Goal: Transaction & Acquisition: Purchase product/service

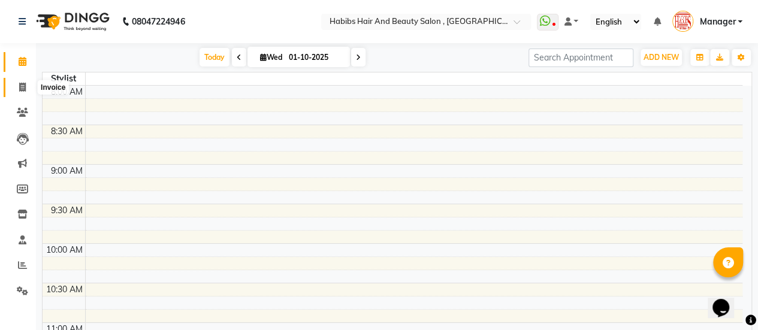
click at [18, 91] on span at bounding box center [22, 88] width 21 height 14
select select "service"
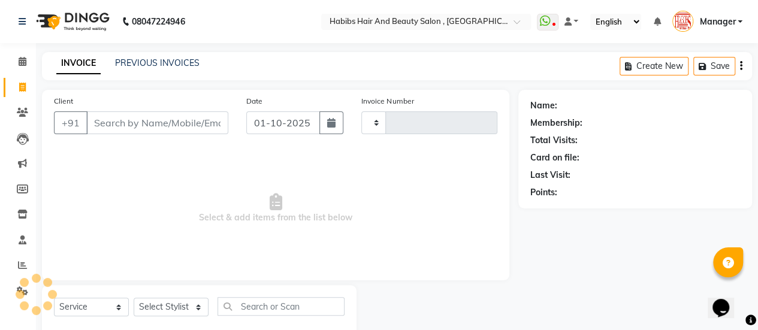
type input "3659"
select select "5651"
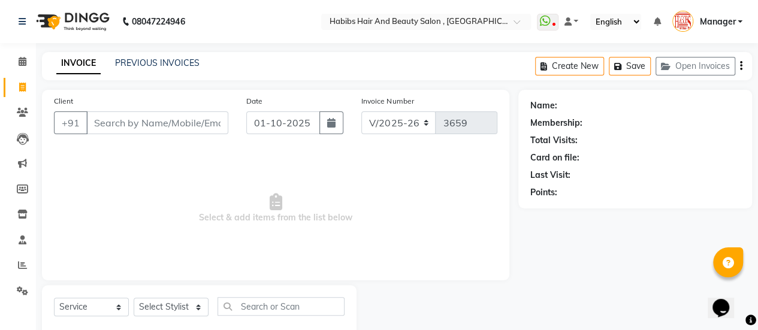
click at [122, 124] on input "Client" at bounding box center [157, 122] width 142 height 23
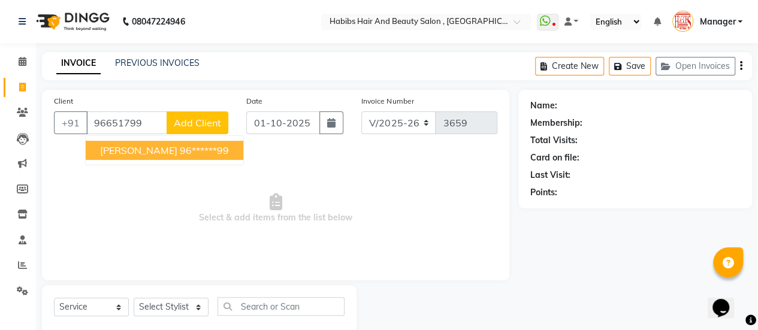
click at [135, 150] on span "[PERSON_NAME]" at bounding box center [138, 150] width 77 height 12
type input "96******99"
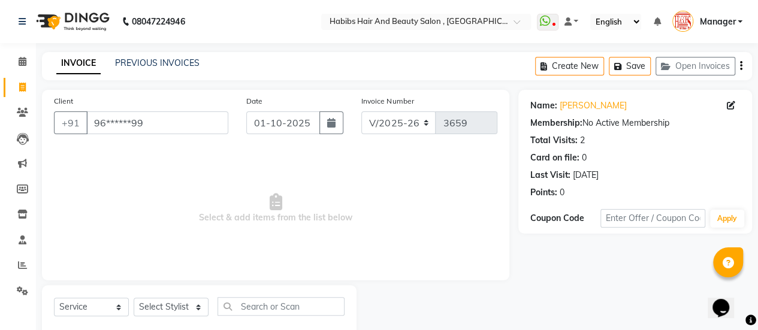
scroll to position [29, 0]
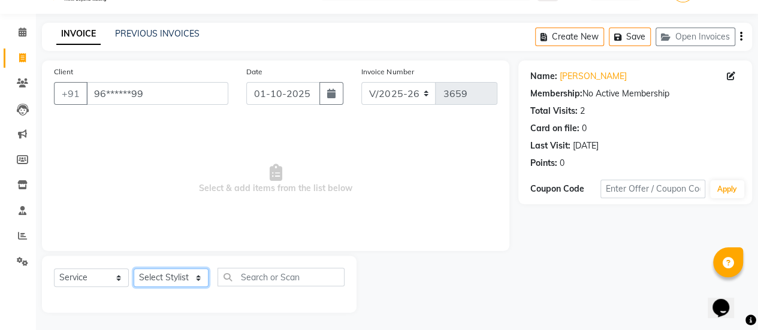
click at [167, 273] on select "Select Stylist [PERSON_NAME] [PERSON_NAME] Manager [PERSON_NAME] MUSARIK [PERSO…" at bounding box center [171, 277] width 75 height 19
select select "38593"
click at [134, 268] on select "Select Stylist [PERSON_NAME] [PERSON_NAME] Manager [PERSON_NAME] MUSARIK [PERSO…" at bounding box center [171, 277] width 75 height 19
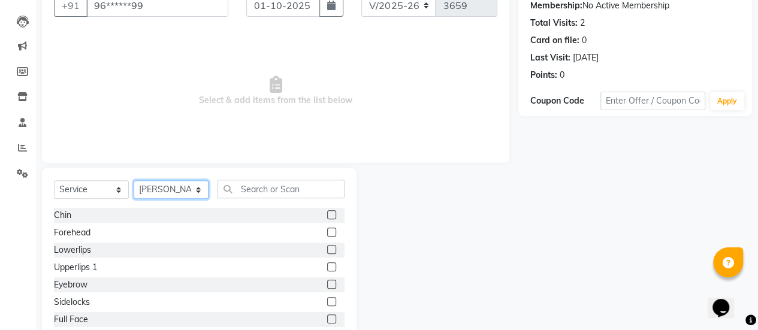
scroll to position [118, 0]
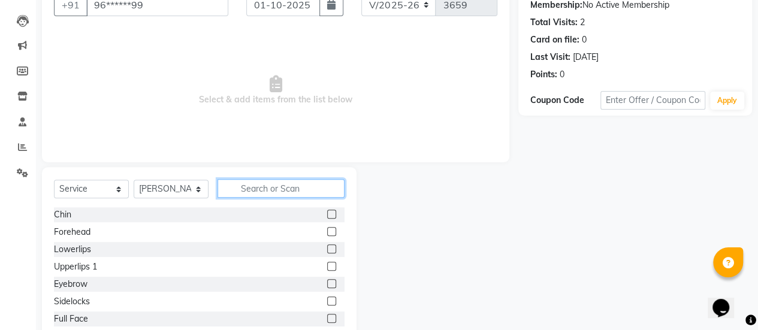
click at [256, 184] on input "text" at bounding box center [281, 188] width 127 height 19
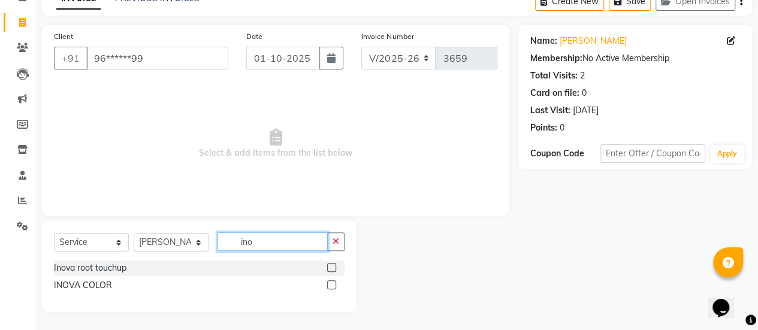
scroll to position [64, 0]
type input "ino"
click at [330, 264] on label at bounding box center [331, 268] width 9 height 9
click at [330, 265] on input "checkbox" at bounding box center [331, 269] width 8 height 8
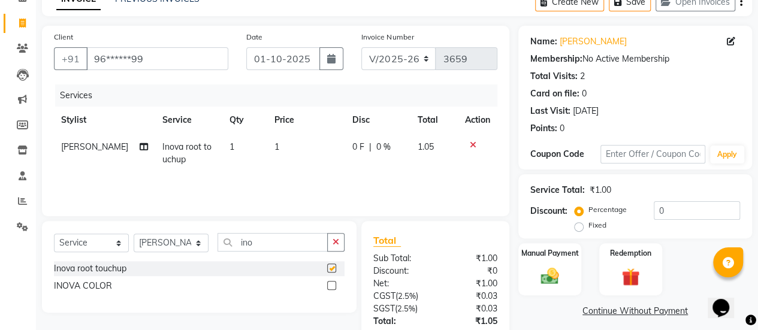
checkbox input "false"
click at [168, 248] on select "Select Stylist [PERSON_NAME] [PERSON_NAME] Manager [PERSON_NAME] MUSARIK [PERSO…" at bounding box center [171, 243] width 75 height 19
select select "38598"
click at [134, 234] on select "Select Stylist [PERSON_NAME] [PERSON_NAME] Manager [PERSON_NAME] MUSARIK [PERSO…" at bounding box center [171, 243] width 75 height 19
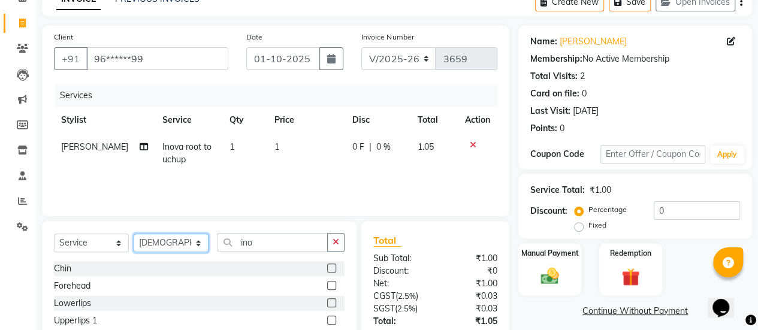
scroll to position [149, 0]
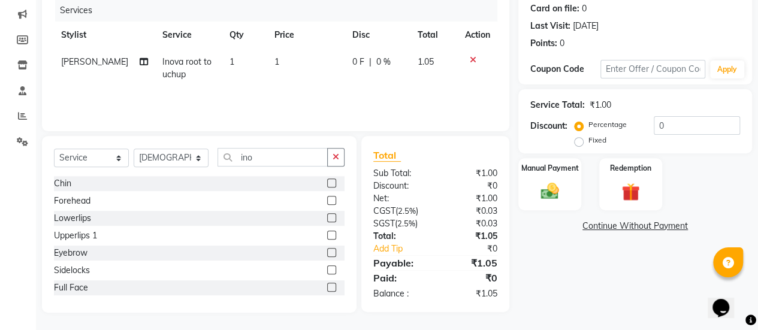
click at [327, 252] on label at bounding box center [331, 252] width 9 height 9
click at [327, 252] on input "checkbox" at bounding box center [331, 253] width 8 height 8
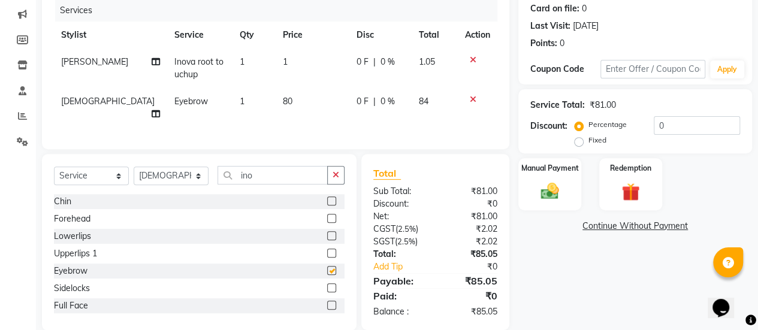
checkbox input "false"
click at [288, 59] on td "1" at bounding box center [313, 69] width 74 height 40
select select "38593"
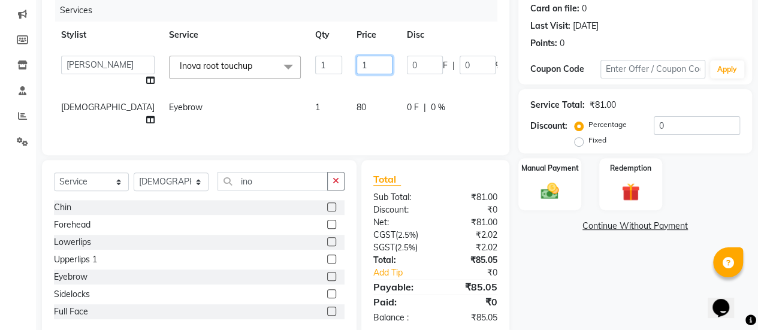
drag, startPoint x: 313, startPoint y: 64, endPoint x: 274, endPoint y: 64, distance: 39.0
click at [274, 64] on tr "[PERSON_NAME] [PERSON_NAME] Manager [PERSON_NAME] MUSARIK [PERSON_NAME] [PERSON…" at bounding box center [319, 72] width 530 height 46
type input "2160"
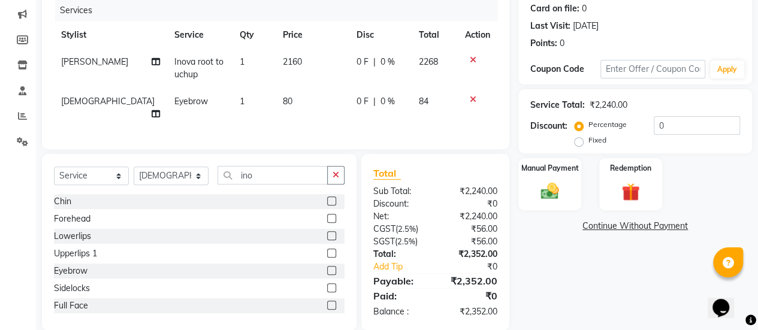
click at [213, 100] on tr "[PERSON_NAME] Eyebrow 1 80 0 F | 0 % 84" at bounding box center [275, 108] width 443 height 40
click at [197, 176] on select "Select Stylist [PERSON_NAME] [PERSON_NAME] Manager [PERSON_NAME] MUSARIK [PERSO…" at bounding box center [171, 176] width 75 height 19
select select "38593"
click at [134, 167] on select "Select Stylist [PERSON_NAME] [PERSON_NAME] Manager [PERSON_NAME] MUSARIK [PERSO…" at bounding box center [171, 176] width 75 height 19
click at [111, 171] on select "Select Service Product Membership Package Voucher Prepaid Gift Card" at bounding box center [91, 176] width 75 height 19
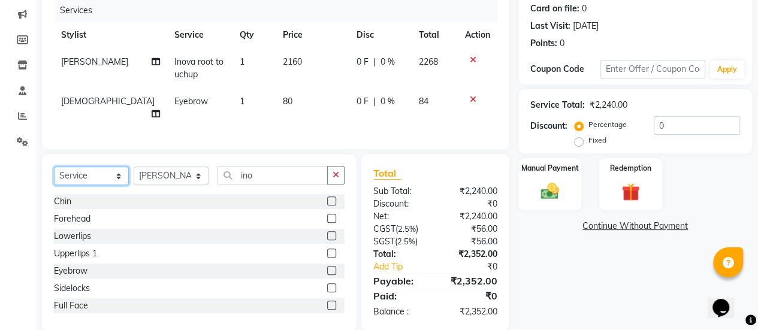
select select "product"
click at [54, 167] on select "Select Service Product Membership Package Voucher Prepaid Gift Card" at bounding box center [91, 176] width 75 height 19
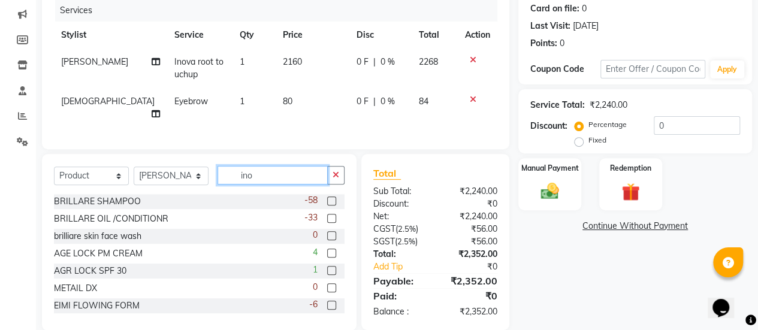
drag, startPoint x: 265, startPoint y: 171, endPoint x: 188, endPoint y: 177, distance: 76.9
click at [188, 177] on div "Select Service Product Membership Package Voucher Prepaid Gift Card Select Styl…" at bounding box center [199, 180] width 291 height 28
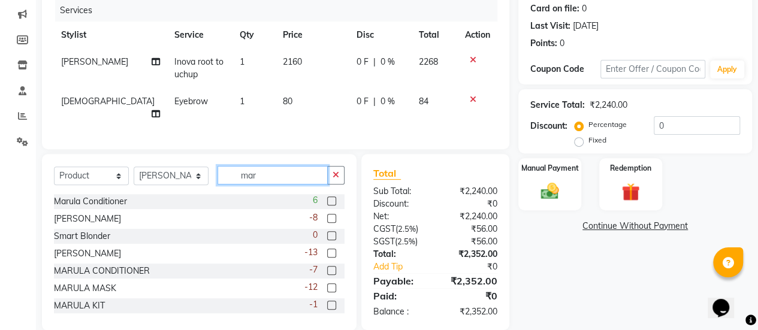
scroll to position [164, 0]
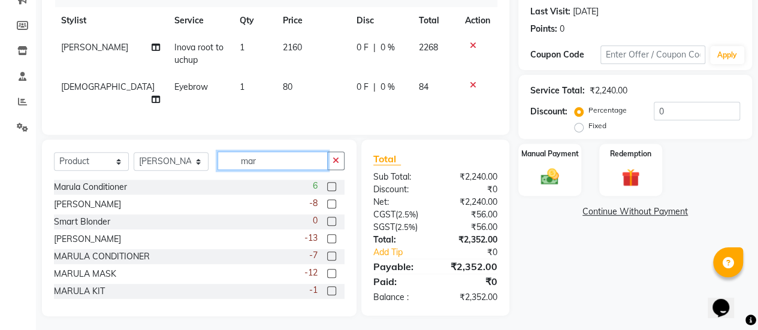
type input "mar"
click at [327, 234] on label at bounding box center [331, 238] width 9 height 9
click at [327, 236] on input "checkbox" at bounding box center [331, 240] width 8 height 8
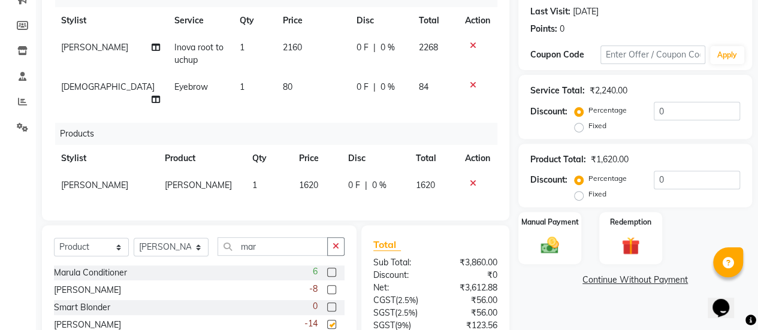
checkbox input "false"
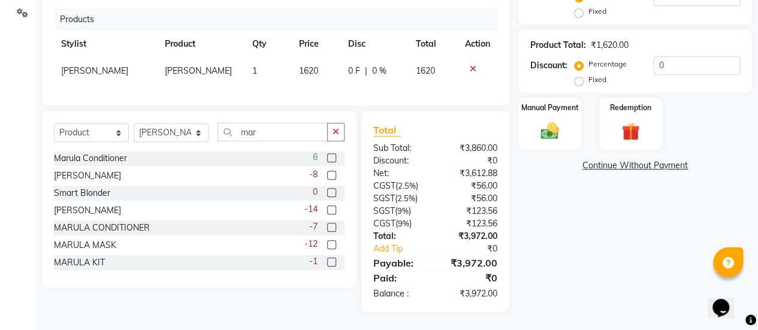
click at [327, 247] on label at bounding box center [331, 244] width 9 height 9
click at [327, 247] on input "checkbox" at bounding box center [331, 246] width 8 height 8
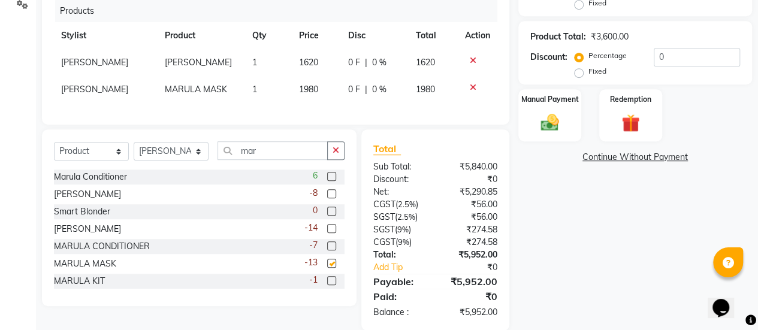
checkbox input "false"
click at [315, 82] on td "1980" at bounding box center [316, 89] width 49 height 27
select select "38593"
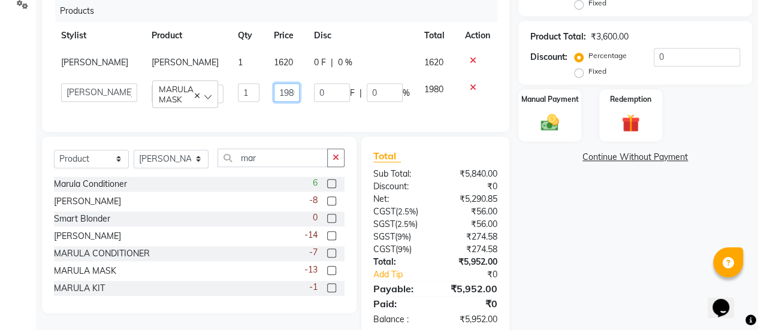
scroll to position [0, 0]
drag, startPoint x: 291, startPoint y: 90, endPoint x: 265, endPoint y: 92, distance: 26.4
click at [267, 92] on td "1980" at bounding box center [287, 93] width 40 height 34
type input "2160"
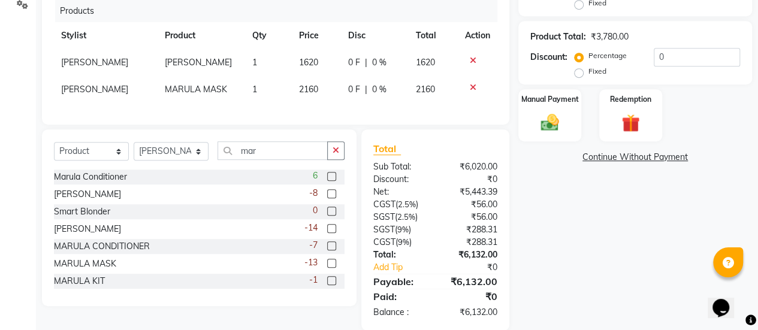
click at [271, 63] on tr "[PERSON_NAME] 1 1620 0 F | 0 % 1620" at bounding box center [275, 62] width 443 height 27
click at [317, 49] on td "1620" at bounding box center [316, 62] width 49 height 27
select select "38593"
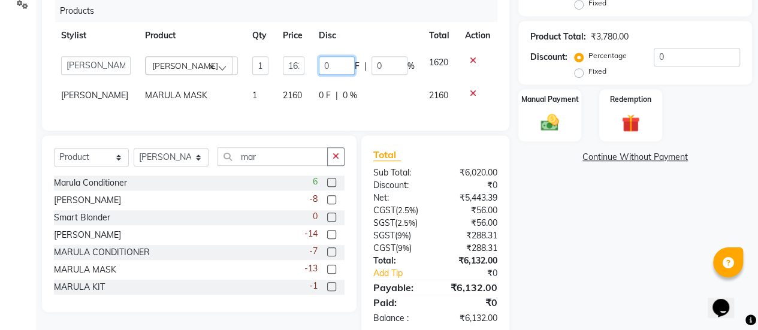
click at [319, 56] on input "0" at bounding box center [337, 65] width 36 height 19
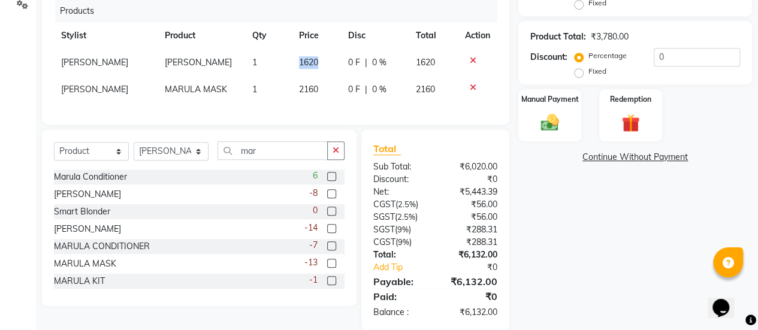
drag, startPoint x: 292, startPoint y: 51, endPoint x: 318, endPoint y: 44, distance: 26.6
click at [327, 59] on td "1620" at bounding box center [316, 62] width 49 height 27
select select "38593"
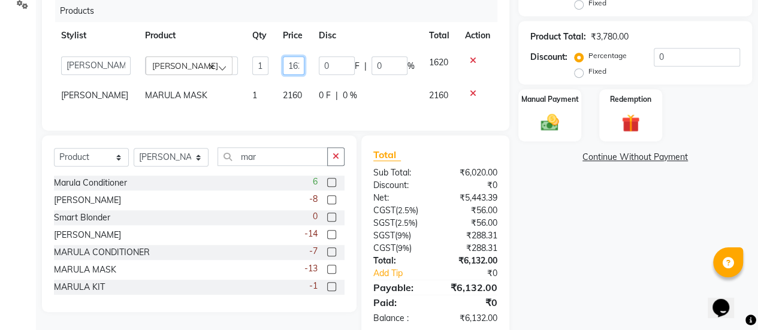
click at [289, 56] on input "1620" at bounding box center [294, 65] width 22 height 19
type input "1"
type input "1800"
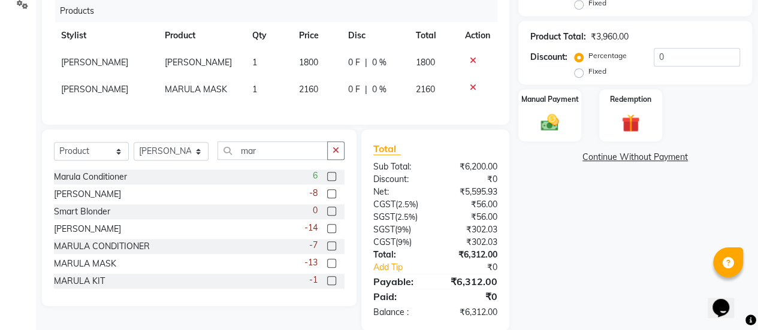
click at [550, 121] on img at bounding box center [550, 123] width 31 height 22
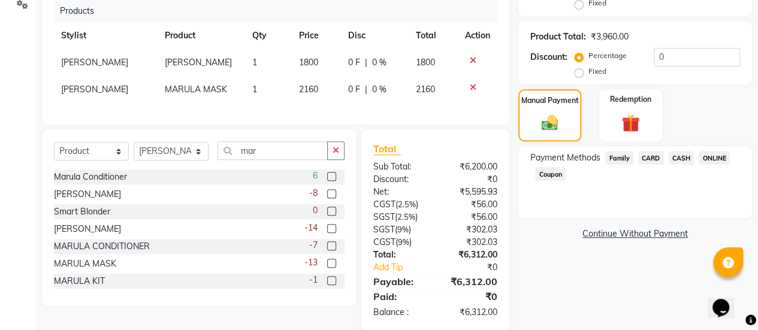
click at [709, 161] on span "ONLINE" at bounding box center [714, 158] width 31 height 14
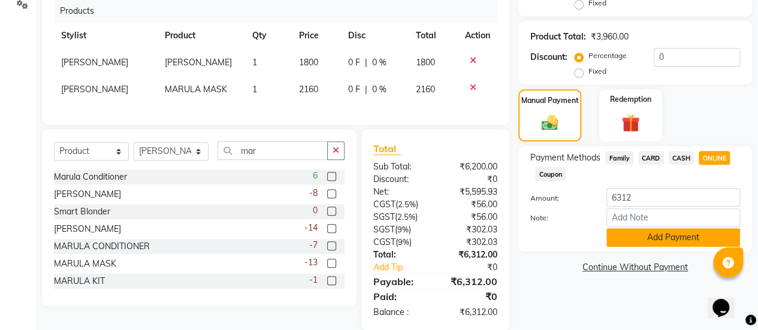
click at [668, 244] on button "Add Payment" at bounding box center [673, 237] width 134 height 19
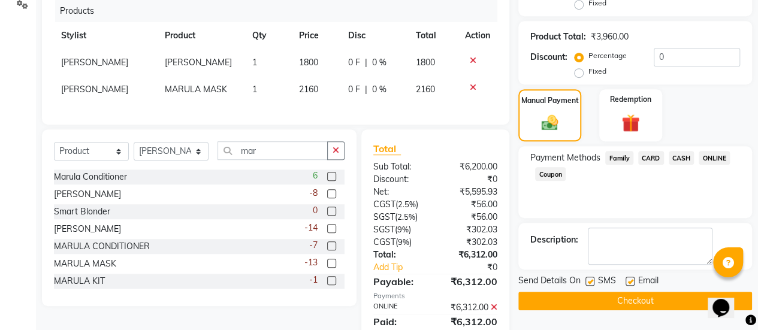
scroll to position [338, 0]
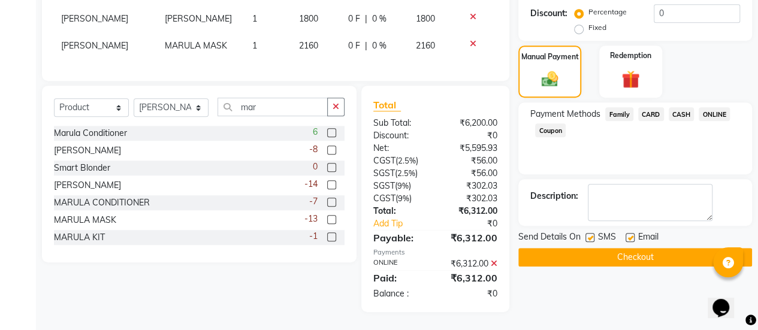
click at [626, 233] on label at bounding box center [630, 237] width 9 height 9
click at [626, 234] on input "checkbox" at bounding box center [630, 238] width 8 height 8
checkbox input "false"
click at [615, 248] on button "Checkout" at bounding box center [635, 257] width 234 height 19
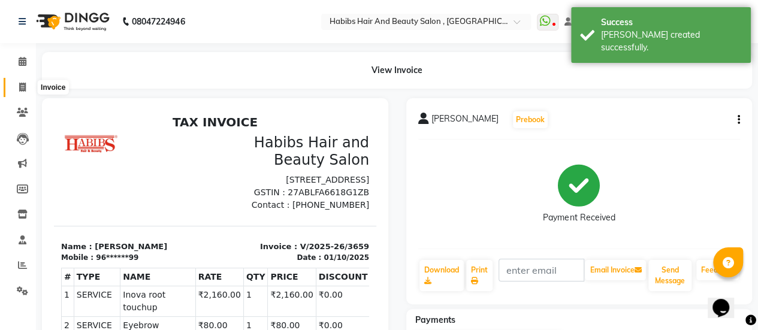
click at [20, 91] on icon at bounding box center [22, 87] width 7 height 9
select select "5651"
select select "service"
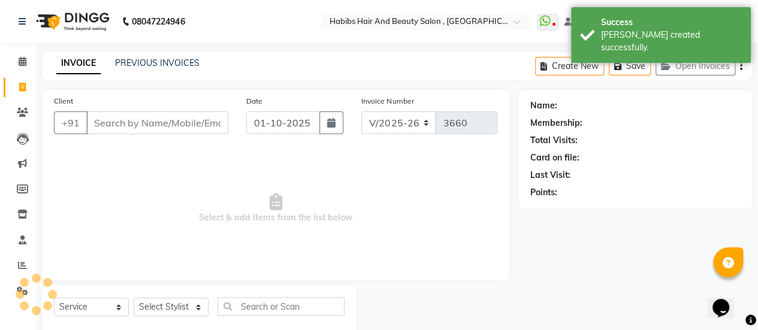
scroll to position [29, 0]
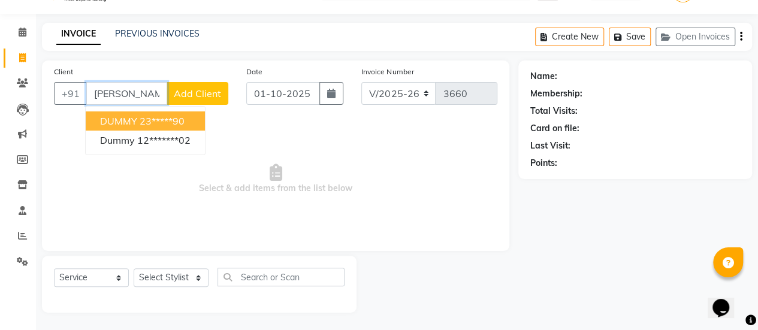
click at [134, 124] on span "DUMMY" at bounding box center [118, 121] width 37 height 12
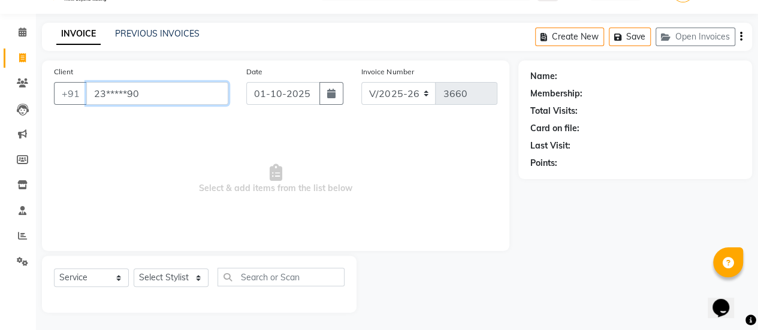
type input "23*****90"
select select "1: Object"
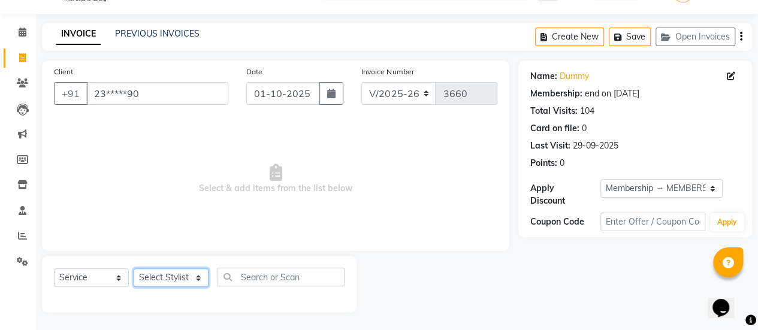
click at [180, 281] on select "Select Stylist [PERSON_NAME] [PERSON_NAME] Manager [PERSON_NAME] MUSARIK [PERSO…" at bounding box center [171, 277] width 75 height 19
select select "38596"
click at [134, 268] on select "Select Stylist [PERSON_NAME] [PERSON_NAME] Manager [PERSON_NAME] MUSARIK [PERSO…" at bounding box center [171, 277] width 75 height 19
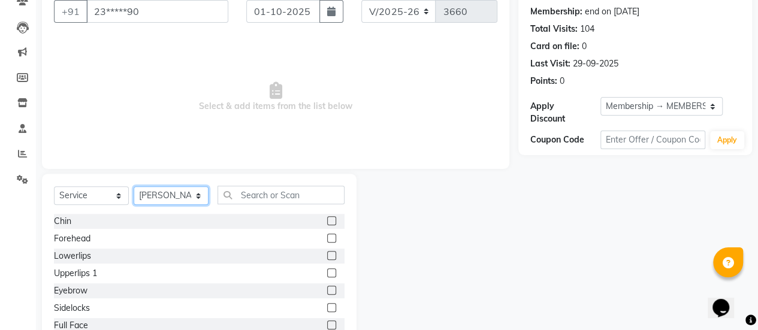
scroll to position [112, 0]
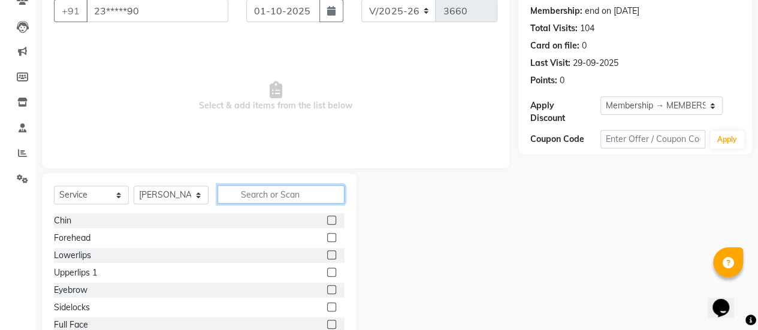
click at [264, 194] on input "text" at bounding box center [281, 194] width 127 height 19
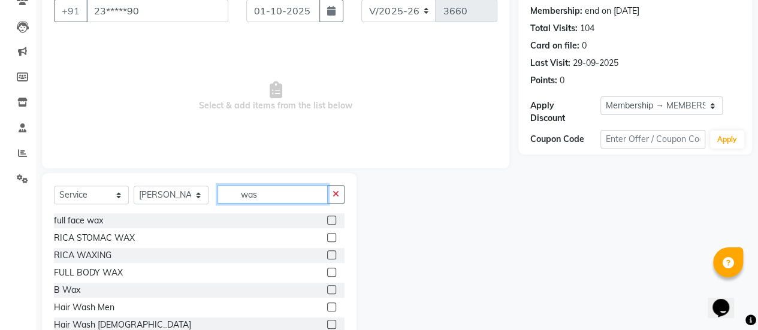
scroll to position [99, 0]
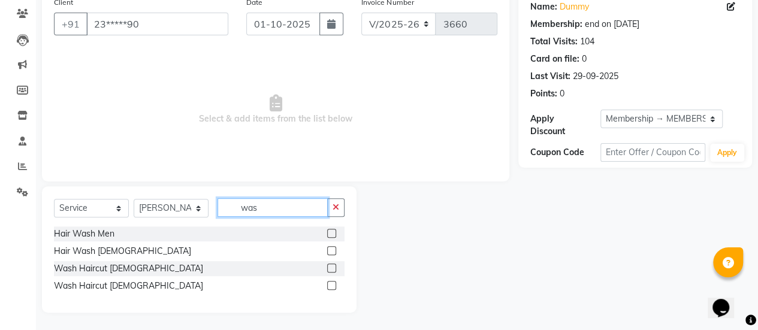
type input "was"
click at [331, 251] on label at bounding box center [331, 250] width 9 height 9
click at [331, 251] on input "checkbox" at bounding box center [331, 252] width 8 height 8
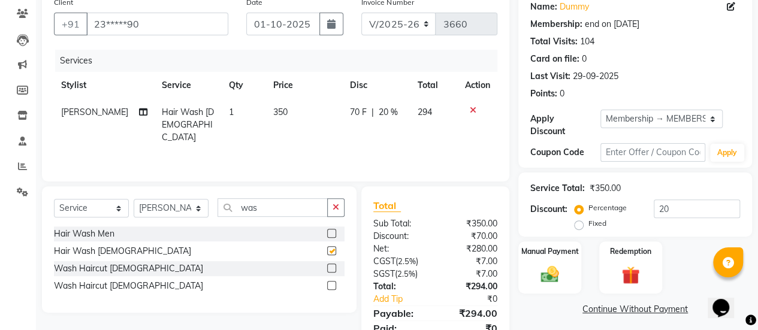
checkbox input "false"
click at [299, 117] on td "350" at bounding box center [304, 125] width 77 height 52
select select "38596"
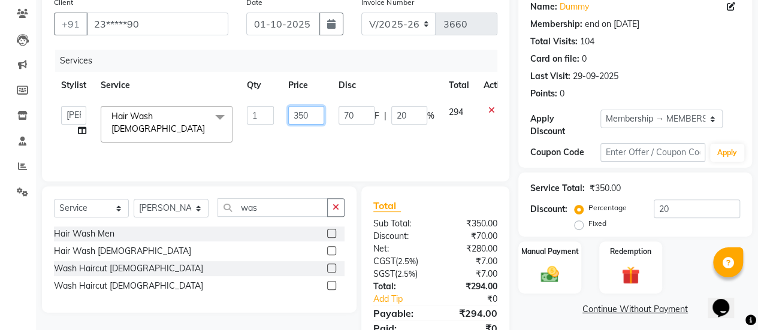
drag, startPoint x: 312, startPoint y: 116, endPoint x: 274, endPoint y: 117, distance: 37.2
click at [274, 117] on tr "[PERSON_NAME] [PERSON_NAME] Manager [PERSON_NAME] MUSARIK [PERSON_NAME] [PERSON…" at bounding box center [285, 124] width 462 height 51
type input "2280"
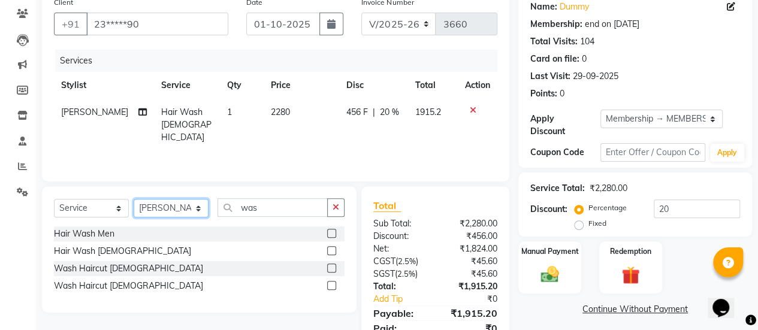
click at [197, 205] on select "Select Stylist [PERSON_NAME] [PERSON_NAME] Manager [PERSON_NAME] MUSARIK [PERSO…" at bounding box center [171, 208] width 75 height 19
select select "38595"
click at [134, 199] on select "Select Stylist [PERSON_NAME] [PERSON_NAME] Manager [PERSON_NAME] MUSARIK [PERSO…" at bounding box center [171, 208] width 75 height 19
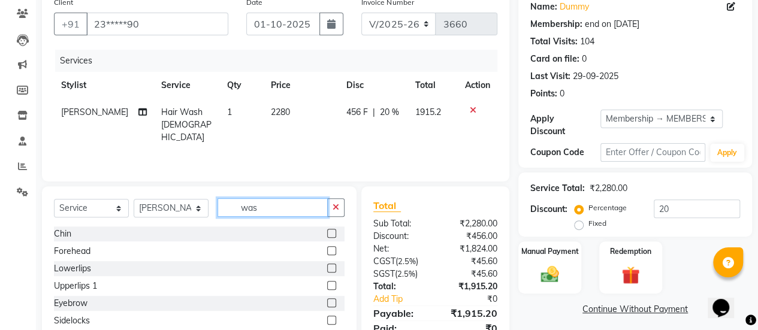
drag, startPoint x: 262, startPoint y: 208, endPoint x: 217, endPoint y: 218, distance: 46.7
click at [217, 218] on div "Select Service Product Membership Package Voucher Prepaid Gift Card Select Styl…" at bounding box center [199, 212] width 291 height 28
type input "was"
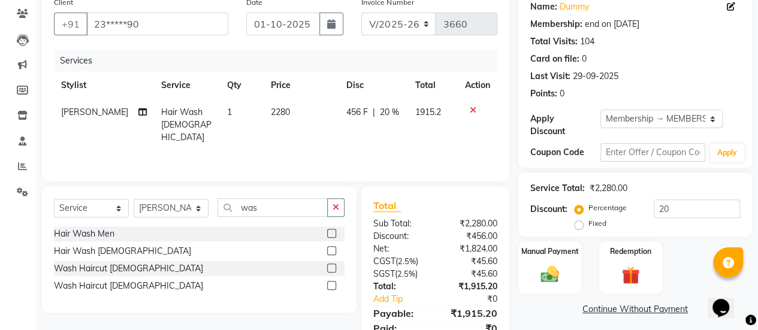
click at [333, 286] on label at bounding box center [331, 285] width 9 height 9
click at [333, 286] on input "checkbox" at bounding box center [331, 286] width 8 height 8
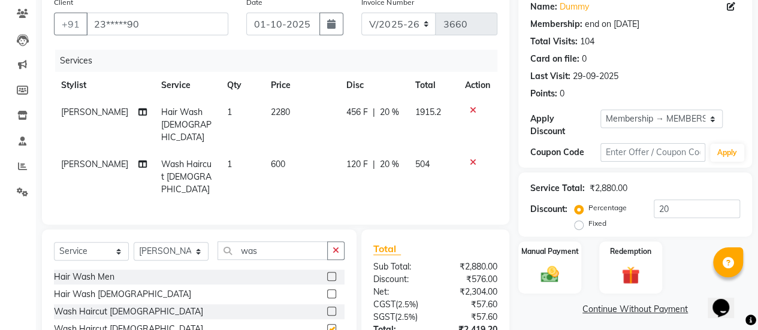
checkbox input "false"
click at [291, 151] on td "600" at bounding box center [302, 177] width 76 height 52
select select "38595"
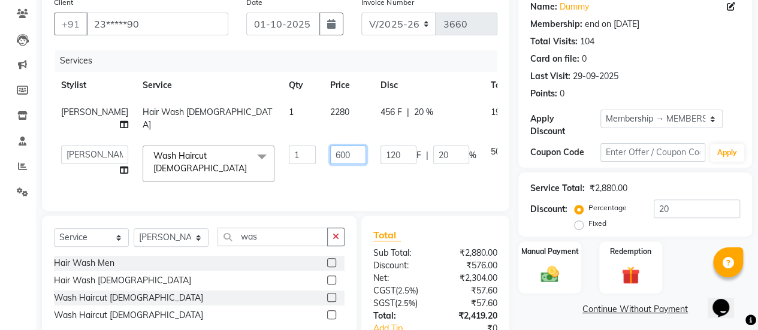
drag, startPoint x: 319, startPoint y: 154, endPoint x: 278, endPoint y: 156, distance: 40.8
click at [278, 156] on tr "[PERSON_NAME] [PERSON_NAME] Manager [PERSON_NAME] MUSARIK [PERSON_NAME] [PERSON…" at bounding box center [308, 163] width 509 height 51
type input "720"
click at [266, 170] on tr "[PERSON_NAME] [PERSON_NAME] Manager [PERSON_NAME] MUSARIK [PERSON_NAME] [PERSON…" at bounding box center [308, 163] width 509 height 51
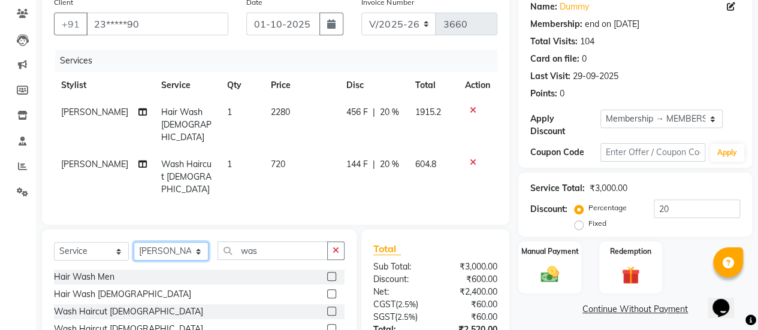
click at [191, 242] on select "Select Stylist [PERSON_NAME] [PERSON_NAME] Manager [PERSON_NAME] MUSARIK [PERSO…" at bounding box center [171, 251] width 75 height 19
select select "78283"
click at [134, 242] on select "Select Stylist [PERSON_NAME] [PERSON_NAME] Manager [PERSON_NAME] MUSARIK [PERSO…" at bounding box center [171, 251] width 75 height 19
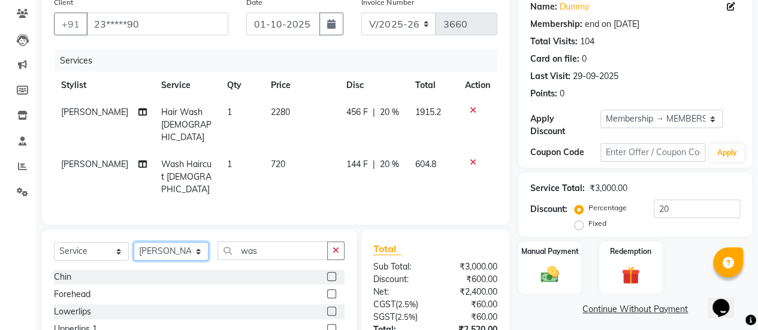
scroll to position [176, 0]
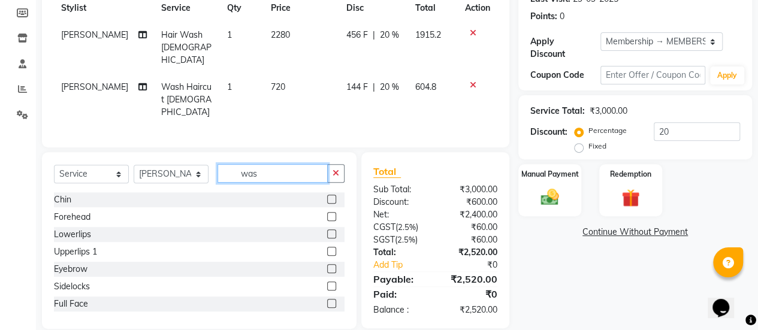
drag, startPoint x: 261, startPoint y: 161, endPoint x: 236, endPoint y: 153, distance: 26.5
click at [236, 164] on input "was" at bounding box center [273, 173] width 110 height 19
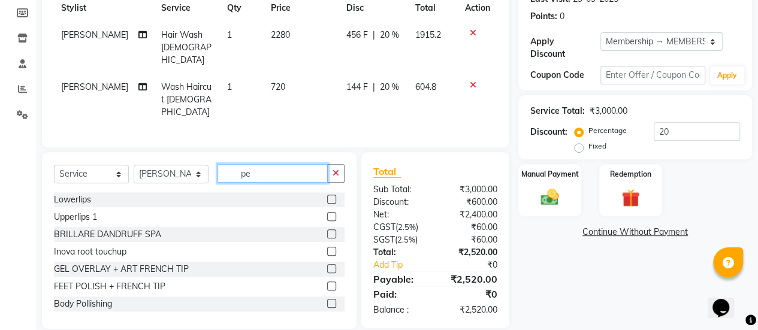
scroll to position [175, 0]
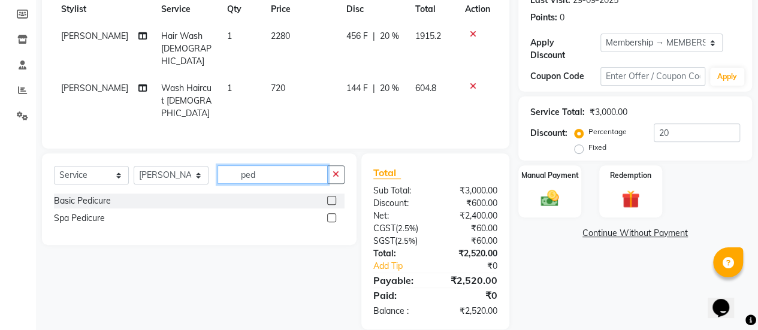
type input "ped"
click at [333, 196] on label at bounding box center [331, 200] width 9 height 9
click at [333, 197] on input "checkbox" at bounding box center [331, 201] width 8 height 8
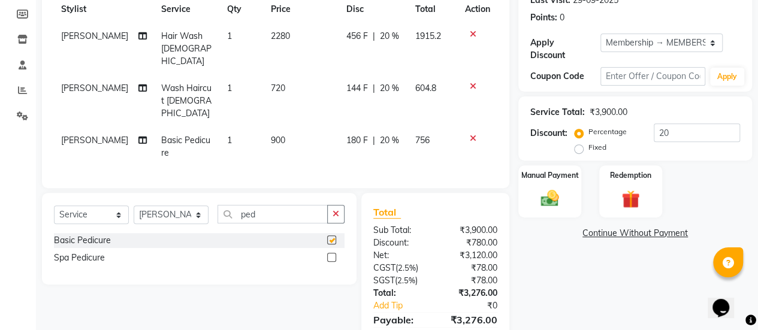
checkbox input "false"
click at [289, 127] on td "900" at bounding box center [302, 147] width 76 height 40
select select "78283"
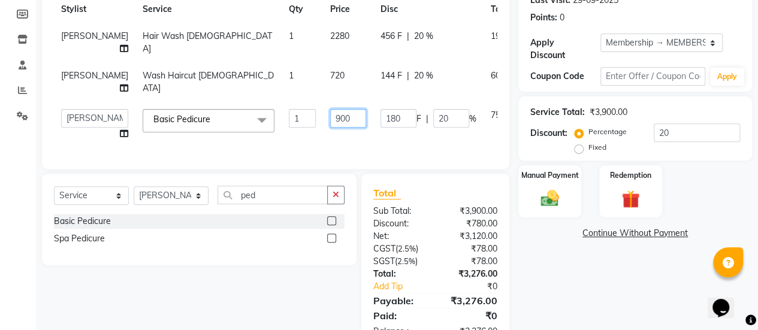
drag, startPoint x: 318, startPoint y: 119, endPoint x: 280, endPoint y: 121, distance: 37.8
click at [280, 121] on tr "[PERSON_NAME] [PERSON_NAME] Manager [PERSON_NAME] MUSARIK [PERSON_NAME] [PERSON…" at bounding box center [308, 125] width 509 height 46
type input "1440"
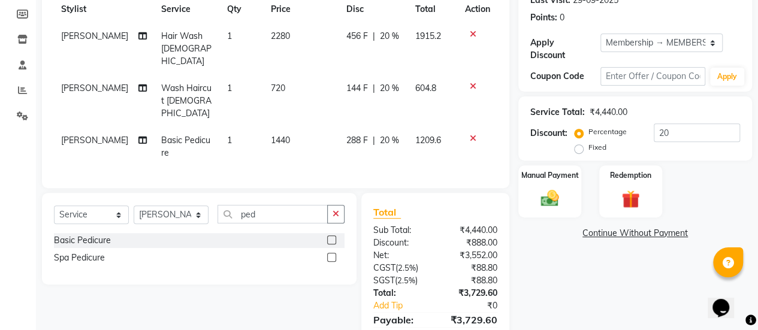
click at [277, 143] on div "Services Stylist Service Qty Price Disc Total Action [PERSON_NAME] Hair Wash [D…" at bounding box center [275, 75] width 443 height 203
click at [280, 75] on td "720" at bounding box center [302, 101] width 76 height 52
select select "38595"
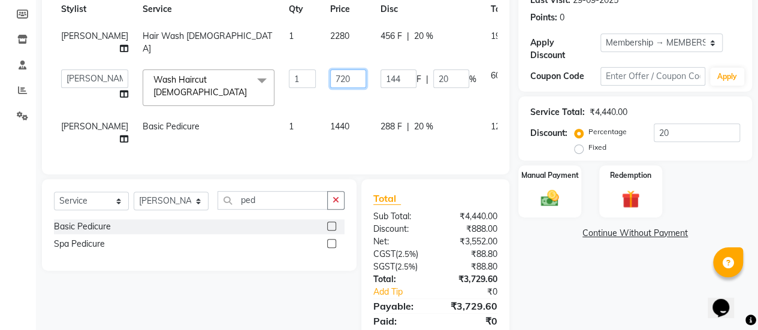
drag, startPoint x: 318, startPoint y: 74, endPoint x: 295, endPoint y: 79, distance: 23.4
click at [330, 79] on input "720" at bounding box center [348, 79] width 36 height 19
type input "1220"
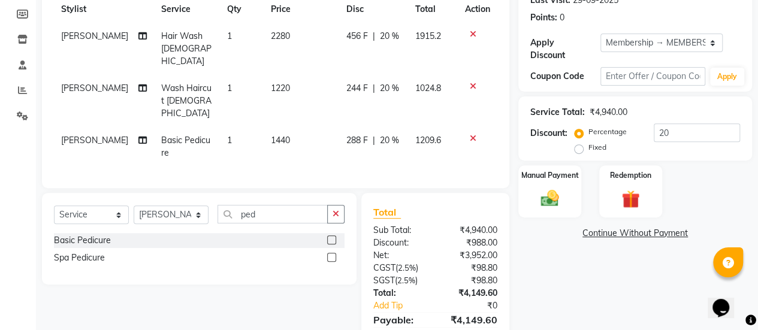
click at [264, 105] on tbody "[PERSON_NAME] Hair Wash [DEMOGRAPHIC_DATA] 1 2280 456 F | 20 % 1915.2 [PERSON_N…" at bounding box center [275, 95] width 443 height 144
click at [197, 206] on select "Select Stylist [PERSON_NAME] [PERSON_NAME] Manager [PERSON_NAME] MUSARIK [PERSO…" at bounding box center [171, 215] width 75 height 19
select select "38598"
click at [134, 206] on select "Select Stylist [PERSON_NAME] [PERSON_NAME] Manager [PERSON_NAME] MUSARIK [PERSO…" at bounding box center [171, 215] width 75 height 19
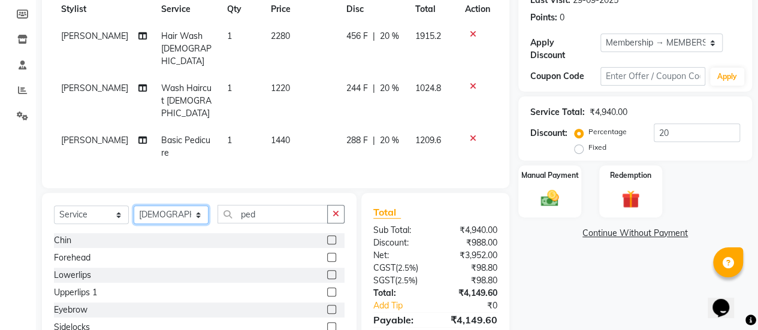
scroll to position [216, 0]
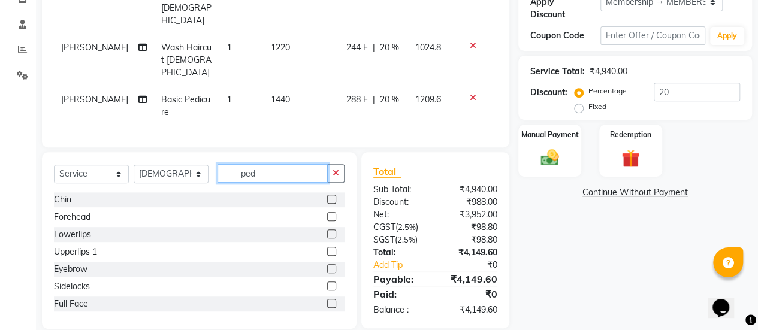
drag, startPoint x: 257, startPoint y: 155, endPoint x: 203, endPoint y: 161, distance: 54.9
click at [203, 164] on div "Select Service Product Membership Package Voucher Prepaid Gift Card Select Styl…" at bounding box center [199, 178] width 291 height 28
type input "fac"
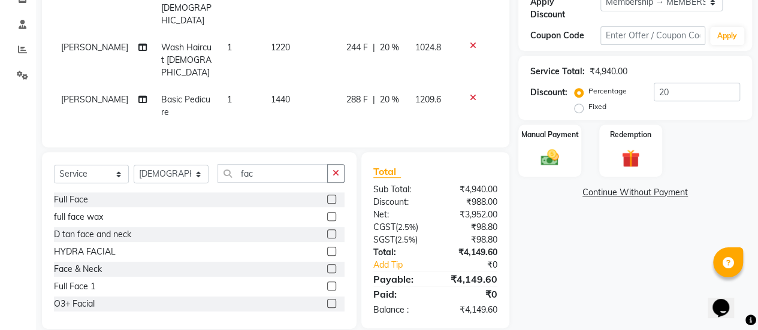
click at [327, 299] on label at bounding box center [331, 303] width 9 height 9
click at [327, 300] on input "checkbox" at bounding box center [331, 304] width 8 height 8
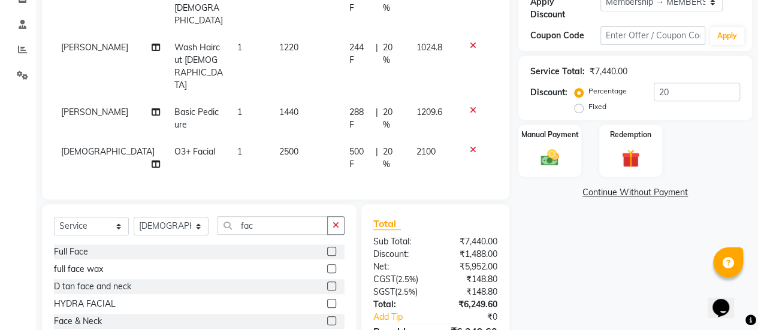
checkbox input "false"
click at [285, 138] on td "2500" at bounding box center [307, 158] width 70 height 40
select select "38598"
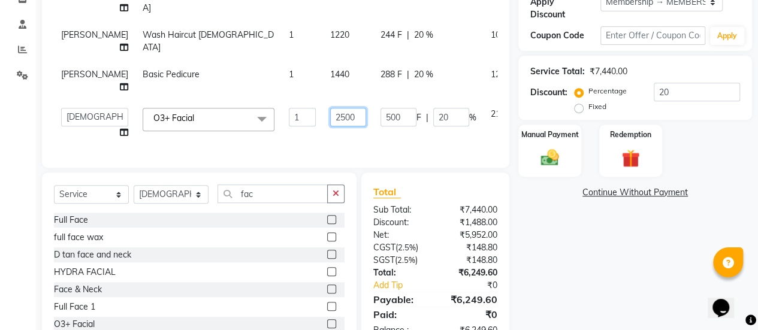
drag, startPoint x: 322, startPoint y: 117, endPoint x: 265, endPoint y: 123, distance: 57.9
click at [265, 123] on tr "[PERSON_NAME] [PERSON_NAME] Manager [PERSON_NAME] MUSARIK [PERSON_NAME] [PERSON…" at bounding box center [308, 124] width 509 height 46
type input "2263"
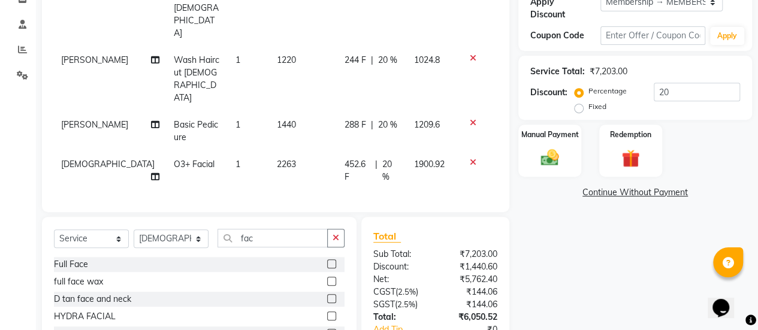
click at [247, 138] on div "Services Stylist Service Qty Price Disc Total Action [PERSON_NAME] Hair Wash [D…" at bounding box center [275, 66] width 443 height 267
click at [198, 230] on select "Select Stylist [PERSON_NAME] [PERSON_NAME] Manager [PERSON_NAME] MUSARIK [PERSO…" at bounding box center [171, 239] width 75 height 19
select select "59401"
click at [134, 230] on select "Select Stylist [PERSON_NAME] [PERSON_NAME] Manager [PERSON_NAME] MUSARIK [PERSO…" at bounding box center [171, 239] width 75 height 19
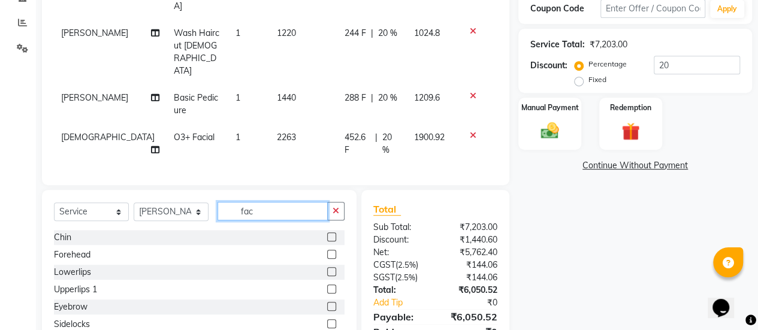
drag, startPoint x: 259, startPoint y: 156, endPoint x: 219, endPoint y: 147, distance: 41.3
click at [219, 190] on div "Select Service Product Membership Package Voucher Prepaid Gift Card Select Styl…" at bounding box center [199, 278] width 315 height 177
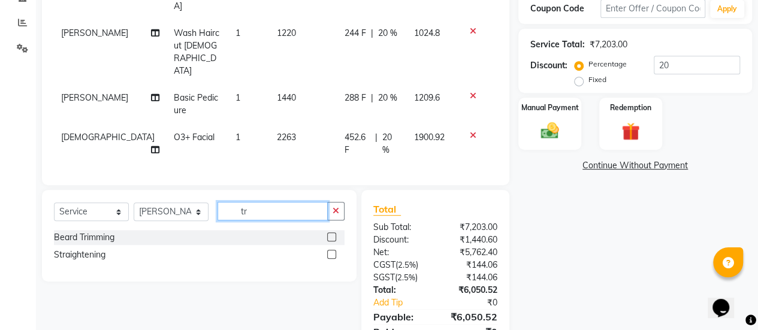
scroll to position [242, 0]
type input "tri"
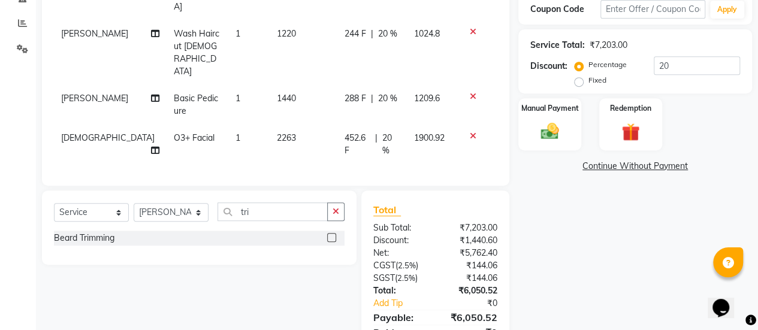
click at [330, 233] on label at bounding box center [331, 237] width 9 height 9
click at [330, 234] on input "checkbox" at bounding box center [331, 238] width 8 height 8
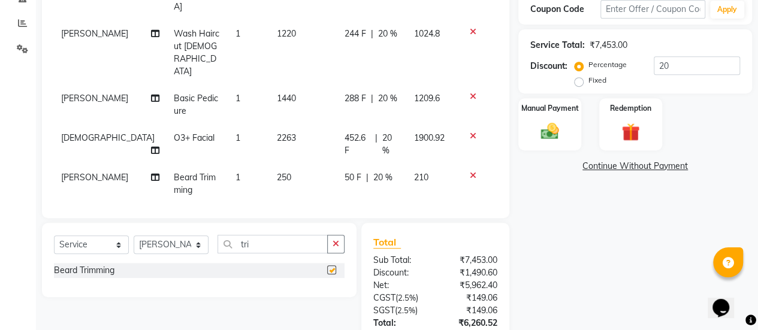
checkbox input "false"
click at [282, 125] on td "2263" at bounding box center [303, 145] width 68 height 40
select select "38598"
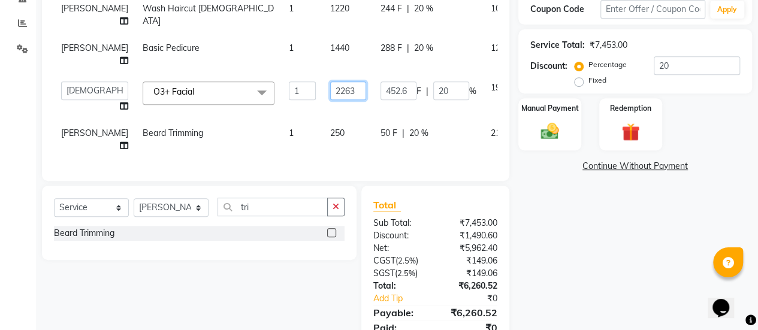
drag, startPoint x: 326, startPoint y: 89, endPoint x: 294, endPoint y: 90, distance: 32.4
click at [323, 90] on td "2263" at bounding box center [348, 97] width 50 height 46
type input "2343"
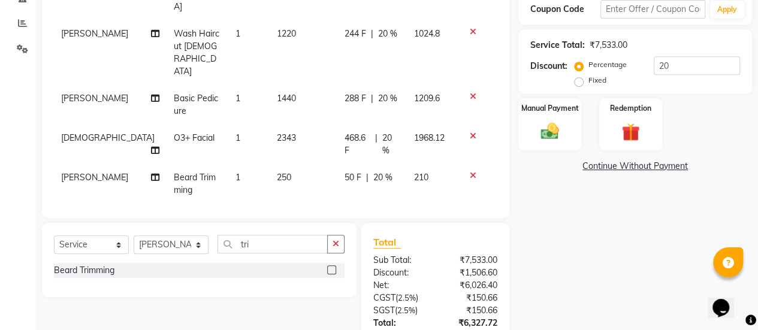
click at [321, 164] on td "250" at bounding box center [303, 184] width 68 height 40
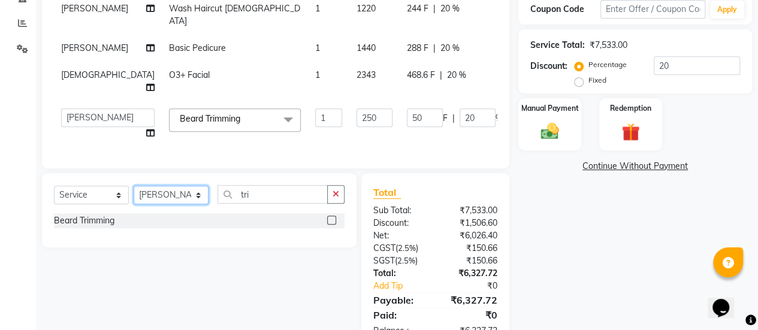
click at [201, 204] on select "Select Stylist [PERSON_NAME] [PERSON_NAME] Manager [PERSON_NAME] MUSARIK [PERSO…" at bounding box center [171, 195] width 75 height 19
select select "38593"
click at [134, 204] on select "Select Stylist [PERSON_NAME] [PERSON_NAME] Manager [PERSON_NAME] MUSARIK [PERSO…" at bounding box center [171, 195] width 75 height 19
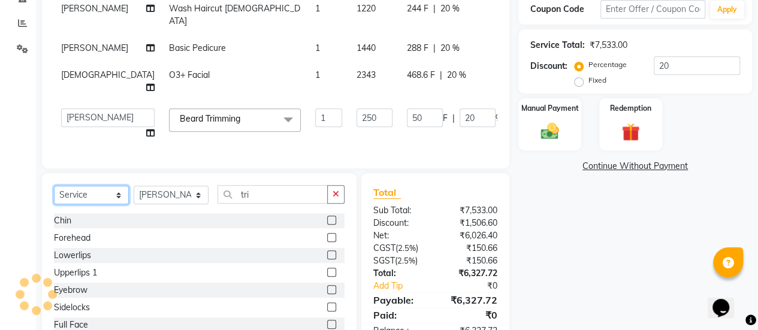
click at [120, 204] on select "Select Service Product Membership Package Voucher Prepaid Gift Card" at bounding box center [91, 195] width 75 height 19
select select "product"
click at [54, 204] on select "Select Service Product Membership Package Voucher Prepaid Gift Card" at bounding box center [91, 195] width 75 height 19
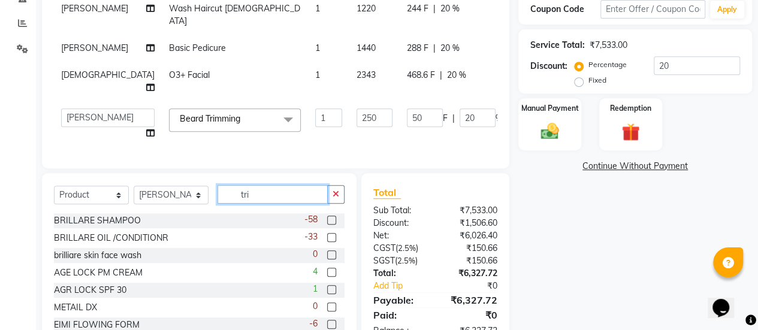
drag, startPoint x: 255, startPoint y: 212, endPoint x: 219, endPoint y: 214, distance: 35.4
click at [219, 204] on input "tri" at bounding box center [273, 194] width 110 height 19
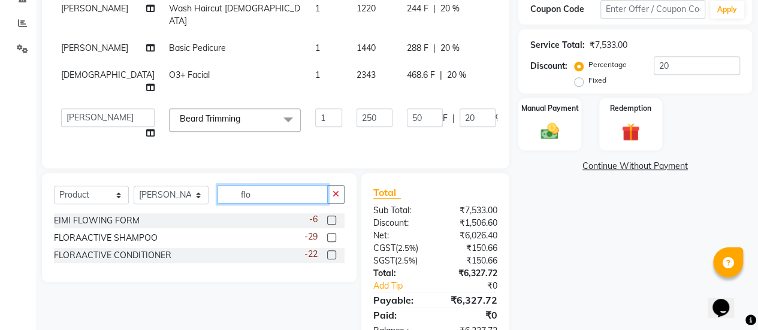
type input "flo"
click at [330, 242] on label at bounding box center [331, 237] width 9 height 9
click at [330, 242] on input "checkbox" at bounding box center [331, 238] width 8 height 8
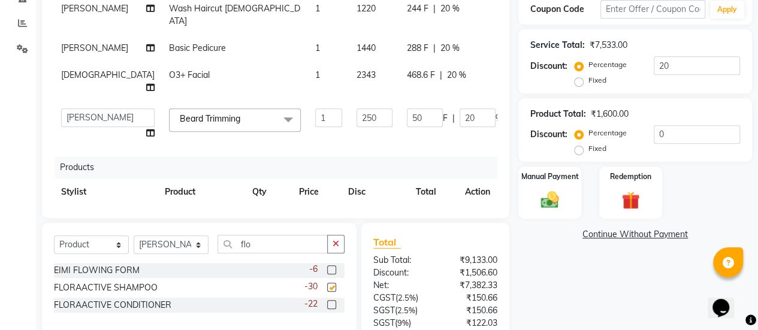
checkbox input "false"
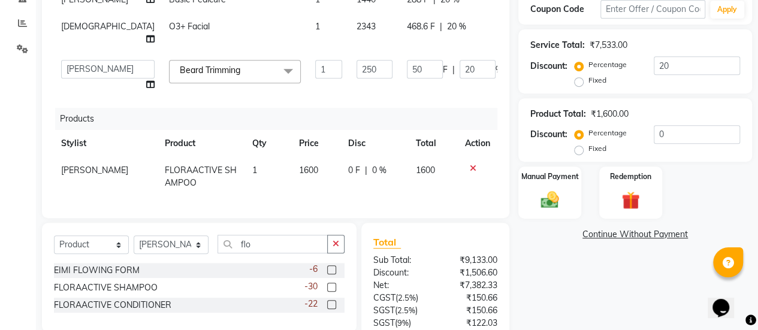
click at [313, 160] on td "1600" at bounding box center [316, 177] width 49 height 40
select select "38593"
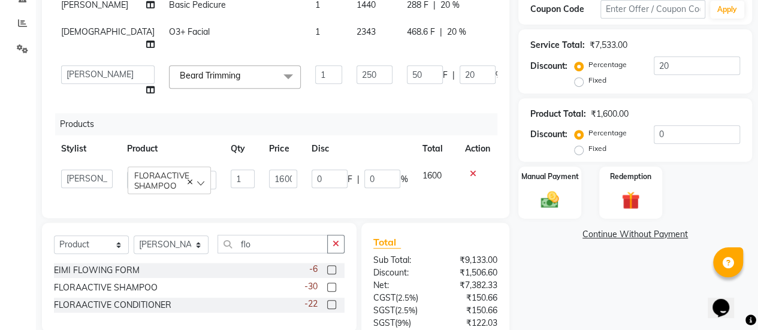
scroll to position [66, 0]
click at [277, 170] on input "1600" at bounding box center [283, 179] width 28 height 19
type input "1700"
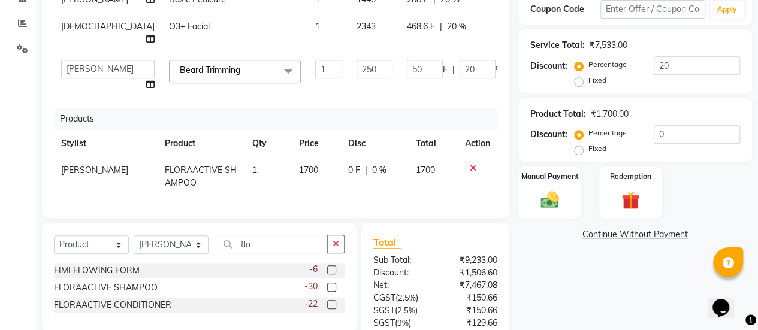
click at [308, 90] on td "1" at bounding box center [328, 76] width 41 height 46
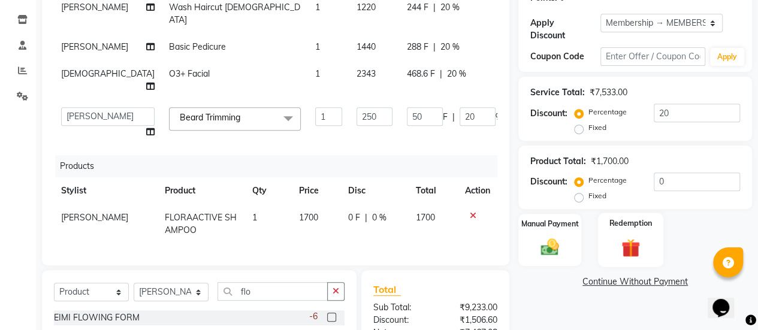
scroll to position [194, 0]
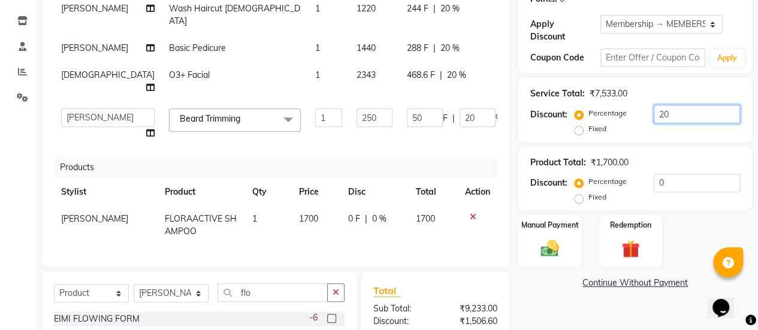
drag, startPoint x: 672, startPoint y: 113, endPoint x: 622, endPoint y: 118, distance: 50.6
click at [622, 118] on div "Percentage Fixed 20" at bounding box center [658, 121] width 163 height 32
type input "0"
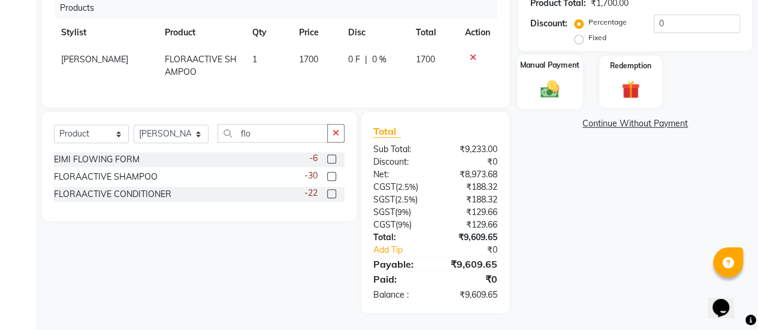
click at [544, 92] on img at bounding box center [550, 90] width 31 height 22
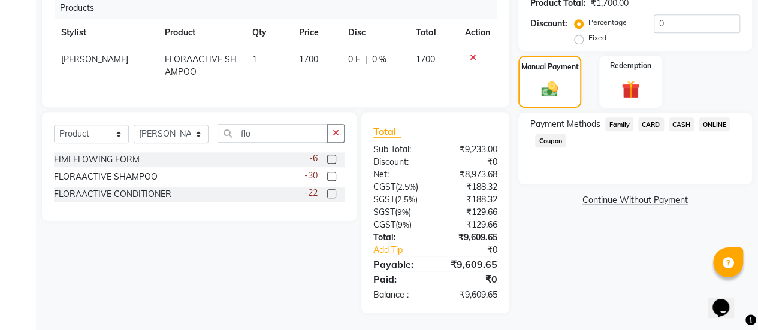
click at [676, 120] on span "CASH" at bounding box center [682, 124] width 26 height 14
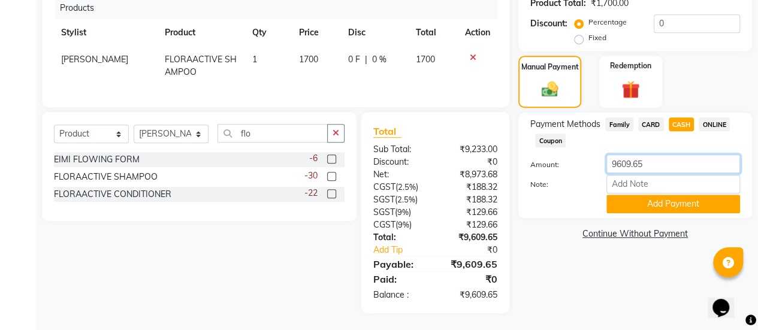
drag, startPoint x: 649, startPoint y: 164, endPoint x: 590, endPoint y: 165, distance: 58.7
click at [590, 165] on div "Amount: 9609.65" at bounding box center [635, 165] width 228 height 20
type input "1500"
click at [652, 206] on button "Add Payment" at bounding box center [673, 204] width 134 height 19
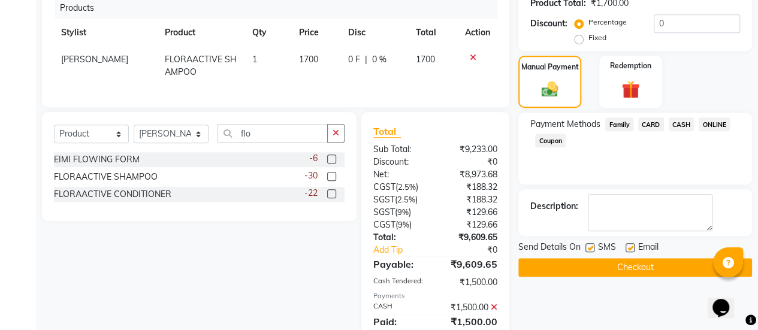
click at [710, 124] on span "ONLINE" at bounding box center [714, 124] width 31 height 14
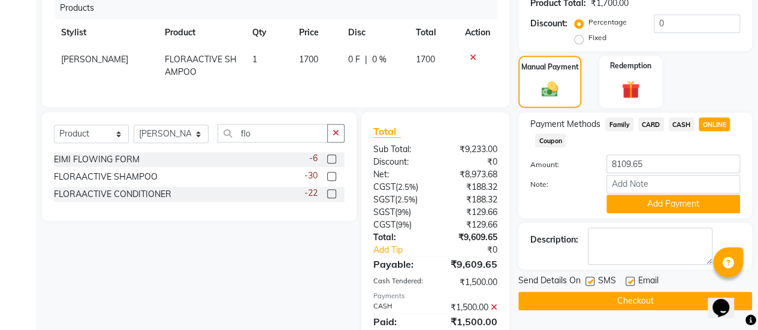
click at [630, 282] on label at bounding box center [630, 281] width 9 height 9
click at [630, 282] on input "checkbox" at bounding box center [630, 282] width 8 height 8
checkbox input "false"
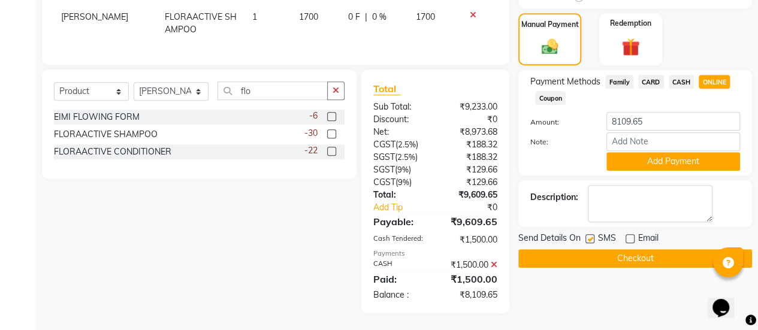
click at [623, 255] on button "Checkout" at bounding box center [635, 258] width 234 height 19
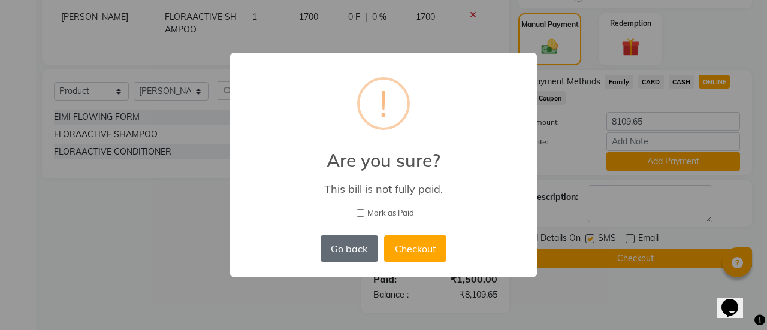
click at [368, 251] on button "Go back" at bounding box center [350, 249] width 58 height 26
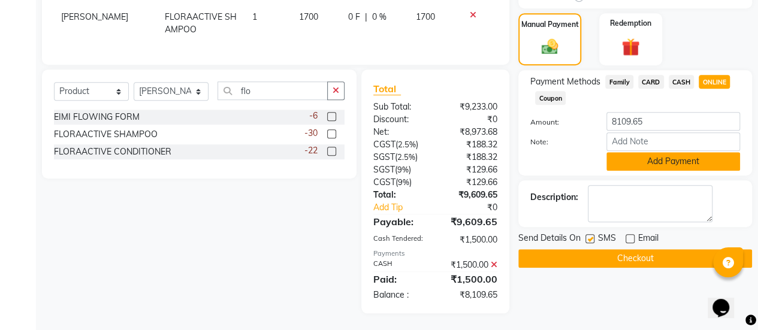
click at [639, 169] on button "Add Payment" at bounding box center [673, 161] width 134 height 19
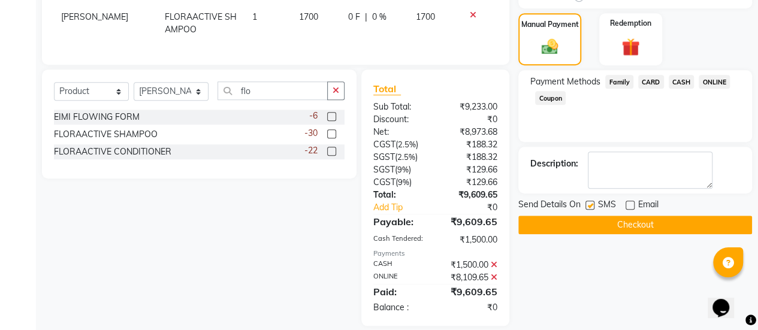
click at [624, 229] on button "Checkout" at bounding box center [635, 225] width 234 height 19
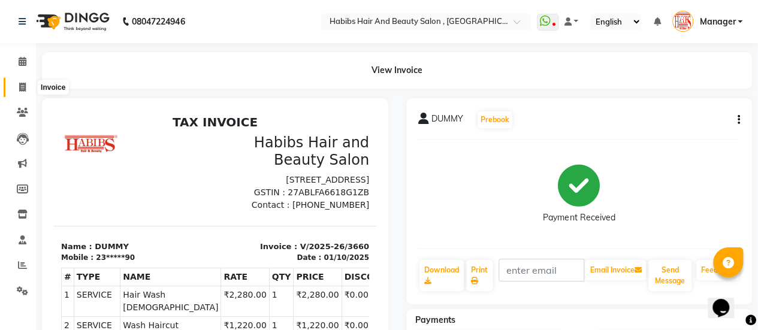
click at [18, 85] on span at bounding box center [22, 88] width 21 height 14
select select "service"
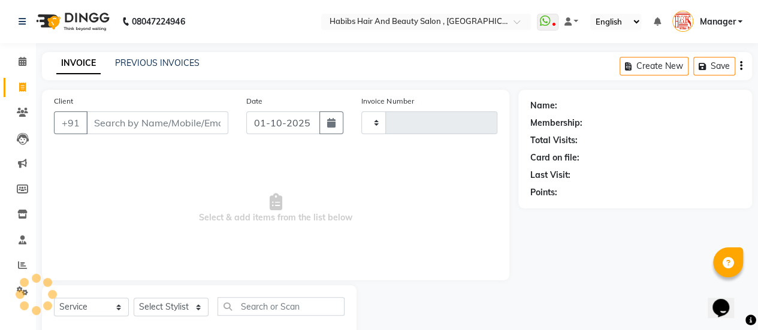
scroll to position [29, 0]
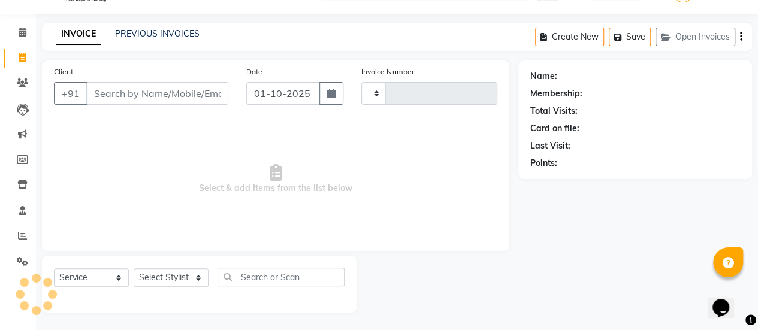
type input "3661"
select select "5651"
click at [154, 90] on input "Client" at bounding box center [157, 93] width 142 height 23
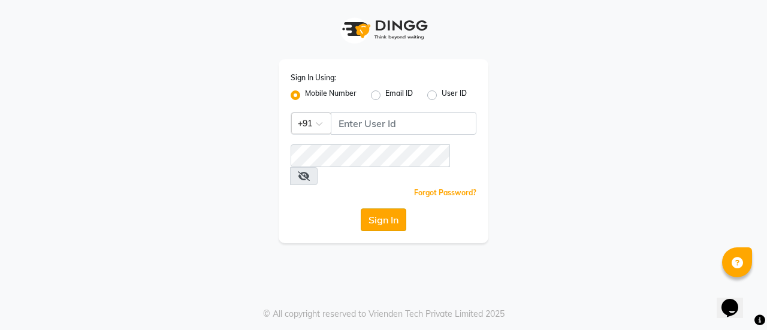
click at [379, 209] on button "Sign In" at bounding box center [384, 220] width 46 height 23
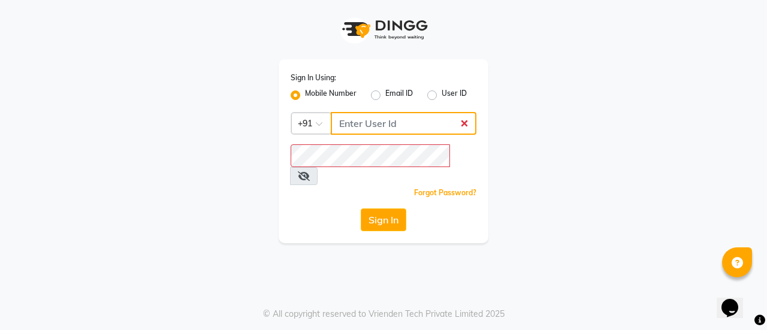
click at [376, 131] on input "Username" at bounding box center [404, 123] width 146 height 23
type input "7"
type input "7796660660"
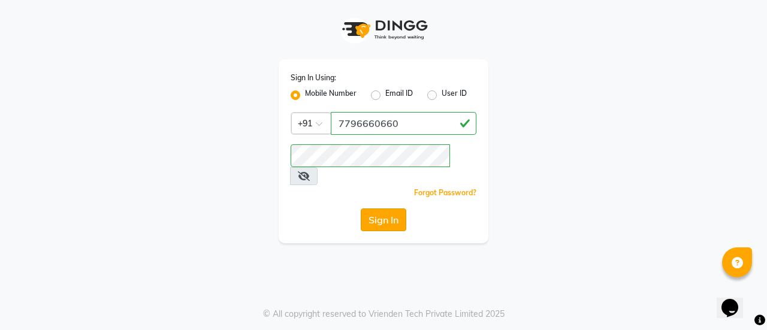
click at [385, 209] on button "Sign In" at bounding box center [384, 220] width 46 height 23
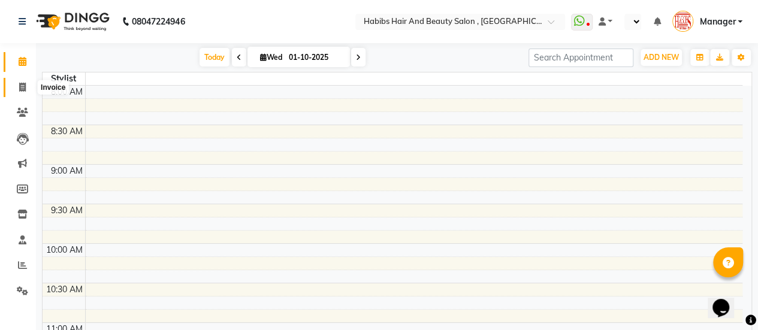
click at [22, 86] on icon at bounding box center [22, 87] width 7 height 9
select select "service"
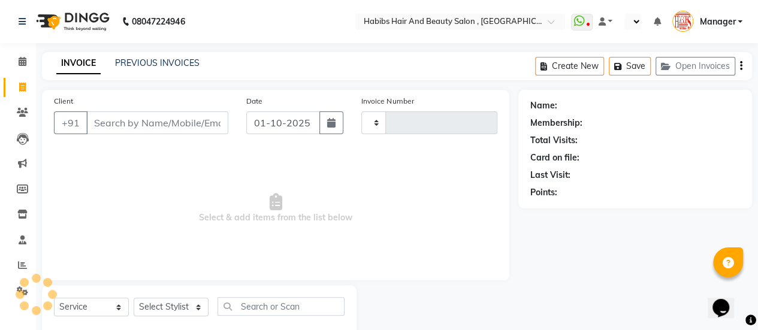
type input "3661"
select select "5651"
click at [169, 116] on input "Client" at bounding box center [157, 122] width 142 height 23
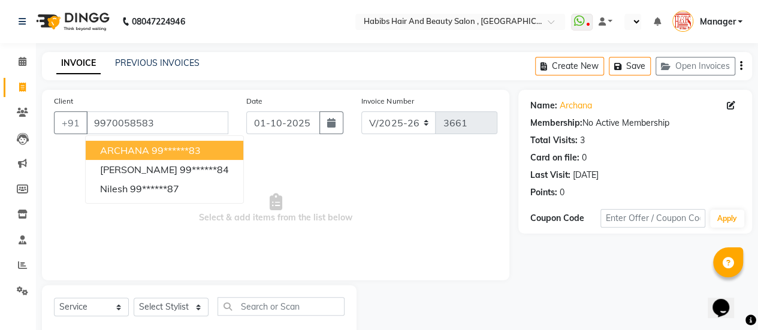
click at [137, 148] on span "ARCHANA" at bounding box center [124, 150] width 49 height 12
type input "99******83"
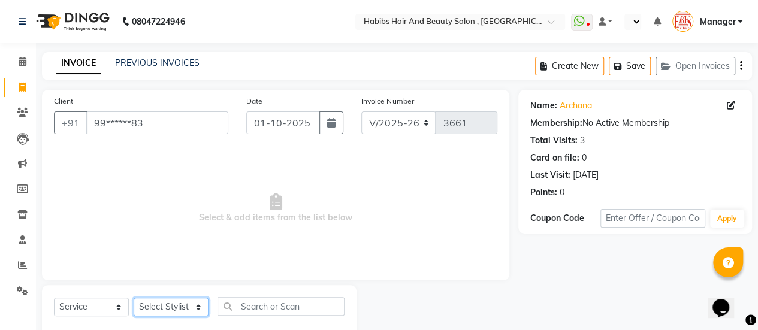
click at [164, 307] on select "Select Stylist [PERSON_NAME] [PERSON_NAME] Manager [PERSON_NAME] MUSARIK [PERSO…" at bounding box center [171, 307] width 75 height 19
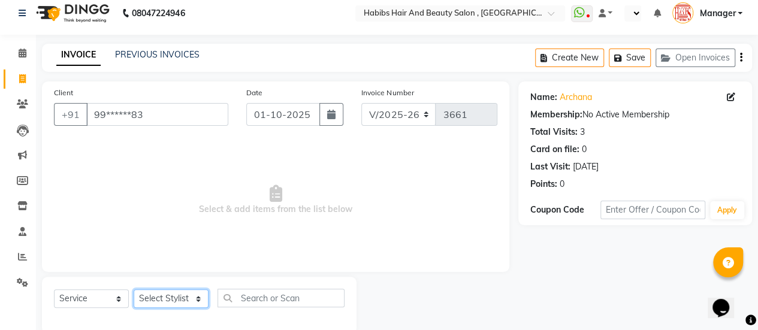
scroll to position [6, 0]
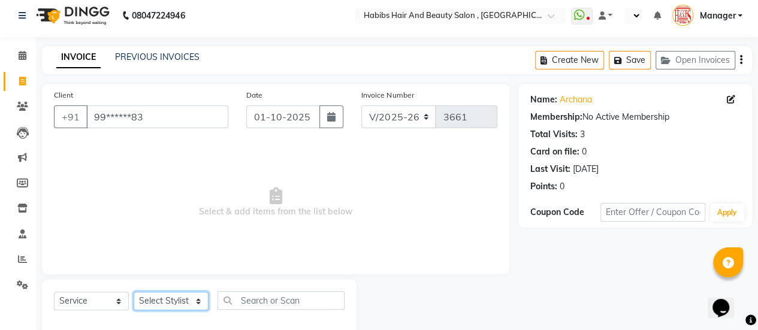
click at [164, 307] on select "Select Stylist [PERSON_NAME] [PERSON_NAME] Manager [PERSON_NAME] MUSARIK [PERSO…" at bounding box center [171, 301] width 75 height 19
select select "38595"
click at [134, 292] on select "Select Stylist [PERSON_NAME] [PERSON_NAME] Manager [PERSON_NAME] MUSARIK [PERSO…" at bounding box center [171, 301] width 75 height 19
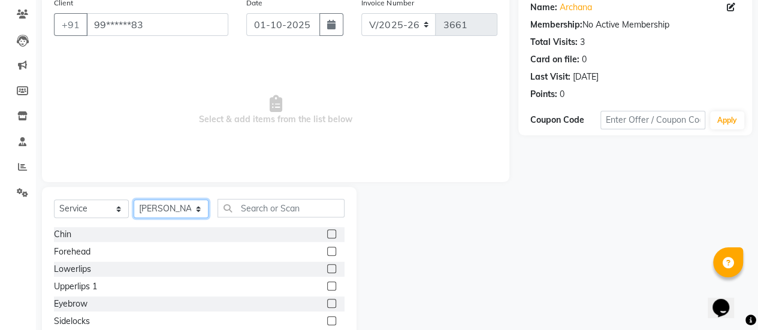
scroll to position [99, 0]
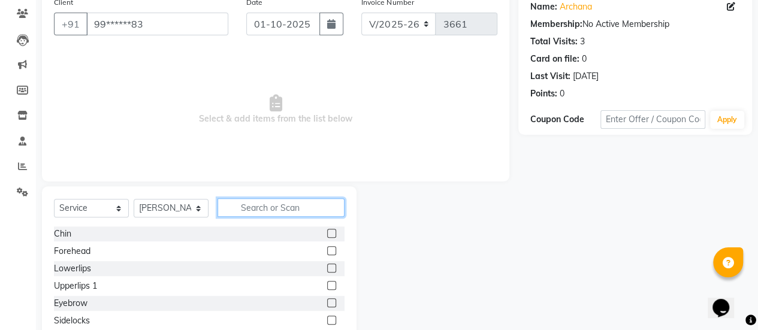
click at [274, 211] on input "text" at bounding box center [281, 207] width 127 height 19
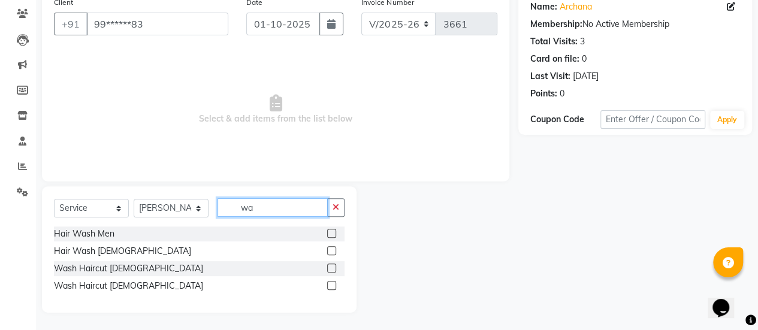
type input "w"
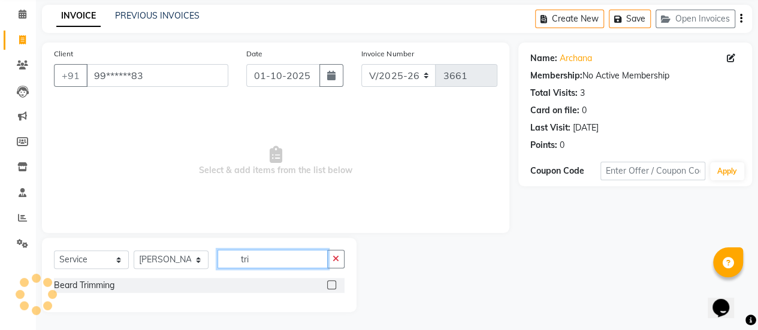
scroll to position [47, 0]
type input "tri"
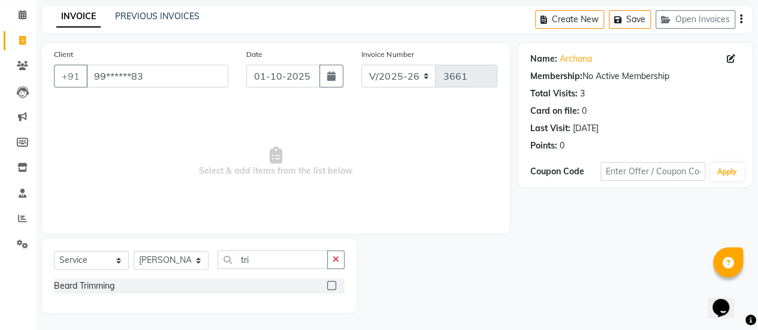
click at [334, 282] on label at bounding box center [331, 285] width 9 height 9
click at [334, 282] on input "checkbox" at bounding box center [331, 286] width 8 height 8
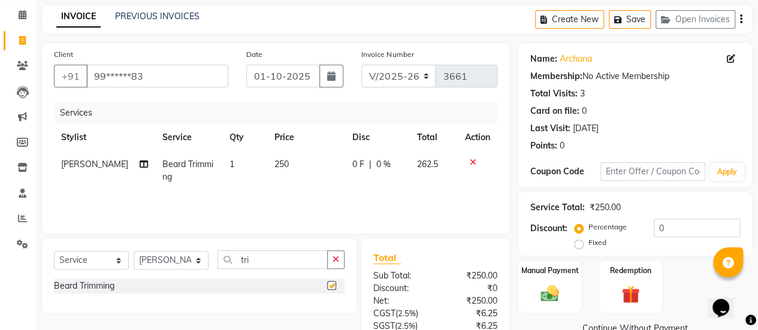
checkbox input "false"
click at [200, 259] on select "Select Stylist [PERSON_NAME] [PERSON_NAME] Manager [PERSON_NAME] MUSARIK [PERSO…" at bounding box center [171, 260] width 75 height 19
click at [470, 159] on icon at bounding box center [473, 162] width 7 height 8
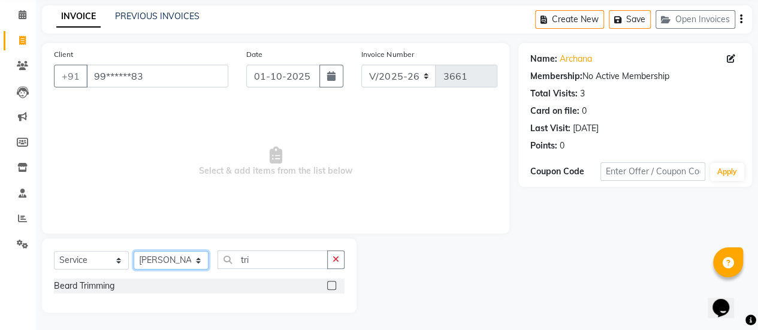
click at [196, 261] on select "Select Stylist [PERSON_NAME] [PERSON_NAME] Manager [PERSON_NAME] MUSARIK [PERSO…" at bounding box center [171, 260] width 75 height 19
click at [134, 251] on select "Select Stylist [PERSON_NAME] [PERSON_NAME] Manager [PERSON_NAME] MUSARIK [PERSO…" at bounding box center [171, 260] width 75 height 19
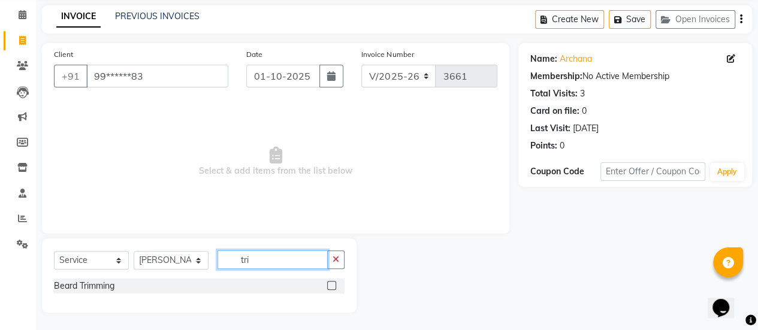
drag, startPoint x: 253, startPoint y: 261, endPoint x: 221, endPoint y: 264, distance: 32.5
click at [221, 264] on input "tri" at bounding box center [273, 260] width 110 height 19
type input "hai"
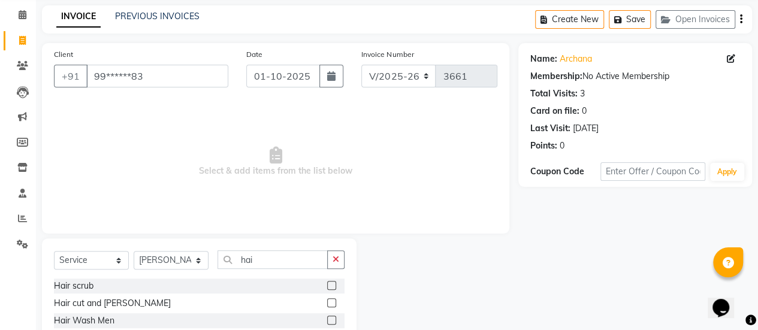
click at [327, 303] on label at bounding box center [331, 302] width 9 height 9
click at [327, 303] on input "checkbox" at bounding box center [331, 304] width 8 height 8
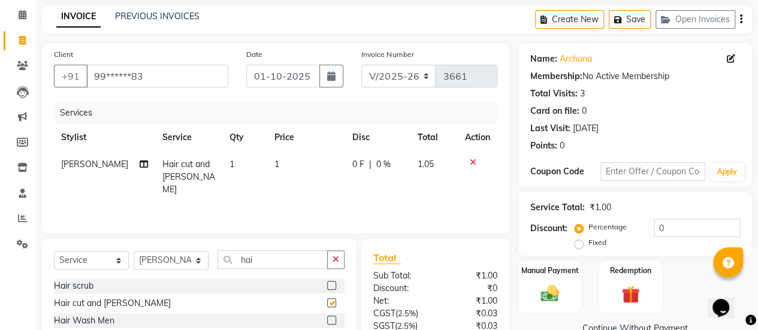
checkbox input "false"
click at [194, 262] on select "Select Stylist [PERSON_NAME] [PERSON_NAME] Manager [PERSON_NAME] MUSARIK [PERSO…" at bounding box center [171, 260] width 75 height 19
select select "59401"
click at [134, 251] on select "Select Stylist [PERSON_NAME] [PERSON_NAME] Manager [PERSON_NAME] MUSARIK [PERSO…" at bounding box center [171, 260] width 75 height 19
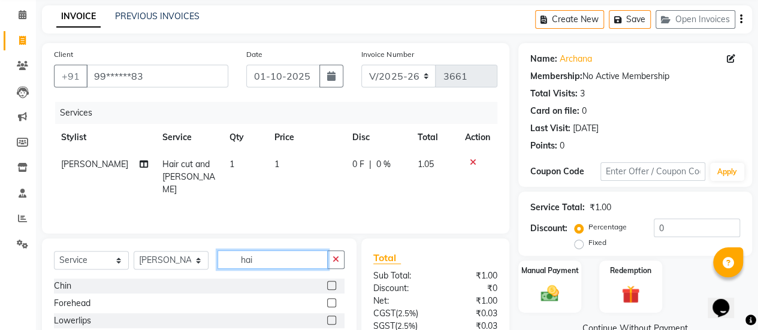
drag, startPoint x: 258, startPoint y: 262, endPoint x: 219, endPoint y: 269, distance: 39.0
click at [219, 269] on div "Select Service Product Membership Package Voucher Prepaid Gift Card Select Styl…" at bounding box center [199, 265] width 291 height 28
type input "hai"
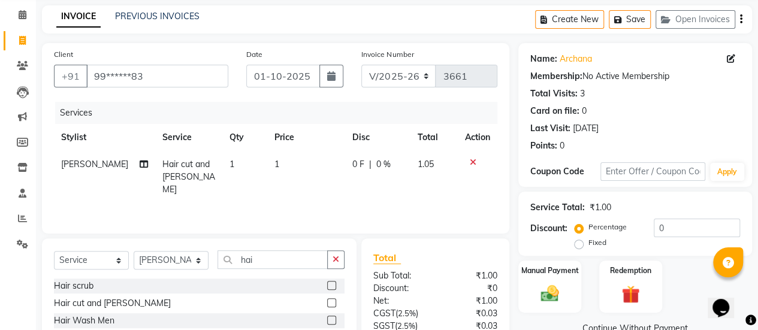
click at [327, 301] on label at bounding box center [331, 302] width 9 height 9
click at [327, 301] on input "checkbox" at bounding box center [331, 304] width 8 height 8
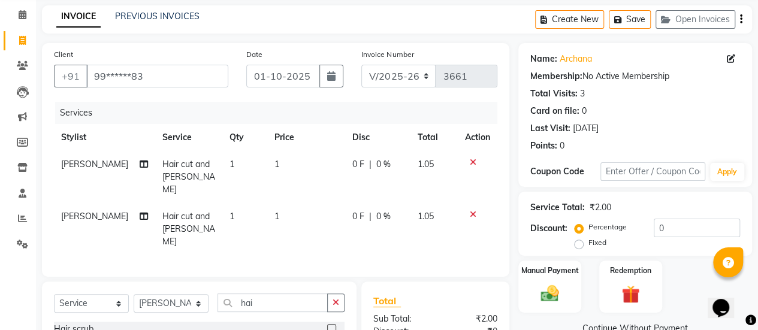
checkbox input "false"
click at [279, 162] on td "1" at bounding box center [306, 177] width 78 height 52
select select "38595"
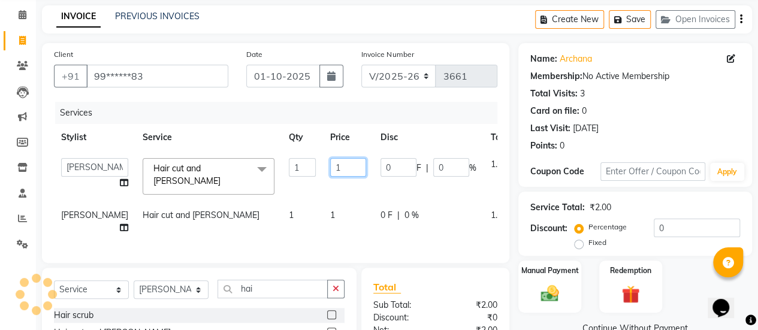
drag, startPoint x: 315, startPoint y: 167, endPoint x: 291, endPoint y: 170, distance: 23.6
click at [323, 170] on td "1" at bounding box center [348, 176] width 50 height 51
type input "750"
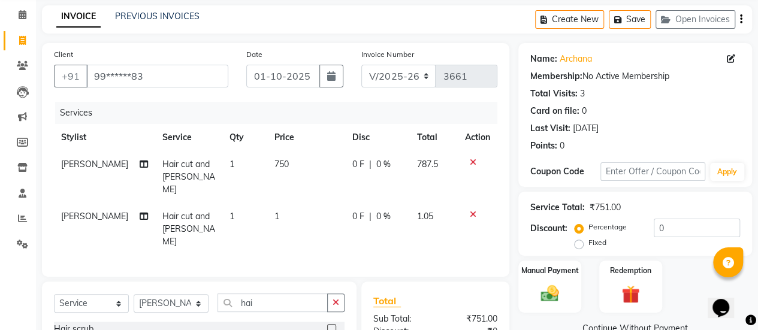
click at [312, 206] on td "1" at bounding box center [306, 229] width 78 height 52
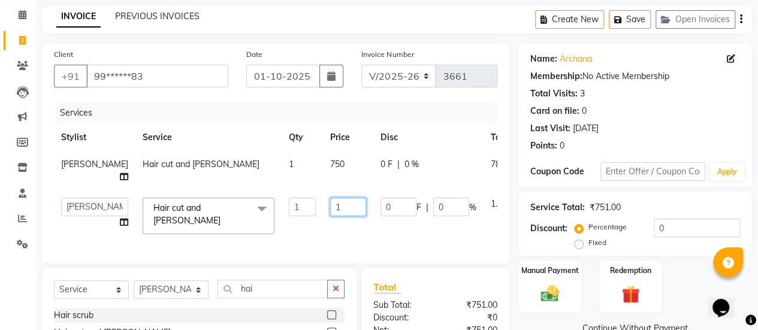
drag, startPoint x: 307, startPoint y: 204, endPoint x: 291, endPoint y: 207, distance: 16.5
click at [323, 207] on td "1" at bounding box center [348, 216] width 50 height 51
type input "750"
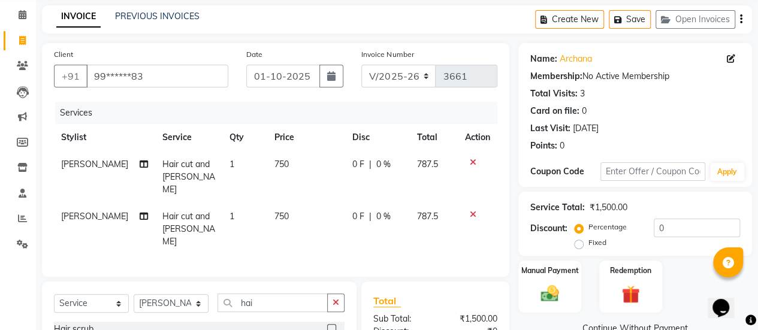
click at [285, 222] on tr "[PERSON_NAME] Hair cut and [PERSON_NAME] 1 750 0 F | 0 % 787.5" at bounding box center [275, 229] width 443 height 52
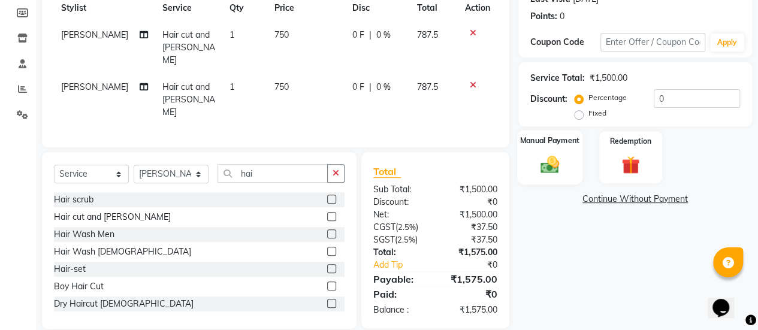
click at [532, 173] on div "Manual Payment" at bounding box center [549, 157] width 65 height 55
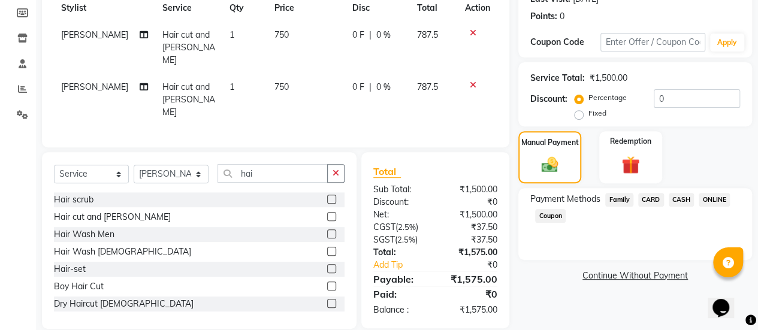
click at [651, 200] on span "CARD" at bounding box center [651, 200] width 26 height 14
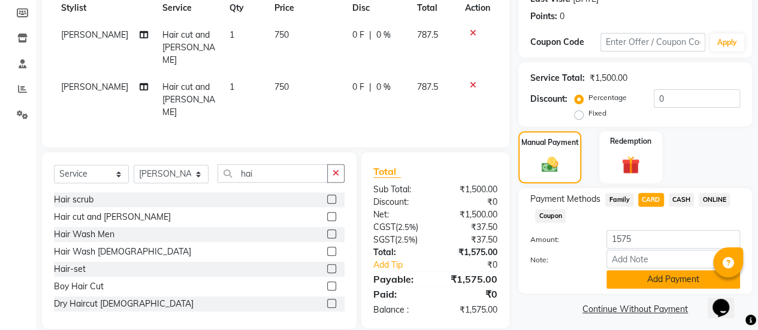
click at [639, 274] on button "Add Payment" at bounding box center [673, 279] width 134 height 19
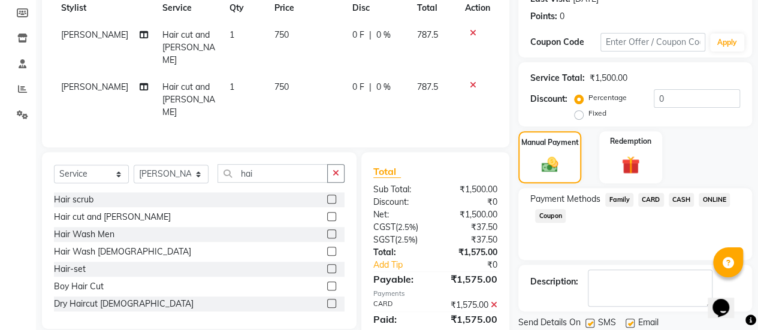
scroll to position [215, 0]
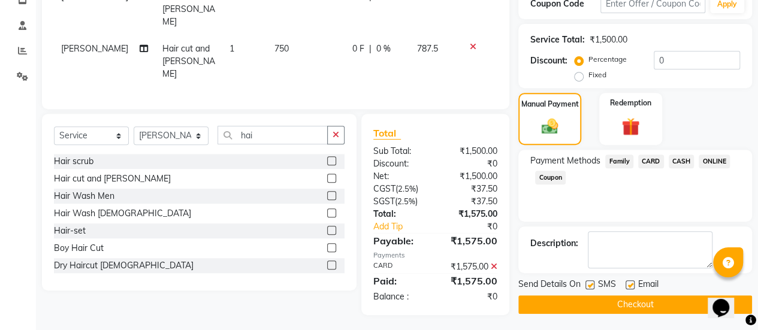
click at [629, 280] on label at bounding box center [630, 284] width 9 height 9
click at [629, 282] on input "checkbox" at bounding box center [630, 286] width 8 height 8
checkbox input "false"
click at [623, 301] on button "Checkout" at bounding box center [635, 304] width 234 height 19
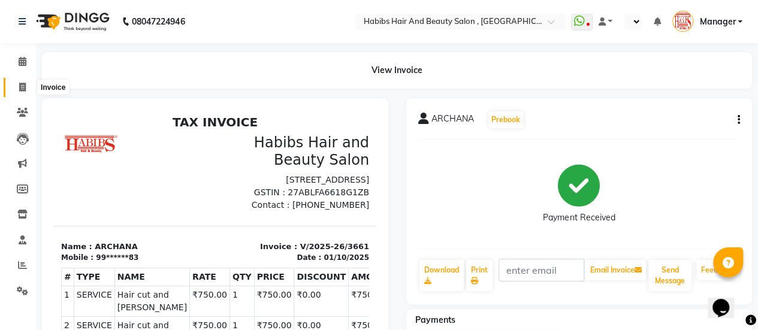
click at [18, 86] on span at bounding box center [22, 88] width 21 height 14
select select "service"
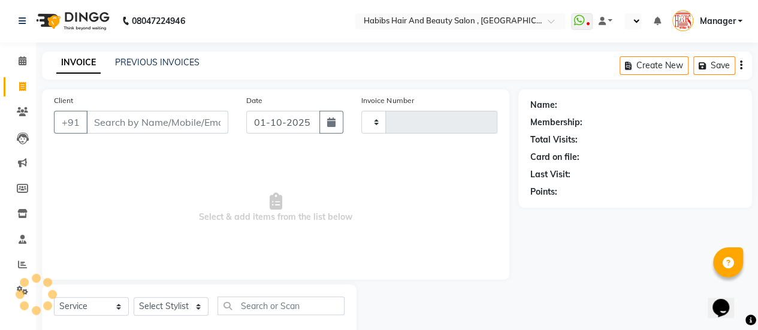
type input "3662"
select select "5651"
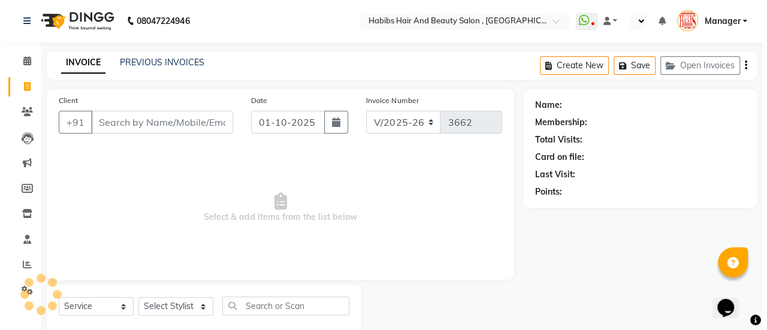
scroll to position [29, 0]
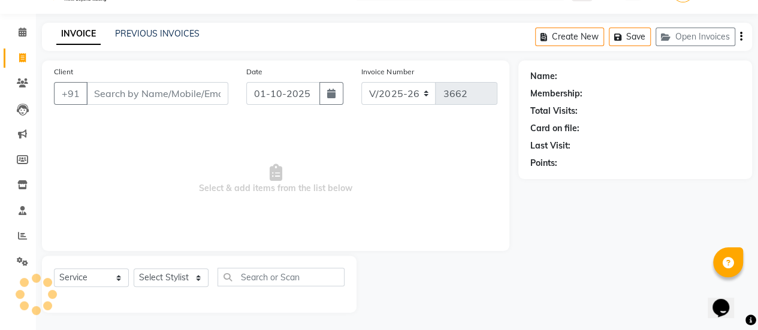
click at [164, 89] on input "Client" at bounding box center [157, 93] width 142 height 23
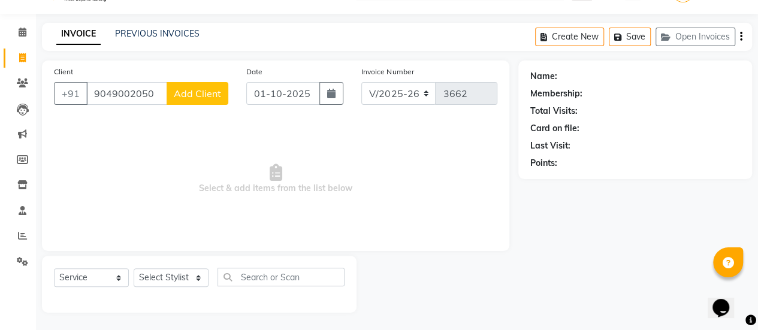
type input "9049002050"
click at [188, 94] on span "Add Client" at bounding box center [197, 93] width 47 height 12
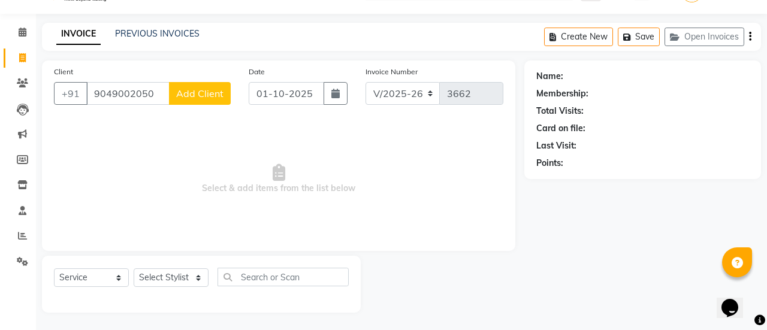
select select "22"
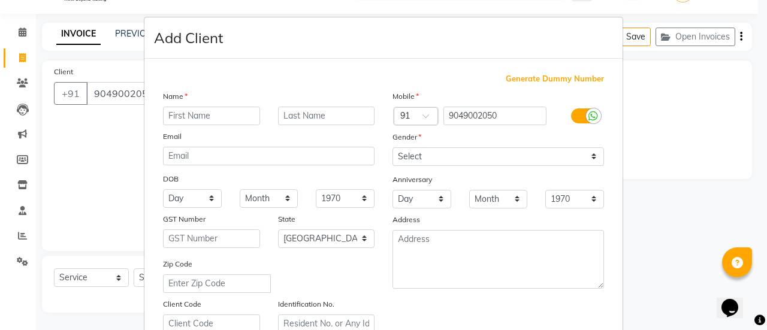
click at [213, 111] on input "text" at bounding box center [211, 116] width 97 height 19
type input "[PERSON_NAME]"
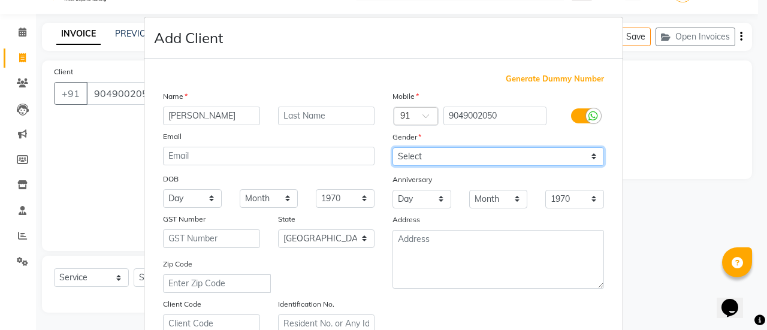
click at [406, 150] on select "Select [DEMOGRAPHIC_DATA] [DEMOGRAPHIC_DATA] Other Prefer Not To Say" at bounding box center [499, 156] width 212 height 19
select select "[DEMOGRAPHIC_DATA]"
click at [393, 147] on select "Select [DEMOGRAPHIC_DATA] [DEMOGRAPHIC_DATA] Other Prefer Not To Say" at bounding box center [499, 156] width 212 height 19
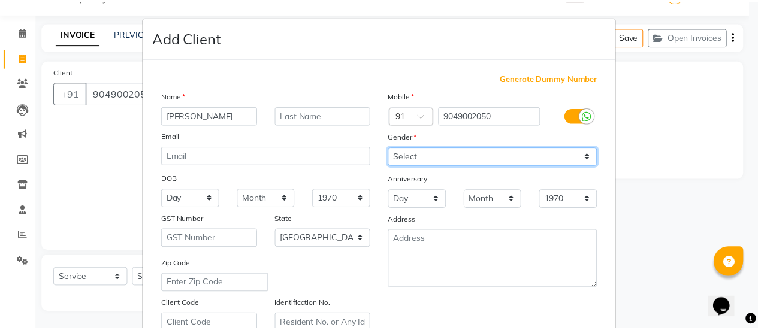
scroll to position [221, 0]
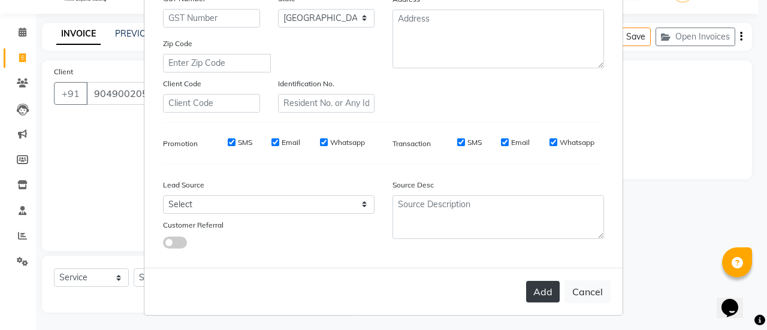
click at [537, 289] on button "Add" at bounding box center [543, 292] width 34 height 22
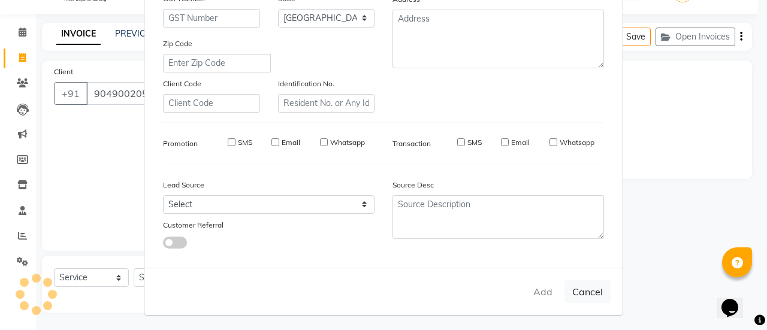
type input "90******50"
select select
select select "null"
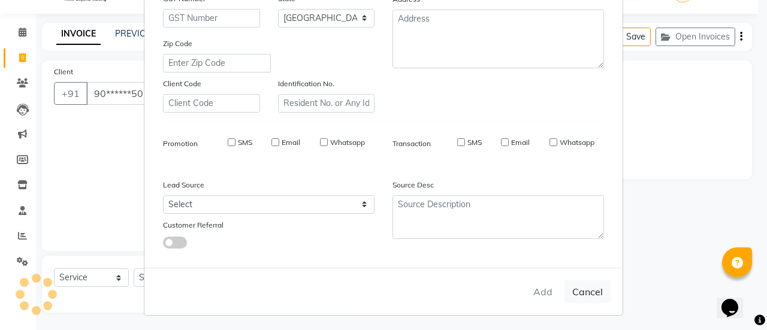
select select
checkbox input "false"
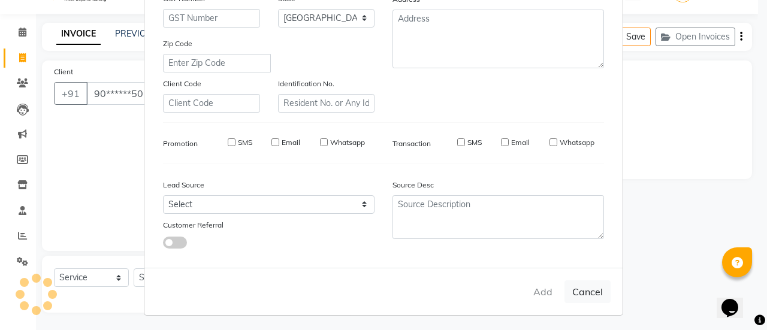
checkbox input "false"
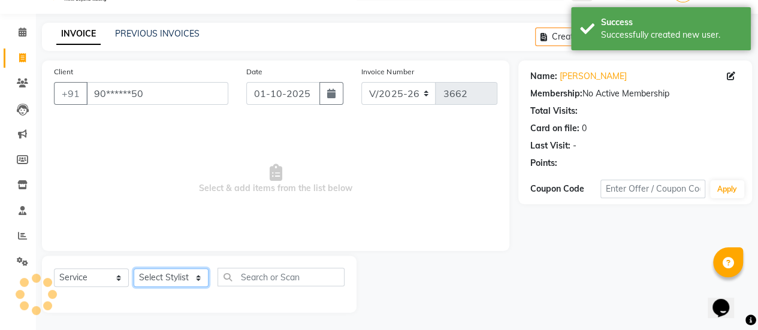
click at [153, 275] on select "Select Stylist [PERSON_NAME] [PERSON_NAME] Manager [PERSON_NAME] MUSARIK [PERSO…" at bounding box center [171, 277] width 75 height 19
select select "38596"
click at [134, 268] on select "Select Stylist [PERSON_NAME] [PERSON_NAME] Manager [PERSON_NAME] MUSARIK [PERSO…" at bounding box center [171, 277] width 75 height 19
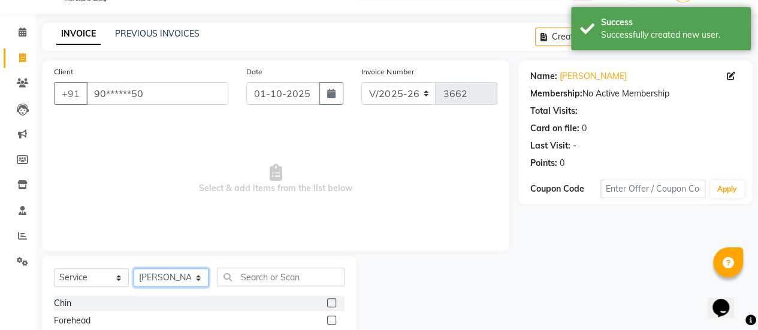
scroll to position [149, 0]
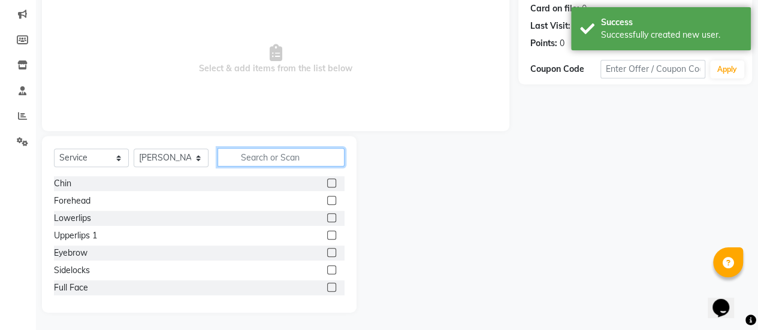
click at [279, 162] on input "text" at bounding box center [281, 157] width 127 height 19
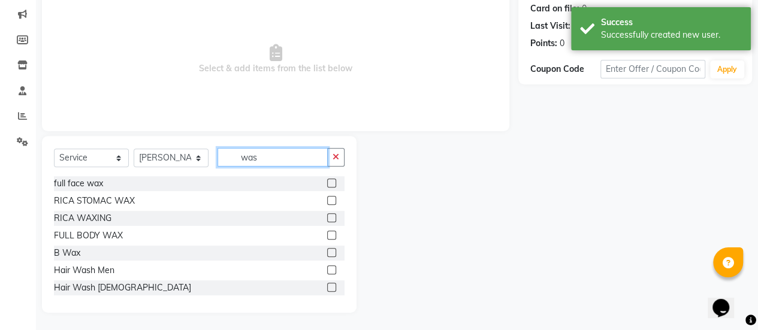
scroll to position [99, 0]
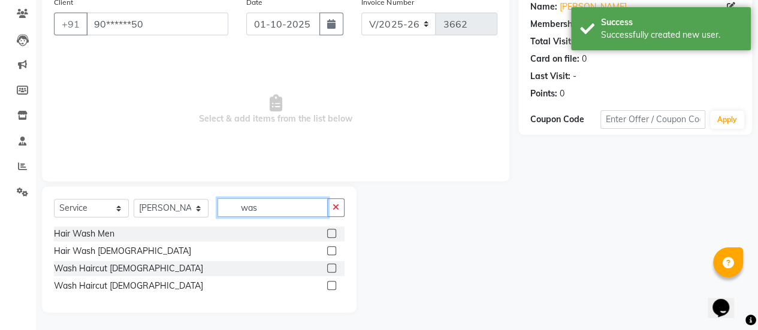
type input "was"
click at [328, 285] on label at bounding box center [331, 285] width 9 height 9
click at [328, 285] on input "checkbox" at bounding box center [331, 286] width 8 height 8
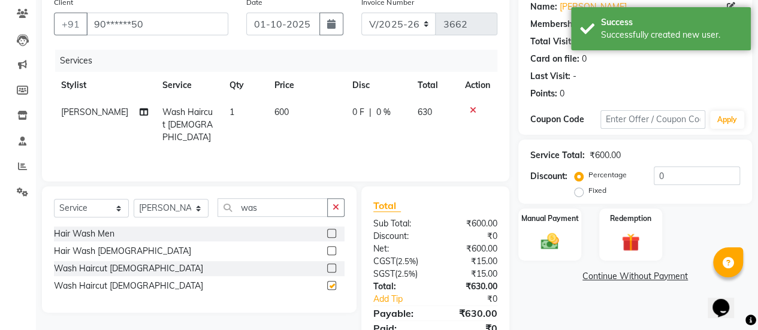
checkbox input "false"
click at [289, 111] on td "600" at bounding box center [306, 125] width 78 height 52
select select "38596"
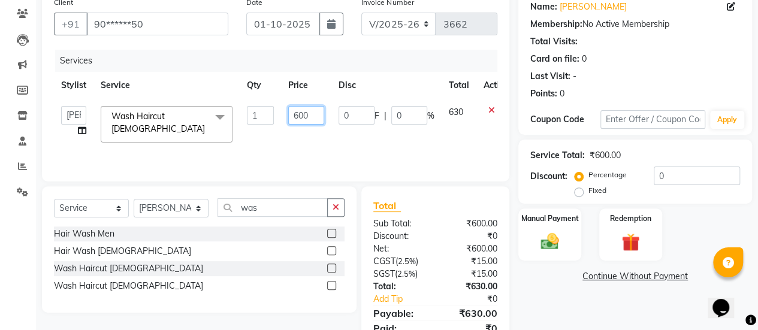
drag, startPoint x: 312, startPoint y: 113, endPoint x: 277, endPoint y: 116, distance: 34.2
click at [277, 116] on tr "[PERSON_NAME] [PERSON_NAME] Manager [PERSON_NAME] MUSARIK [PERSON_NAME] [PERSON…" at bounding box center [285, 124] width 462 height 51
type input "720"
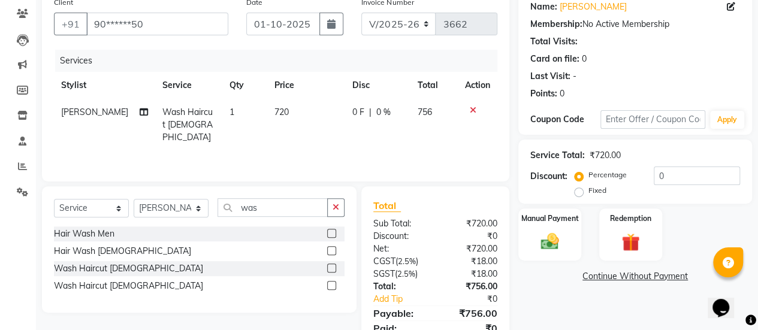
click at [270, 142] on div "Services Stylist Service Qty Price Disc Total Action [PERSON_NAME] Wash Haircut…" at bounding box center [275, 110] width 443 height 120
click at [547, 244] on img at bounding box center [550, 242] width 31 height 22
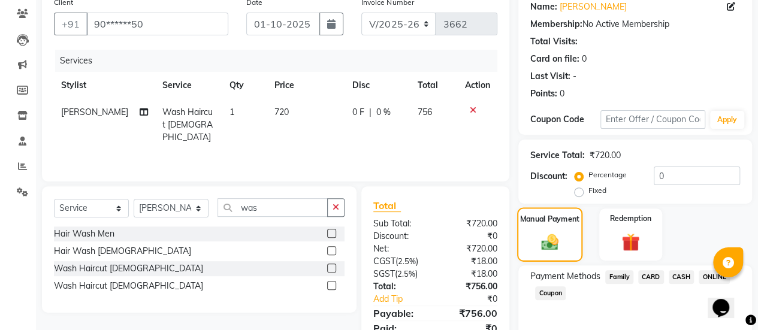
scroll to position [148, 0]
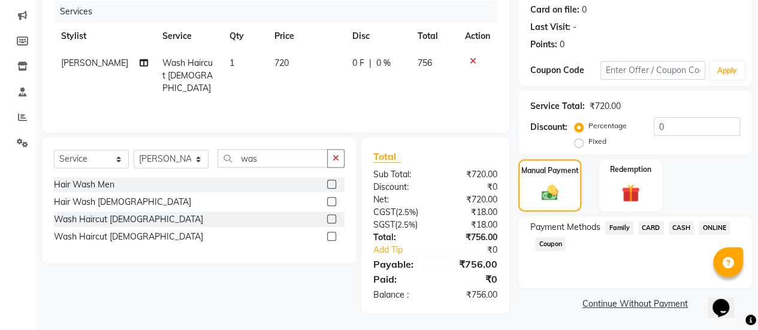
click at [712, 224] on span "ONLINE" at bounding box center [714, 228] width 31 height 14
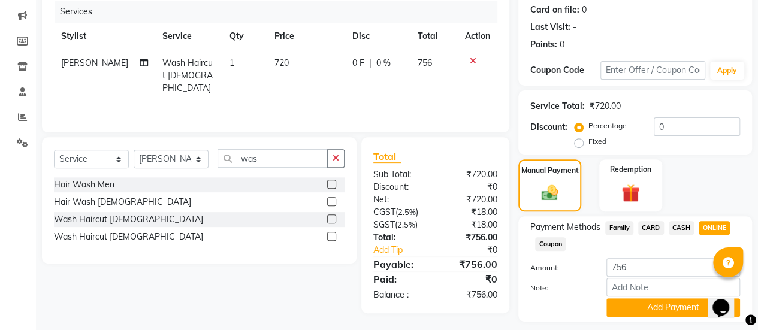
click at [646, 231] on span "CARD" at bounding box center [651, 228] width 26 height 14
click at [636, 313] on button "Add Payment" at bounding box center [673, 307] width 134 height 19
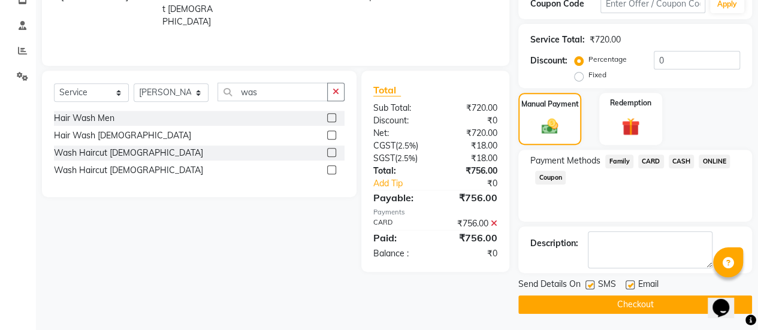
click at [629, 282] on label at bounding box center [630, 284] width 9 height 9
click at [629, 282] on input "checkbox" at bounding box center [630, 286] width 8 height 8
checkbox input "false"
click at [624, 301] on button "Checkout" at bounding box center [635, 304] width 234 height 19
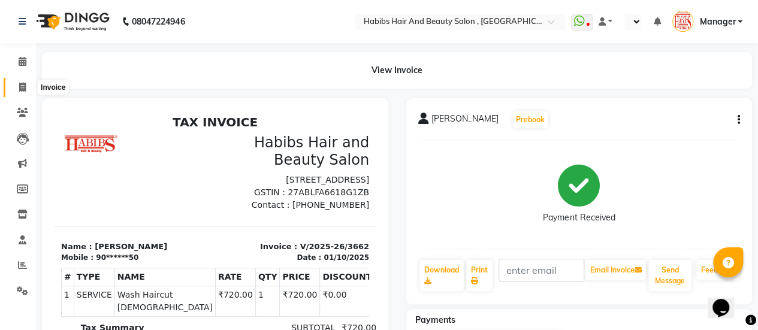
click at [19, 83] on icon at bounding box center [22, 87] width 7 height 9
select select "service"
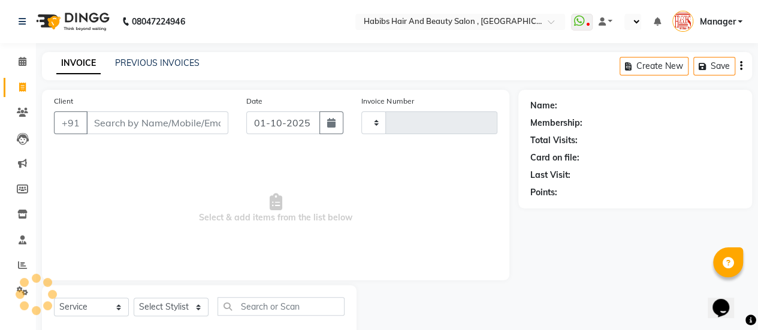
scroll to position [29, 0]
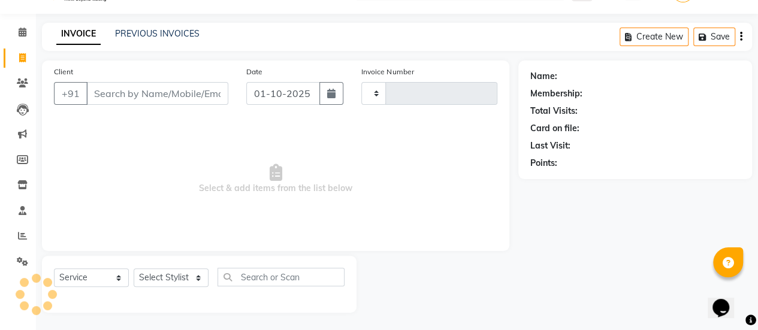
type input "3663"
select select "5651"
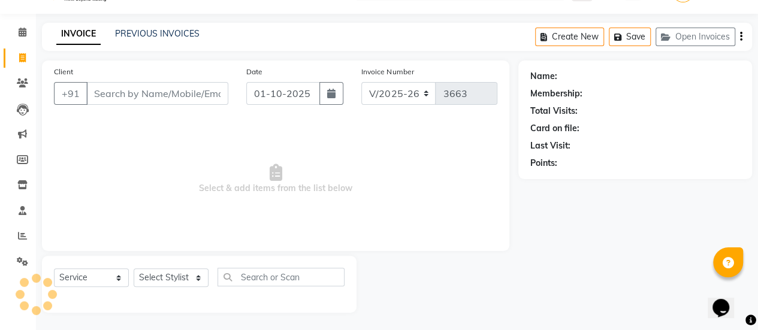
click at [156, 90] on input "Client" at bounding box center [157, 93] width 142 height 23
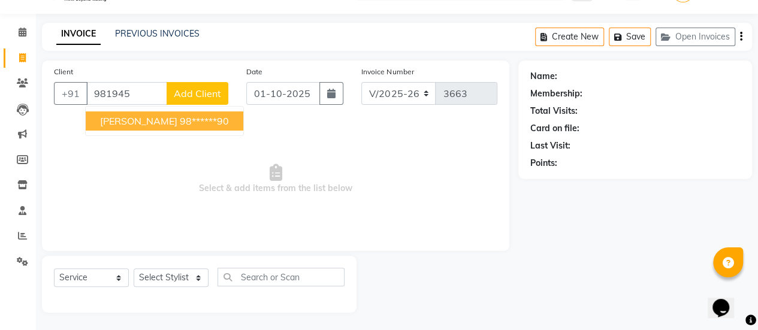
click at [180, 116] on ngb-highlight "98******90" at bounding box center [204, 121] width 49 height 12
type input "98******90"
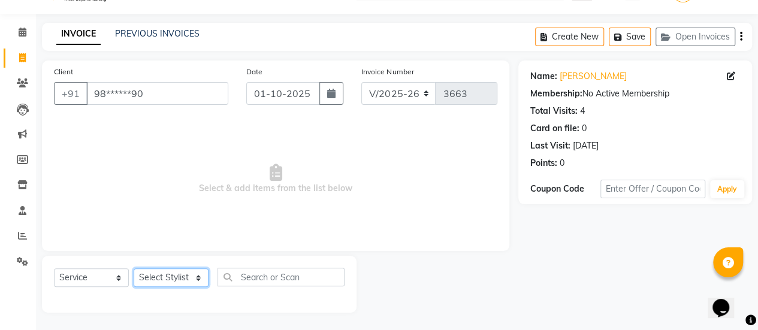
click at [176, 276] on select "Select Stylist [PERSON_NAME] [PERSON_NAME] Manager [PERSON_NAME] MUSARIK [PERSO…" at bounding box center [171, 277] width 75 height 19
select select "78283"
click at [134, 268] on select "Select Stylist [PERSON_NAME] [PERSON_NAME] Manager [PERSON_NAME] MUSARIK [PERSO…" at bounding box center [171, 277] width 75 height 19
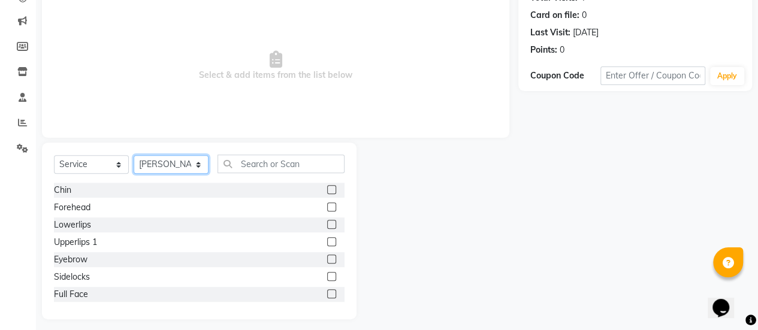
scroll to position [149, 0]
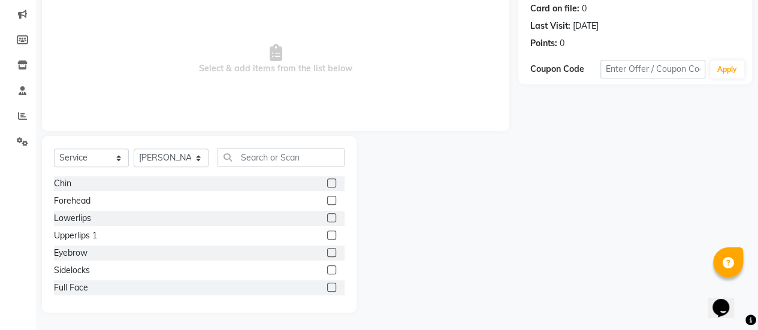
click at [327, 253] on label at bounding box center [331, 252] width 9 height 9
click at [327, 253] on input "checkbox" at bounding box center [331, 253] width 8 height 8
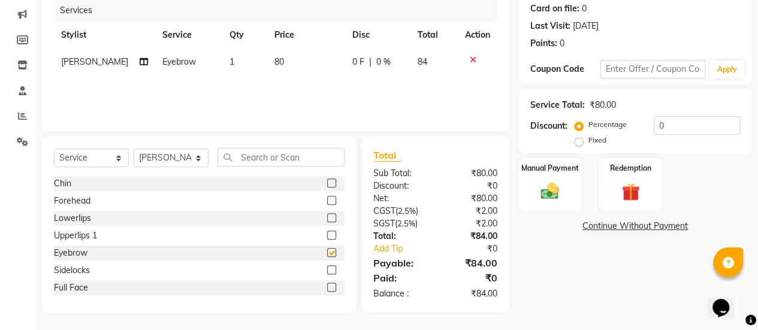
checkbox input "false"
click at [327, 232] on label at bounding box center [331, 235] width 9 height 9
click at [327, 232] on input "checkbox" at bounding box center [331, 236] width 8 height 8
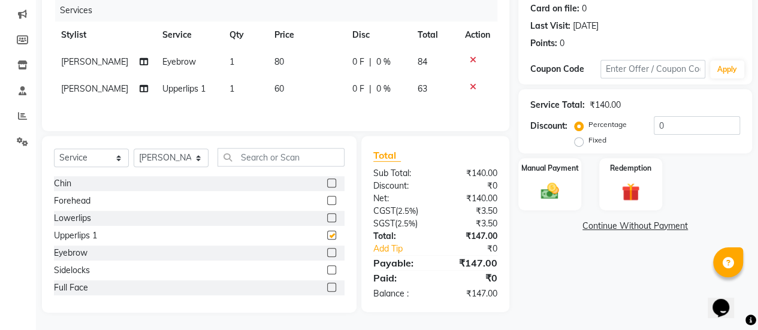
checkbox input "false"
click at [191, 162] on select "Select Stylist [PERSON_NAME] [PERSON_NAME] Manager [PERSON_NAME] MUSARIK [PERSO…" at bounding box center [171, 158] width 75 height 19
select select "38596"
click at [134, 150] on select "Select Stylist [PERSON_NAME] [PERSON_NAME] Manager [PERSON_NAME] MUSARIK [PERSO…" at bounding box center [171, 158] width 75 height 19
click at [277, 152] on input "text" at bounding box center [281, 157] width 127 height 19
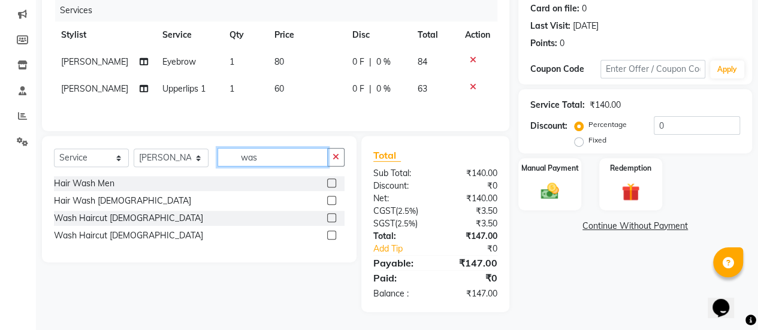
type input "was"
click at [330, 234] on label at bounding box center [331, 235] width 9 height 9
click at [330, 234] on input "checkbox" at bounding box center [331, 236] width 8 height 8
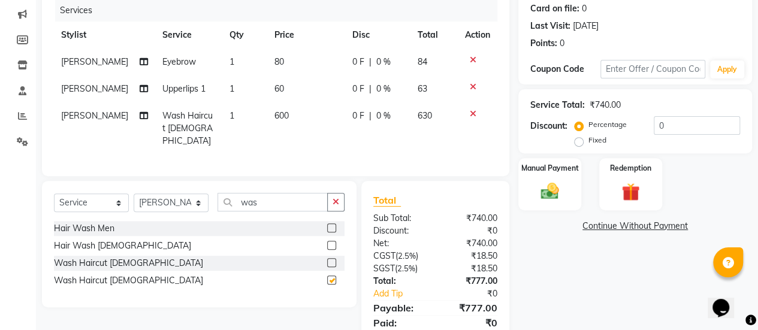
checkbox input "false"
click at [295, 116] on td "600" at bounding box center [306, 128] width 78 height 52
select select "38596"
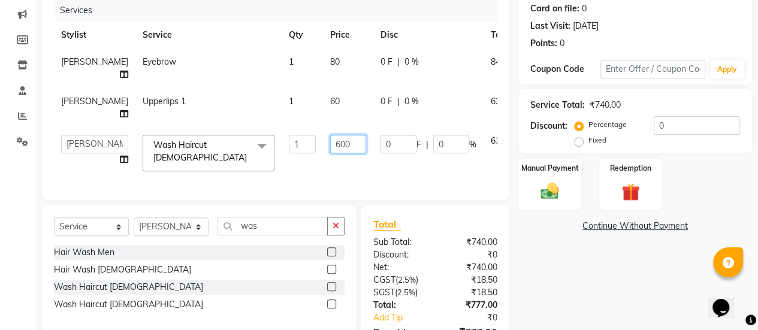
drag, startPoint x: 318, startPoint y: 141, endPoint x: 272, endPoint y: 143, distance: 45.6
click at [272, 143] on tr "[PERSON_NAME] [PERSON_NAME] Manager [PERSON_NAME] MUSARIK [PERSON_NAME] [PERSON…" at bounding box center [306, 153] width 504 height 51
type input "720"
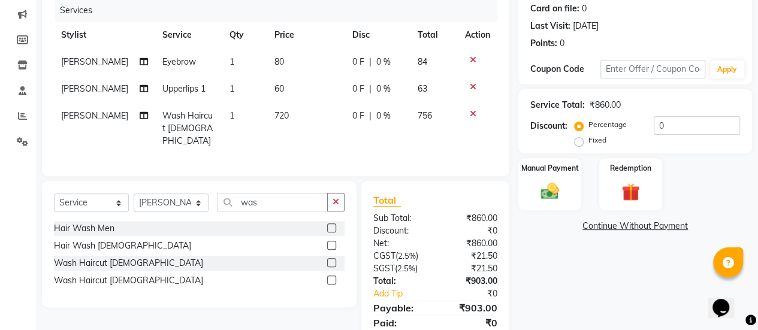
click at [277, 161] on div "Client +91 98******90 Date [DATE] Invoice Number V/2025 V/[PHONE_NUMBER] Servic…" at bounding box center [275, 59] width 467 height 236
click at [563, 207] on div "Manual Payment" at bounding box center [549, 184] width 65 height 55
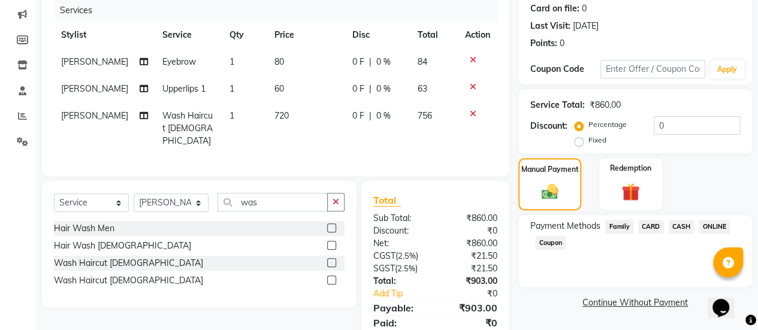
click at [711, 225] on span "ONLINE" at bounding box center [714, 227] width 31 height 14
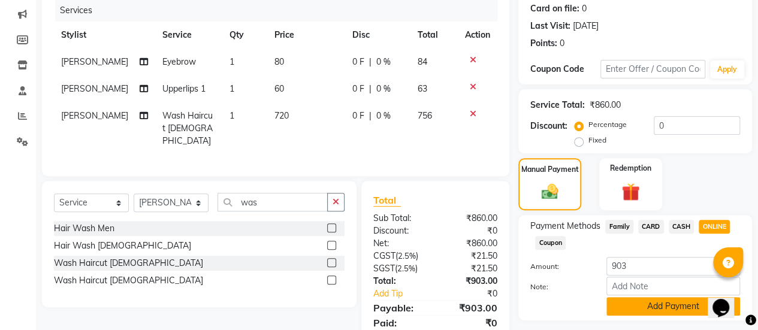
click at [659, 307] on button "Add Payment" at bounding box center [673, 306] width 134 height 19
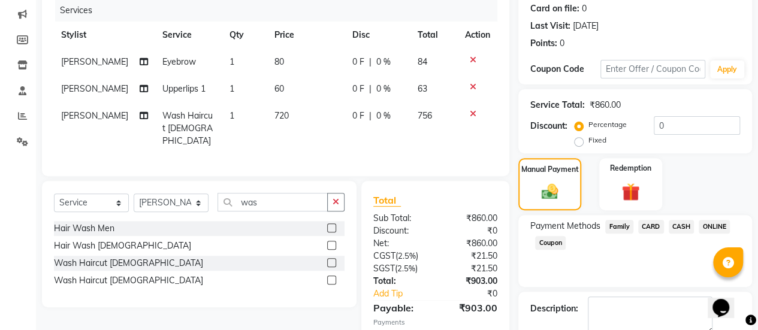
scroll to position [215, 0]
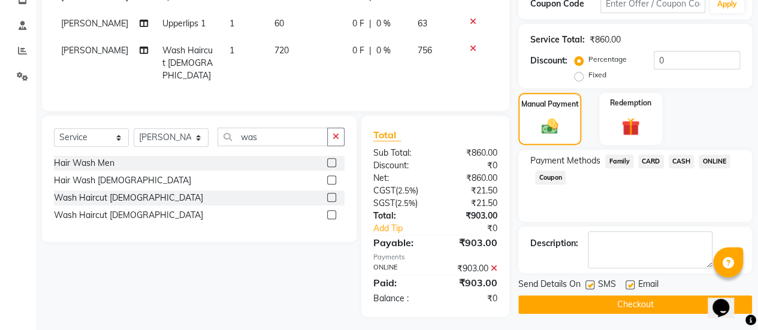
click at [629, 283] on label at bounding box center [630, 284] width 9 height 9
click at [629, 283] on input "checkbox" at bounding box center [630, 286] width 8 height 8
checkbox input "false"
click at [624, 310] on button "Checkout" at bounding box center [635, 304] width 234 height 19
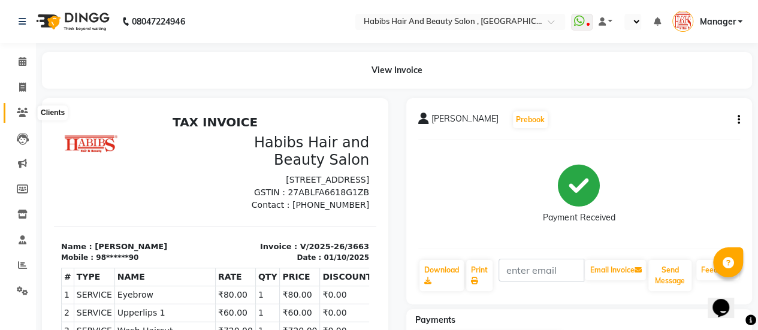
click at [23, 108] on icon at bounding box center [22, 112] width 11 height 9
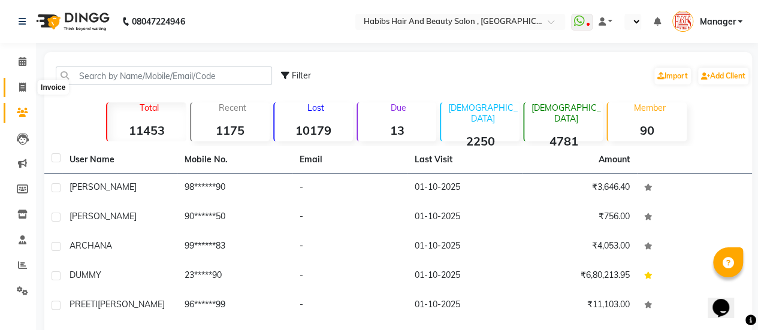
click at [19, 84] on icon at bounding box center [22, 87] width 7 height 9
select select "5651"
select select "service"
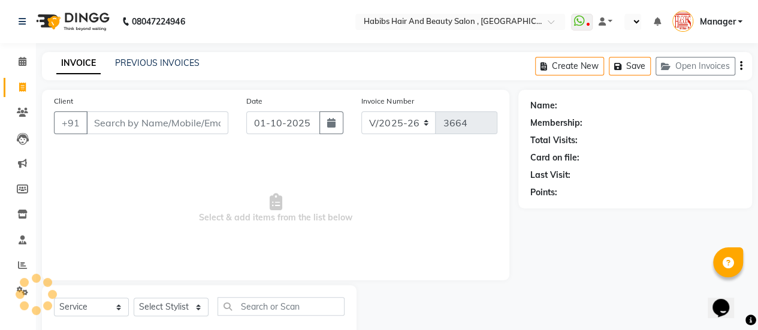
scroll to position [29, 0]
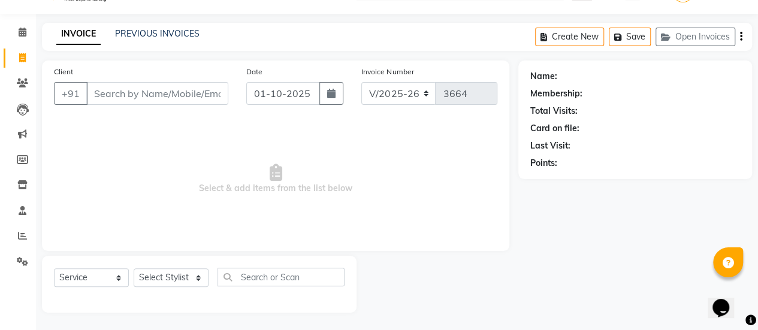
click at [129, 101] on input "Client" at bounding box center [157, 93] width 142 height 23
click at [161, 93] on input "Client" at bounding box center [157, 93] width 142 height 23
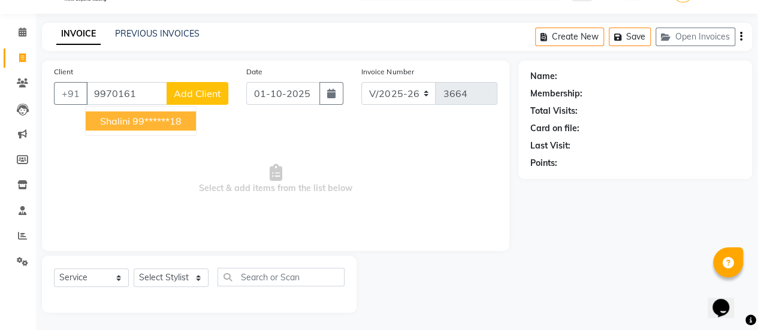
click at [139, 119] on ngb-highlight "99******18" at bounding box center [156, 121] width 49 height 12
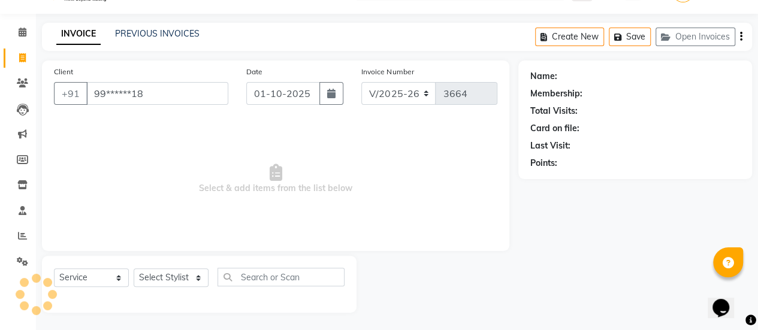
type input "99******18"
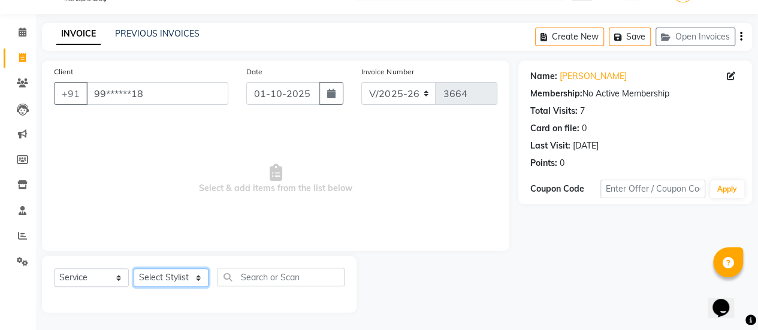
click at [175, 280] on select "Select Stylist [PERSON_NAME] [PERSON_NAME] Manager [PERSON_NAME] MUSARIK [PERSO…" at bounding box center [171, 277] width 75 height 19
select select "38593"
click at [134, 268] on select "Select Stylist [PERSON_NAME] [PERSON_NAME] Manager [PERSON_NAME] MUSARIK [PERSO…" at bounding box center [171, 277] width 75 height 19
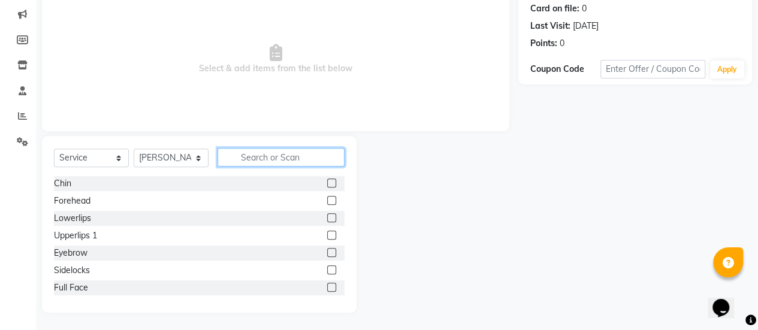
click at [270, 159] on input "text" at bounding box center [281, 157] width 127 height 19
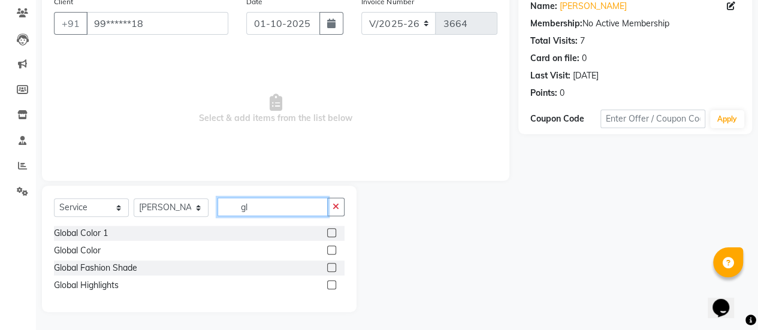
scroll to position [99, 0]
type input "glo"
click at [333, 248] on label at bounding box center [331, 250] width 9 height 9
click at [333, 248] on input "checkbox" at bounding box center [331, 252] width 8 height 8
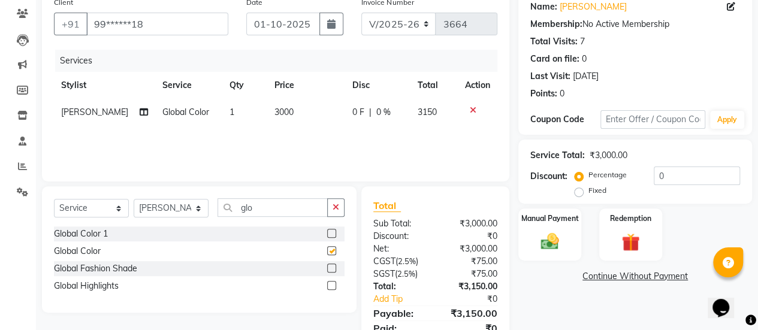
checkbox input "false"
click at [292, 118] on td "3000" at bounding box center [306, 112] width 78 height 27
select select "38593"
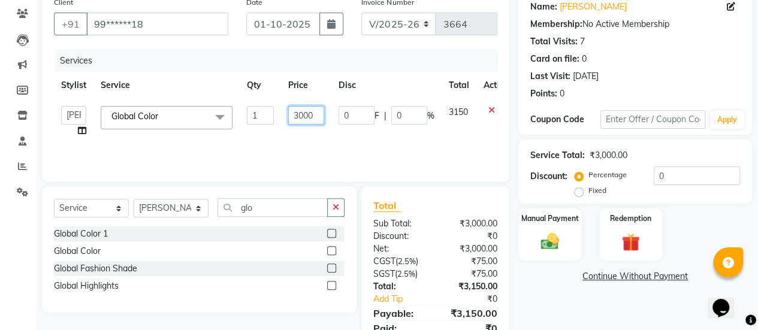
drag, startPoint x: 313, startPoint y: 113, endPoint x: 284, endPoint y: 111, distance: 28.9
click at [284, 111] on td "3000" at bounding box center [306, 122] width 50 height 46
type input "5000"
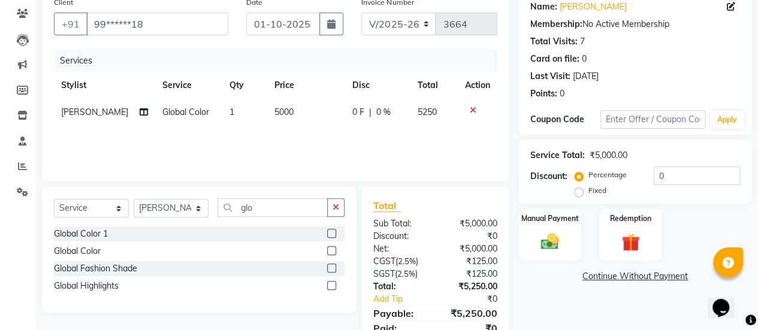
click at [271, 141] on div "Services Stylist Service Qty Price Disc Total Action [PERSON_NAME] Global Color…" at bounding box center [275, 110] width 443 height 120
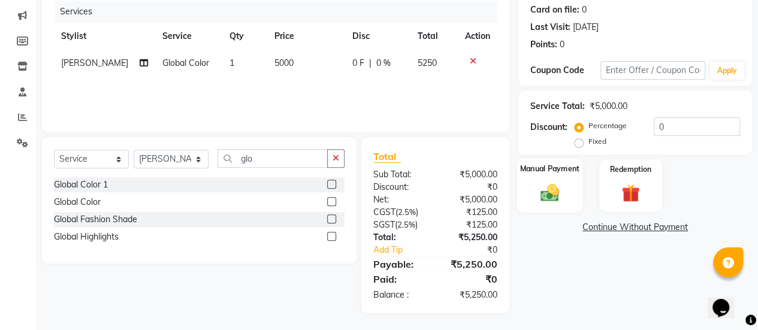
click at [537, 189] on img at bounding box center [550, 193] width 31 height 22
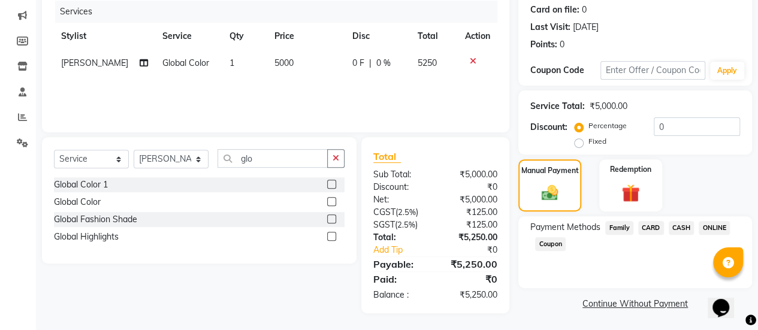
click at [709, 225] on span "ONLINE" at bounding box center [714, 228] width 31 height 14
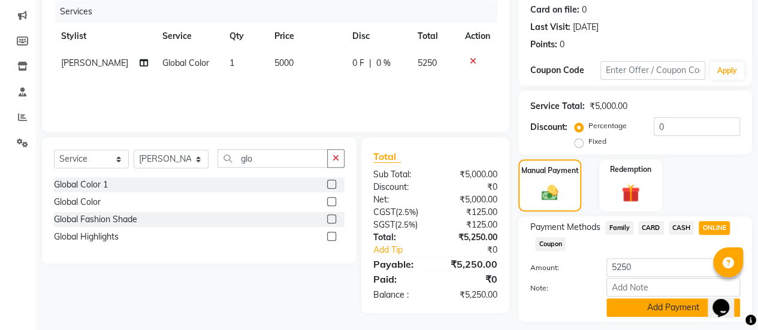
click at [648, 306] on button "Add Payment" at bounding box center [673, 307] width 134 height 19
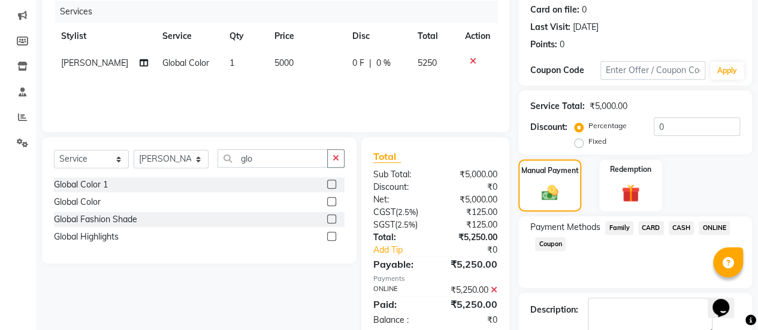
scroll to position [215, 0]
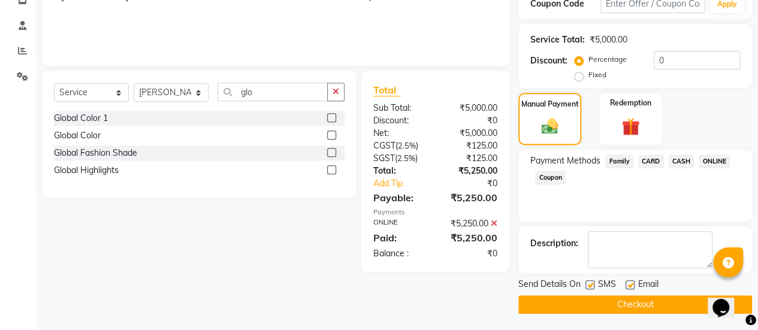
click at [632, 282] on label at bounding box center [630, 284] width 9 height 9
click at [632, 282] on input "checkbox" at bounding box center [630, 286] width 8 height 8
checkbox input "false"
click at [626, 303] on button "Checkout" at bounding box center [635, 304] width 234 height 19
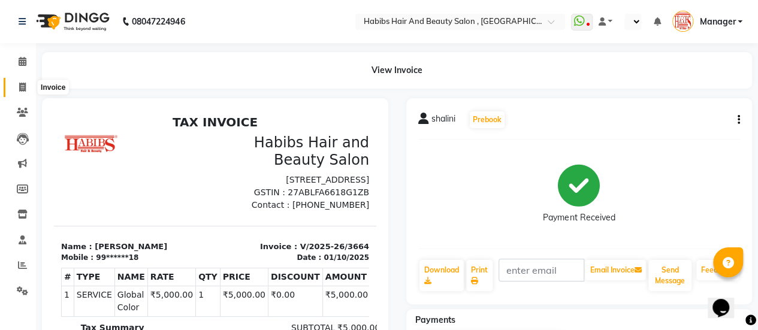
click at [19, 89] on icon at bounding box center [22, 87] width 7 height 9
select select "service"
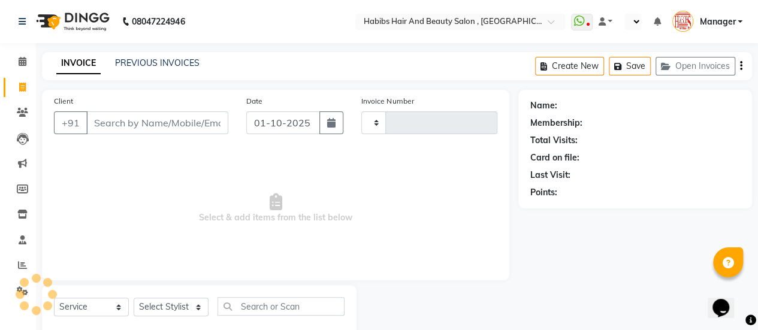
scroll to position [29, 0]
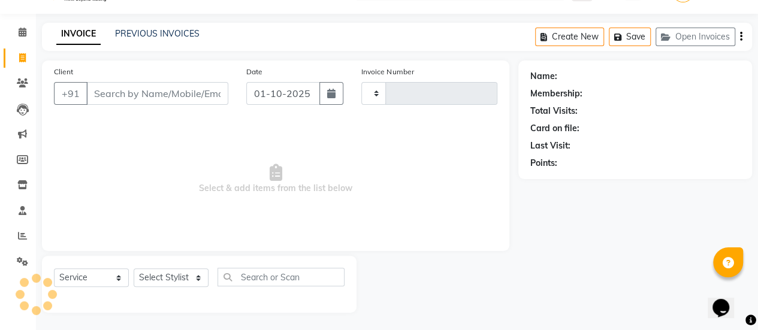
type input "3665"
select select "5651"
click at [149, 98] on input "Client" at bounding box center [157, 93] width 142 height 23
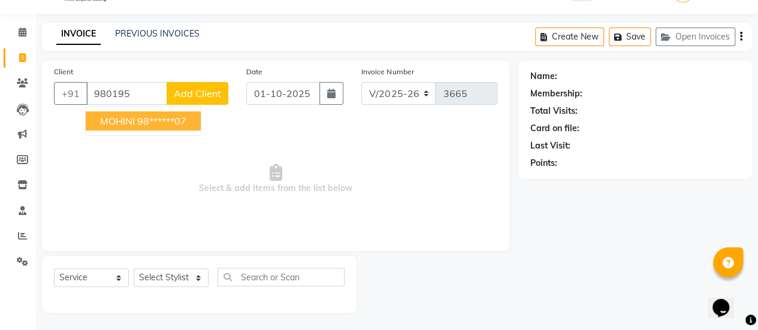
click at [166, 119] on ngb-highlight "98******07" at bounding box center [161, 121] width 49 height 12
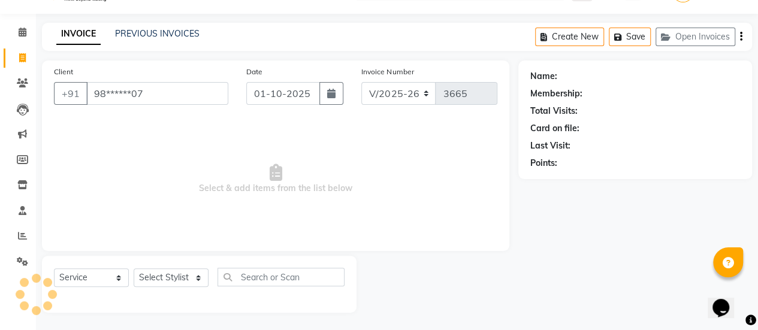
type input "98******07"
click at [166, 119] on span "Select & add items from the list below" at bounding box center [275, 179] width 443 height 120
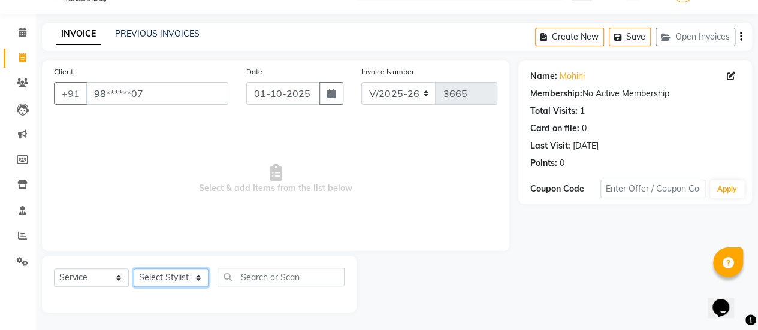
click at [182, 277] on select "Select Stylist [PERSON_NAME] [PERSON_NAME] Manager [PERSON_NAME] MUSARIK [PERSO…" at bounding box center [171, 277] width 75 height 19
select select "78283"
click at [134, 268] on select "Select Stylist [PERSON_NAME] [PERSON_NAME] Manager [PERSON_NAME] MUSARIK [PERSO…" at bounding box center [171, 277] width 75 height 19
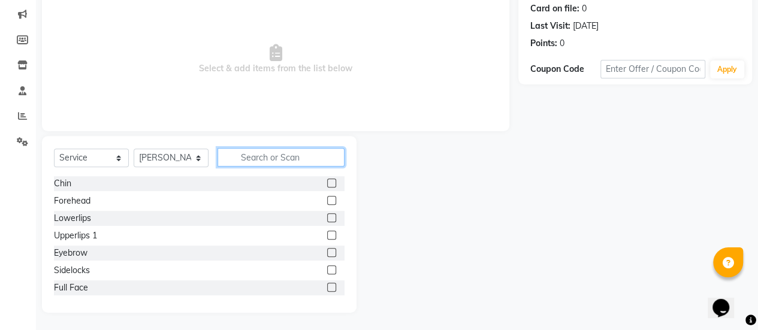
click at [285, 162] on input "text" at bounding box center [281, 157] width 127 height 19
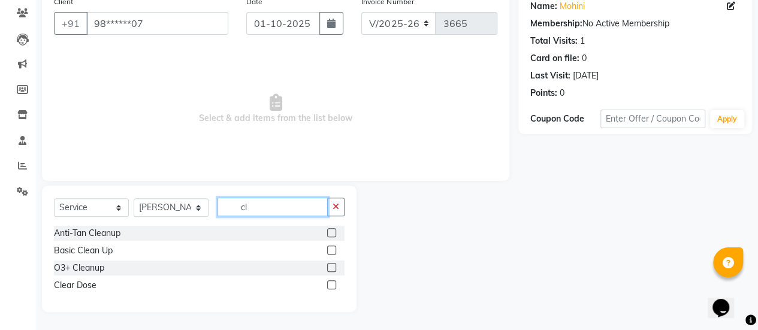
scroll to position [99, 0]
type input "cl"
click at [331, 267] on label at bounding box center [331, 268] width 9 height 9
click at [331, 267] on input "checkbox" at bounding box center [331, 269] width 8 height 8
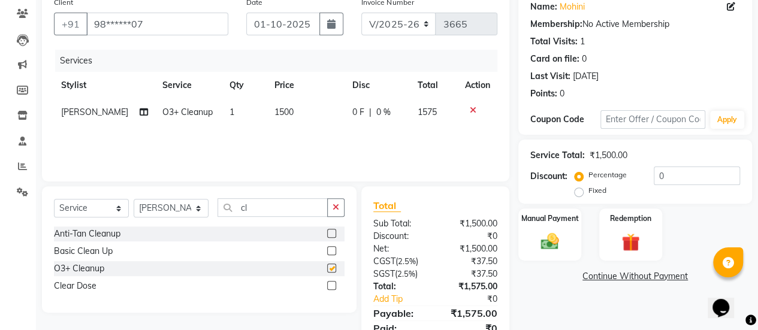
checkbox input "false"
drag, startPoint x: 256, startPoint y: 206, endPoint x: 203, endPoint y: 207, distance: 54.0
click at [203, 207] on div "Select Service Product Membership Package Voucher Prepaid Gift Card Select Styl…" at bounding box center [199, 212] width 291 height 28
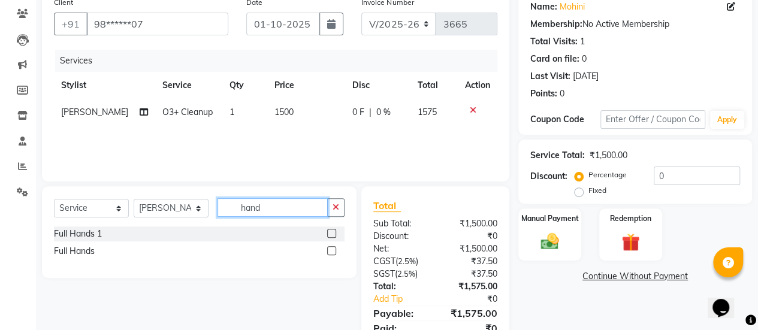
type input "hand"
click at [331, 251] on label at bounding box center [331, 250] width 9 height 9
click at [331, 251] on input "checkbox" at bounding box center [331, 252] width 8 height 8
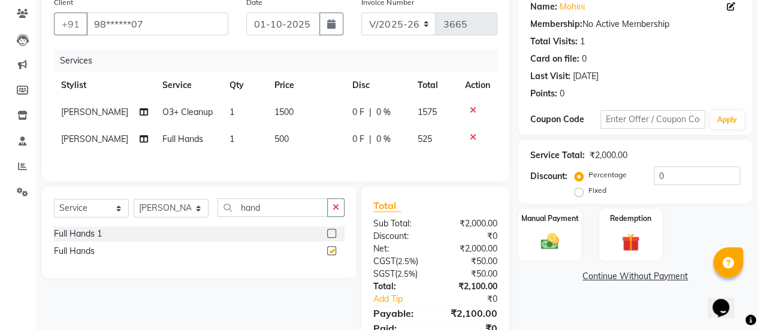
checkbox input "false"
drag, startPoint x: 272, startPoint y: 210, endPoint x: 198, endPoint y: 213, distance: 73.8
click at [198, 213] on div "Select Service Product Membership Package Voucher Prepaid Gift Card Select Styl…" at bounding box center [199, 212] width 291 height 28
type input "half"
click at [332, 251] on label at bounding box center [331, 250] width 9 height 9
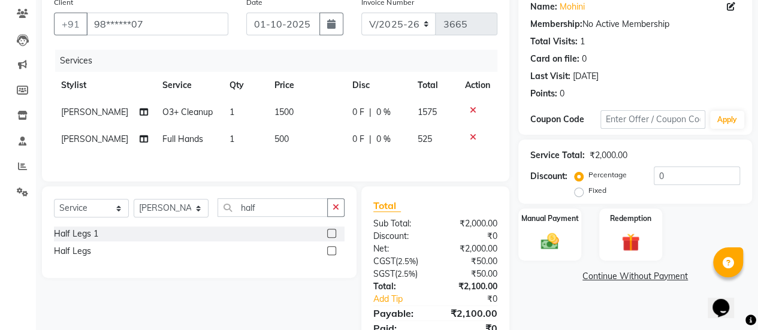
click at [332, 251] on input "checkbox" at bounding box center [331, 252] width 8 height 8
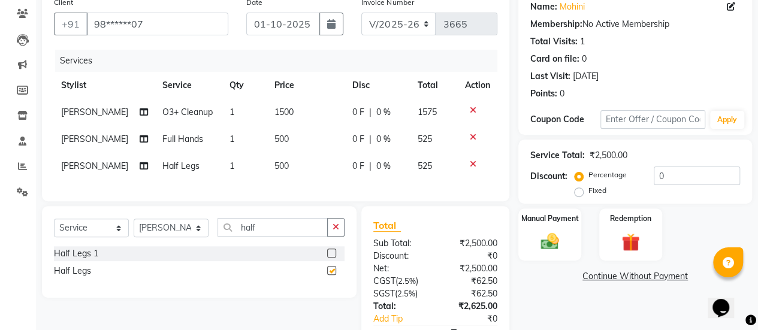
checkbox input "false"
drag, startPoint x: 264, startPoint y: 239, endPoint x: 213, endPoint y: 237, distance: 51.0
click at [213, 237] on div "Select Service Product Membership Package Voucher Prepaid Gift Card Select Styl…" at bounding box center [199, 232] width 291 height 28
type input "unde"
click at [332, 258] on label at bounding box center [331, 253] width 9 height 9
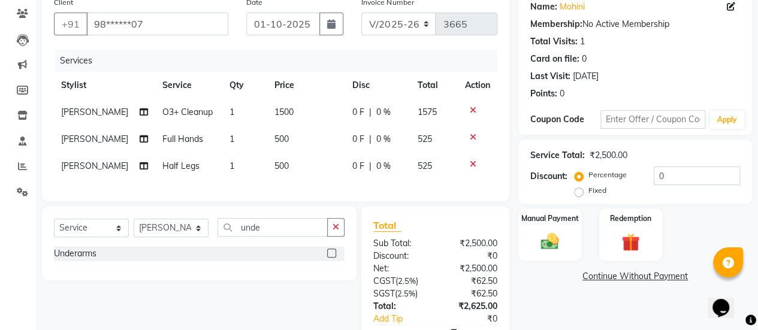
click at [332, 258] on input "checkbox" at bounding box center [331, 254] width 8 height 8
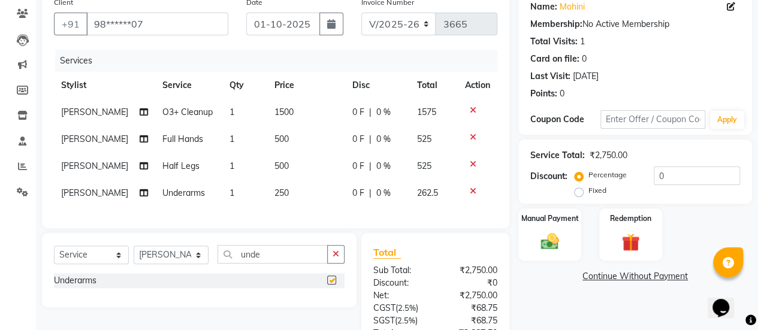
checkbox input "false"
click at [292, 190] on td "250" at bounding box center [306, 193] width 78 height 27
select select "78283"
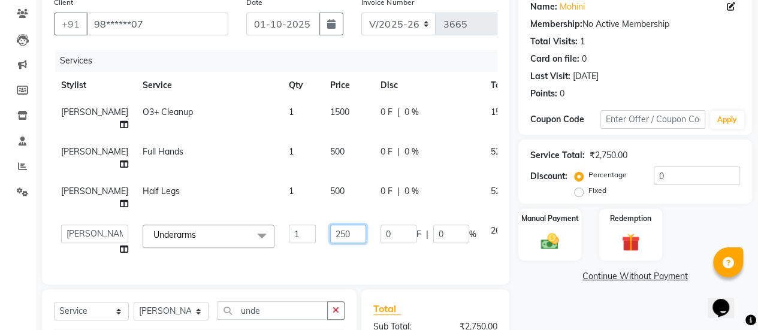
drag, startPoint x: 319, startPoint y: 230, endPoint x: 265, endPoint y: 233, distance: 54.0
click at [265, 233] on tr "[PERSON_NAME] [PERSON_NAME] Manager [PERSON_NAME] MUSARIK [PERSON_NAME] [PERSON…" at bounding box center [306, 241] width 505 height 46
type input "350"
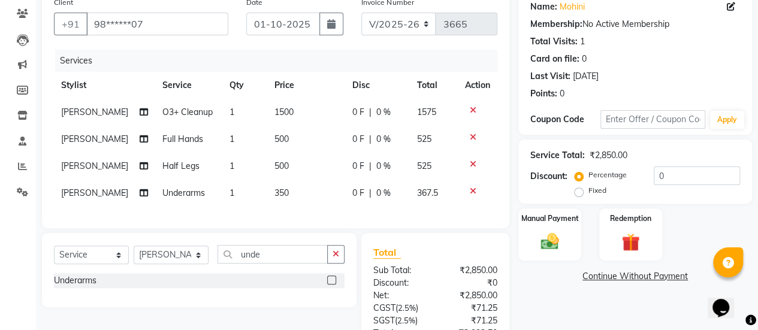
click at [274, 255] on div "Client +91 98******07 Date [DATE] Invoice Number V/2025 V/[PHONE_NUMBER] Servic…" at bounding box center [275, 200] width 485 height 418
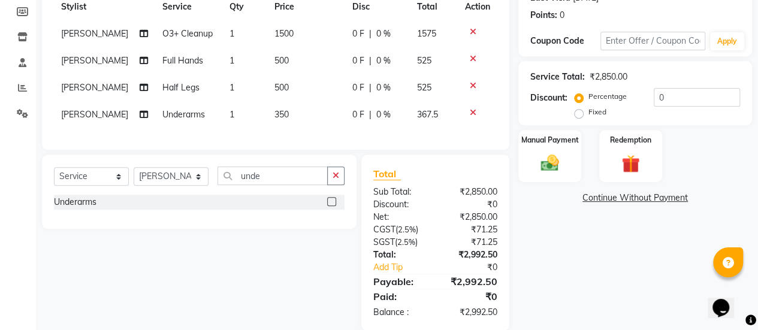
scroll to position [179, 0]
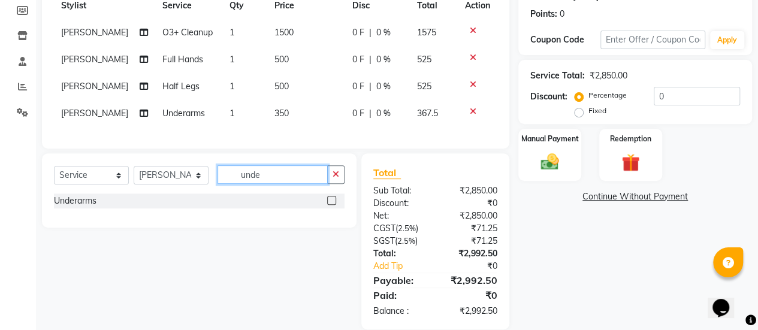
drag, startPoint x: 262, startPoint y: 188, endPoint x: 158, endPoint y: 189, distance: 104.3
click at [158, 189] on div "Select Service Product Membership Package Voucher Prepaid Gift Card Select Styl…" at bounding box center [199, 179] width 291 height 28
type input "upper"
click at [330, 222] on label at bounding box center [331, 217] width 9 height 9
click at [330, 222] on input "checkbox" at bounding box center [331, 219] width 8 height 8
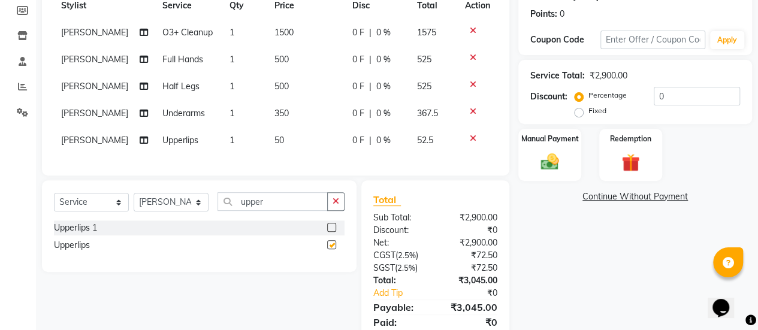
checkbox input "false"
click at [279, 141] on td "50" at bounding box center [306, 140] width 78 height 27
select select "78283"
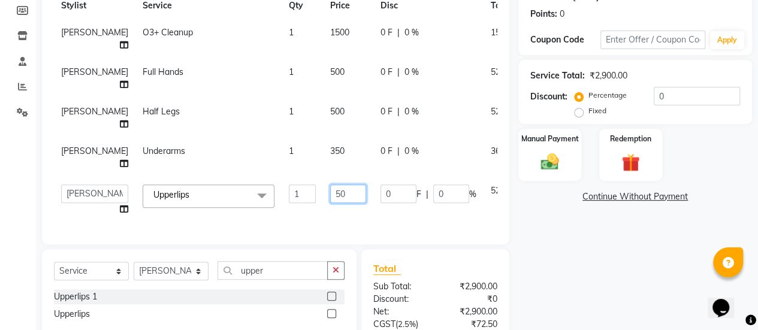
drag, startPoint x: 310, startPoint y: 189, endPoint x: 291, endPoint y: 191, distance: 18.7
click at [323, 191] on td "50" at bounding box center [348, 200] width 50 height 46
type input "150"
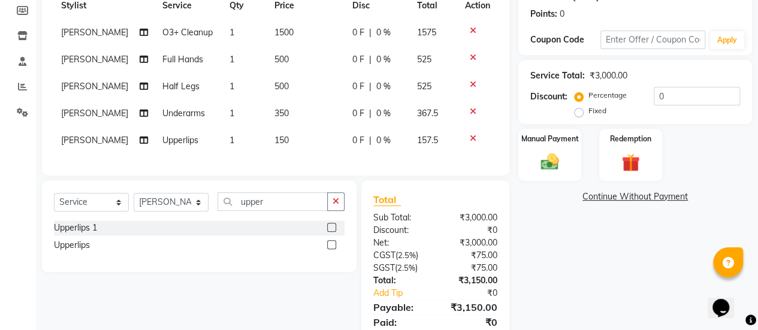
click at [276, 222] on div "Client +91 98******07 Date [DATE] Invoice Number V/2025 V/[PHONE_NUMBER] Servic…" at bounding box center [275, 133] width 485 height 445
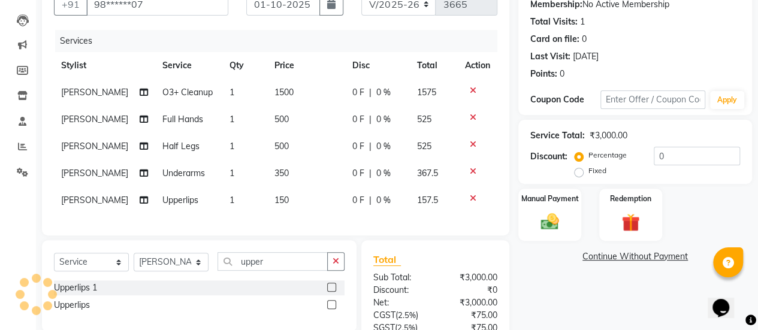
scroll to position [102, 0]
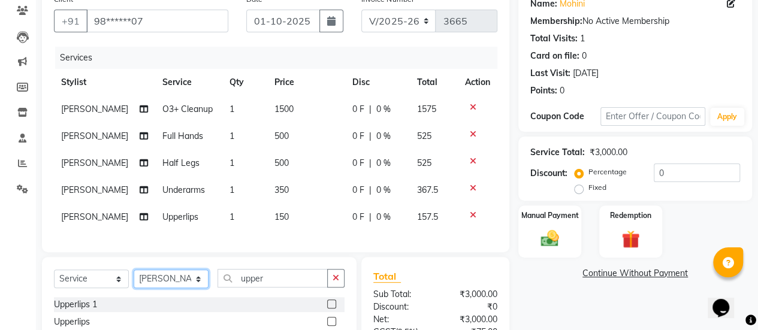
click at [200, 288] on select "Select Stylist [PERSON_NAME] [PERSON_NAME] Manager [PERSON_NAME] MUSARIK [PERSO…" at bounding box center [171, 279] width 75 height 19
click at [168, 285] on select "Select Stylist [PERSON_NAME] [PERSON_NAME] Manager [PERSON_NAME] MUSARIK [PERSO…" at bounding box center [171, 279] width 75 height 19
select select "59401"
click at [134, 279] on select "Select Stylist [PERSON_NAME] [PERSON_NAME] Manager [PERSON_NAME] MUSARIK [PERSO…" at bounding box center [171, 279] width 75 height 19
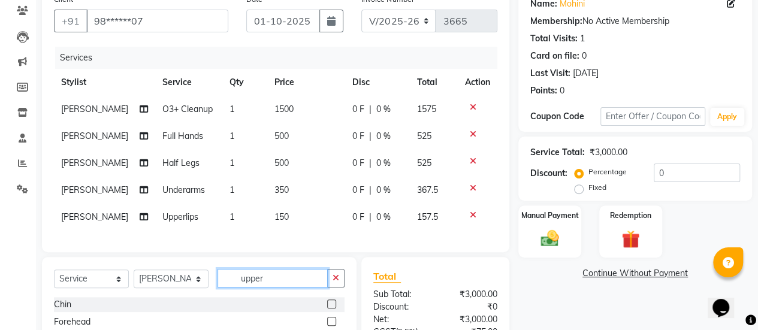
click at [254, 288] on input "upper" at bounding box center [273, 278] width 110 height 19
drag, startPoint x: 270, startPoint y: 288, endPoint x: 211, endPoint y: 285, distance: 58.8
click at [211, 285] on div "Select Service Product Membership Package Voucher Prepaid Gift Card Select Styl…" at bounding box center [199, 283] width 291 height 28
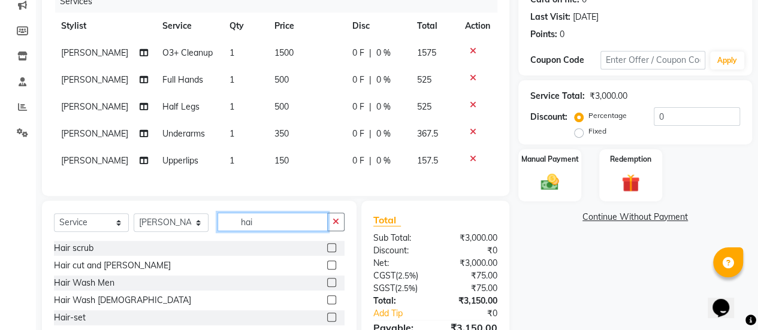
scroll to position [159, 0]
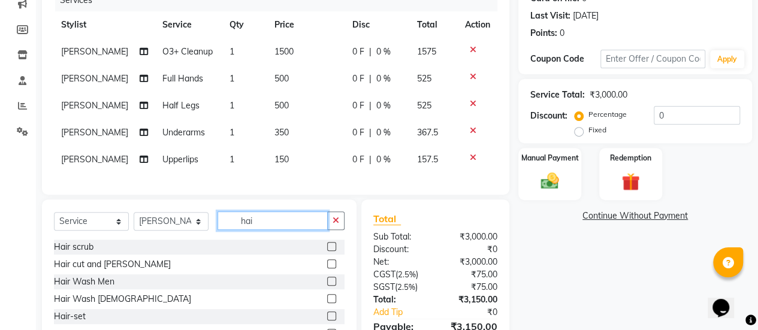
type input "hai"
click at [327, 268] on label at bounding box center [331, 263] width 9 height 9
click at [327, 268] on input "checkbox" at bounding box center [331, 265] width 8 height 8
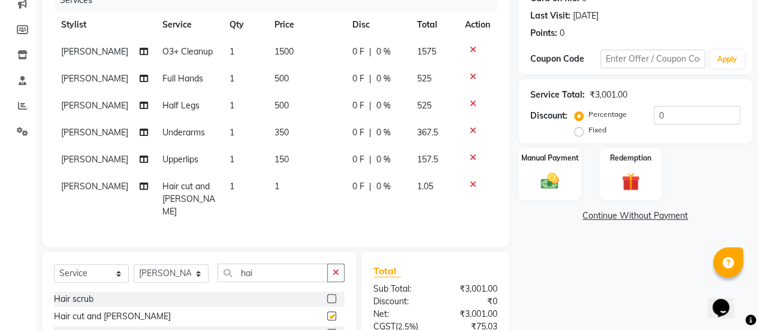
checkbox input "false"
click at [327, 294] on label at bounding box center [331, 298] width 9 height 9
click at [327, 295] on input "checkbox" at bounding box center [331, 299] width 8 height 8
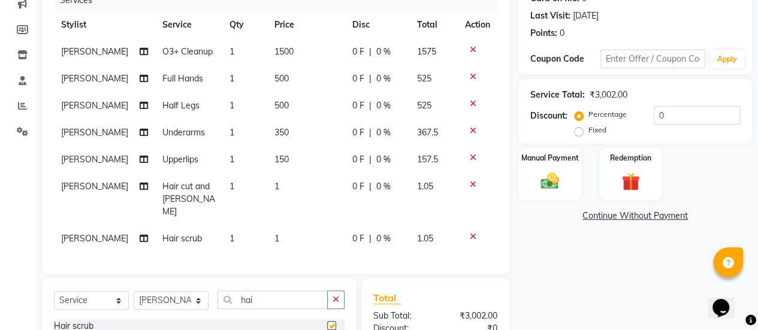
checkbox input "false"
click at [288, 180] on td "1" at bounding box center [306, 199] width 78 height 52
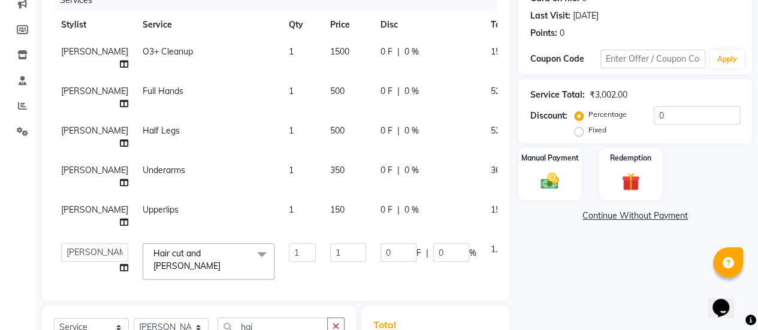
scroll to position [51, 0]
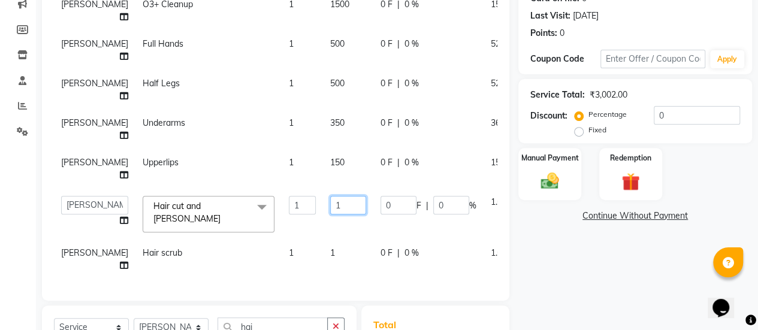
click at [330, 197] on input "1" at bounding box center [348, 205] width 36 height 19
type input "750"
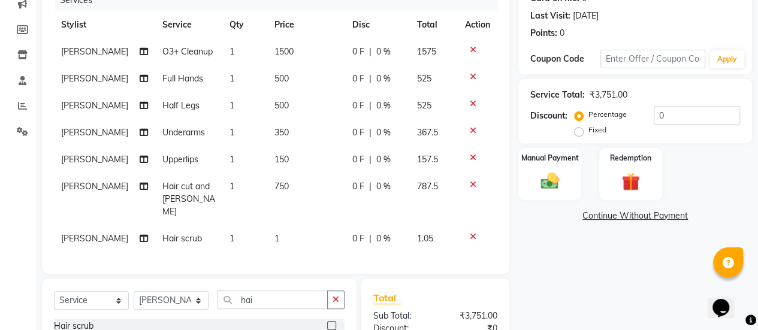
scroll to position [0, 0]
click at [311, 246] on div "Services Stylist Service Qty Price Disc Total Action [PERSON_NAME] O3+ Cleanup …" at bounding box center [275, 125] width 443 height 273
click at [286, 232] on td "1" at bounding box center [306, 238] width 78 height 27
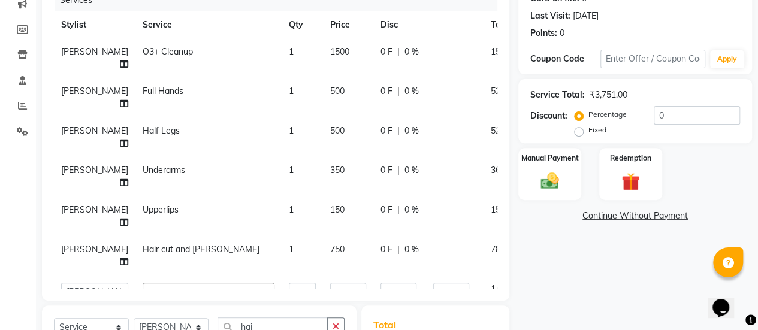
scroll to position [51, 0]
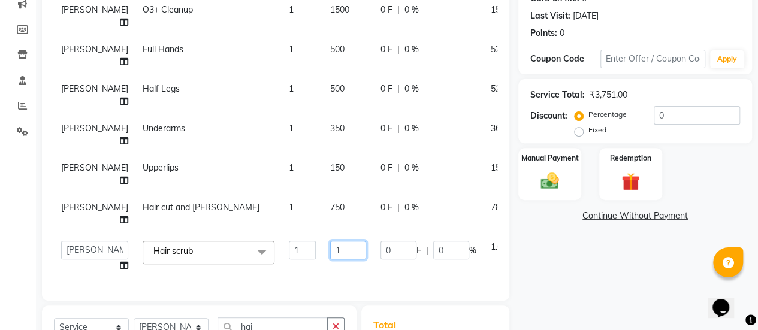
drag, startPoint x: 319, startPoint y: 242, endPoint x: 301, endPoint y: 240, distance: 17.5
click at [330, 241] on input "1" at bounding box center [348, 250] width 36 height 19
type input "1000"
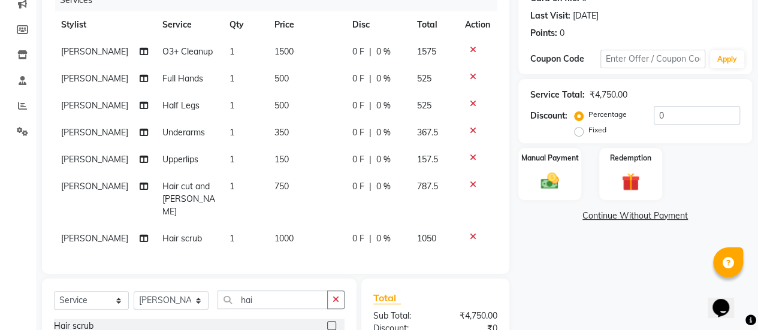
scroll to position [0, 0]
click at [284, 184] on tr "[PERSON_NAME] Hair cut and [PERSON_NAME] 1 750 0 F | 0 % 787.5" at bounding box center [275, 199] width 443 height 52
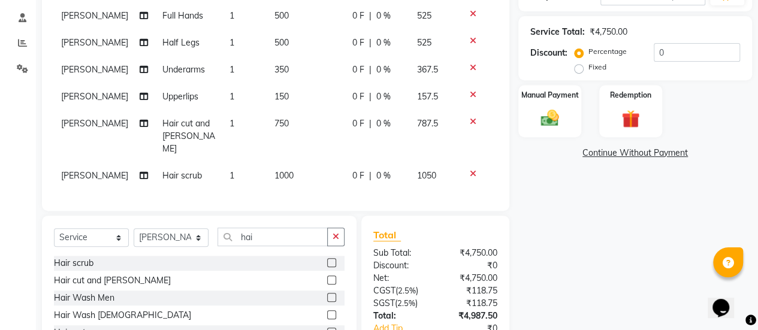
scroll to position [265, 0]
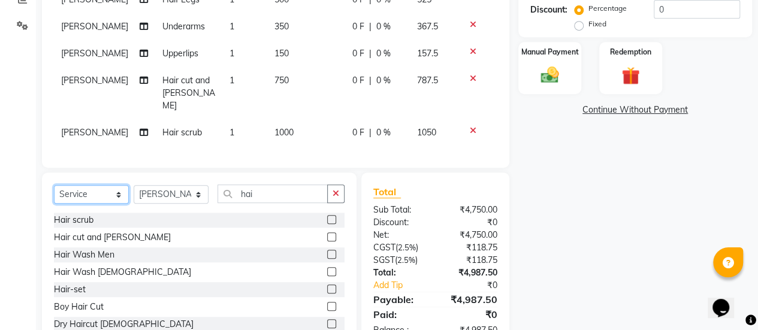
click at [122, 185] on select "Select Service Product Membership Package Voucher Prepaid Gift Card" at bounding box center [91, 194] width 75 height 19
select select "product"
click at [54, 185] on select "Select Service Product Membership Package Voucher Prepaid Gift Card" at bounding box center [91, 194] width 75 height 19
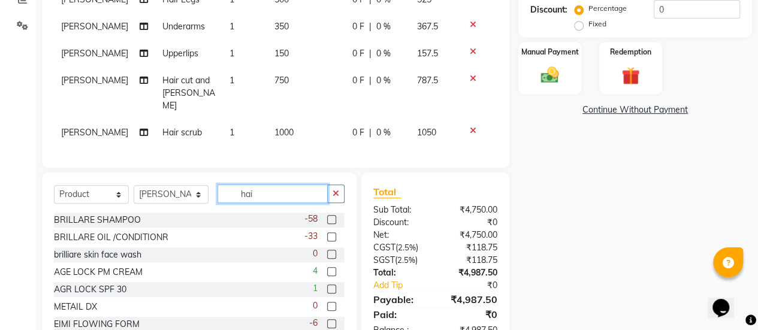
drag, startPoint x: 258, startPoint y: 183, endPoint x: 203, endPoint y: 189, distance: 54.9
click at [203, 189] on div "Select Service Product Membership Package Voucher Prepaid Gift Card Select Styl…" at bounding box center [199, 199] width 291 height 28
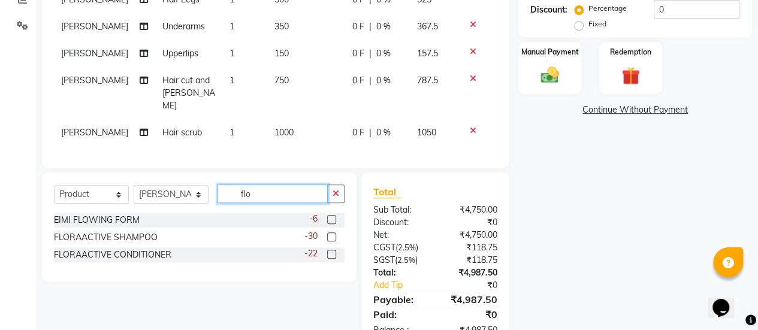
type input "flo"
click at [333, 233] on label at bounding box center [331, 237] width 9 height 9
click at [333, 234] on input "checkbox" at bounding box center [331, 238] width 8 height 8
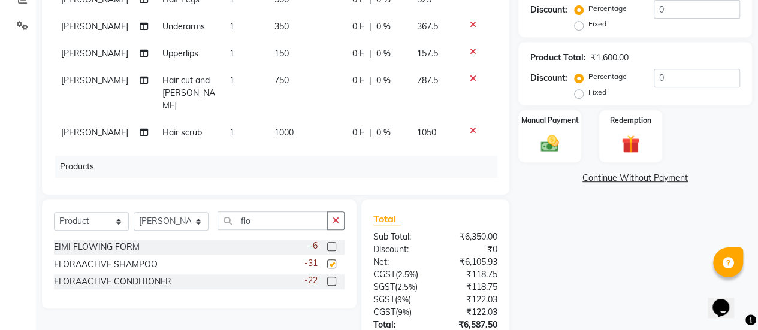
checkbox input "false"
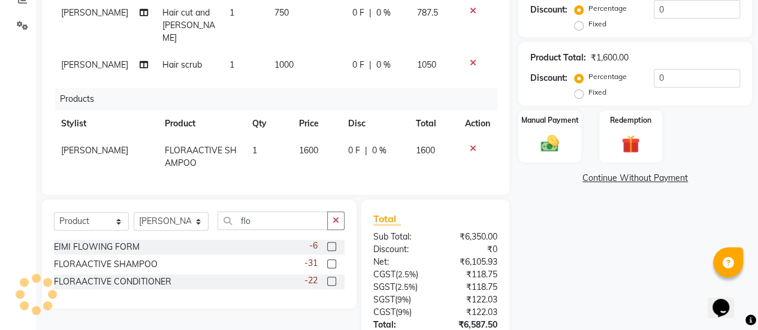
click at [299, 145] on span "1600" at bounding box center [308, 150] width 19 height 11
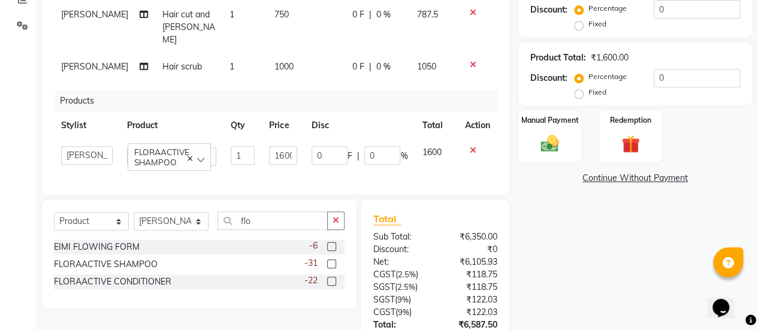
scroll to position [64, 0]
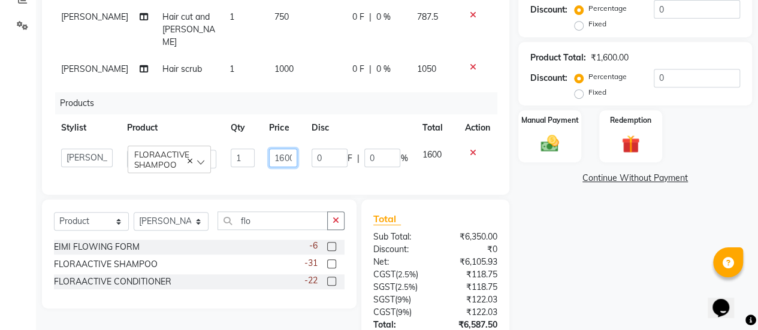
click at [279, 149] on input "1600" at bounding box center [283, 158] width 28 height 19
type input "1700"
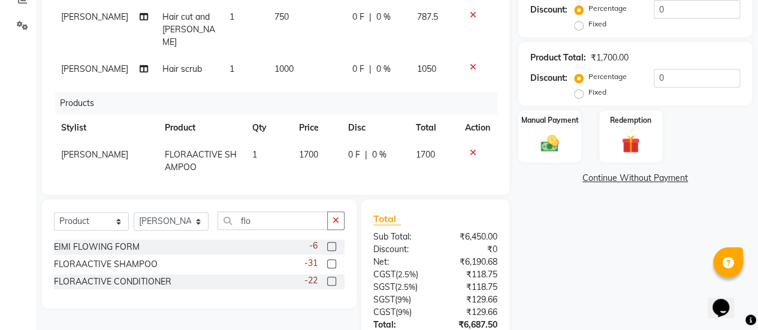
click at [309, 58] on td "1000" at bounding box center [306, 69] width 78 height 27
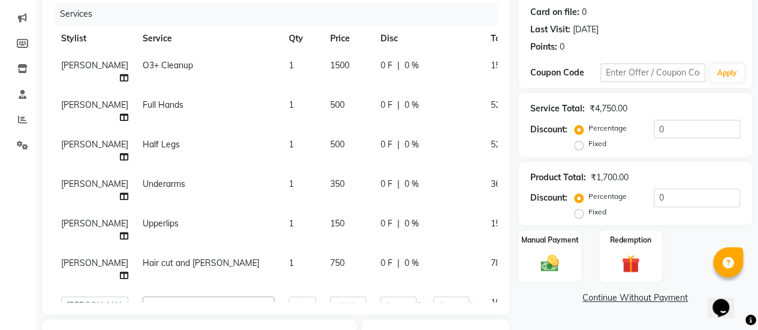
scroll to position [145, 0]
click at [332, 61] on td "1500" at bounding box center [348, 73] width 50 height 40
select select "78283"
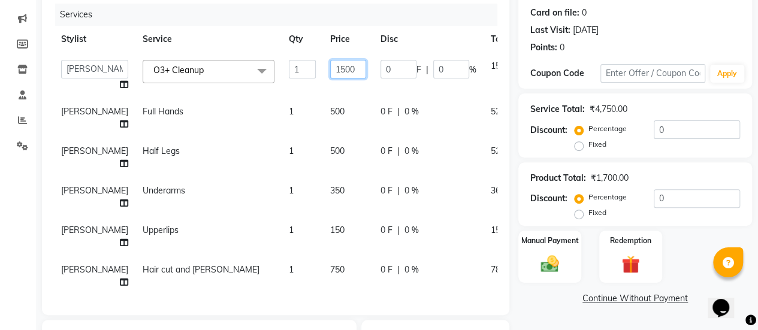
drag, startPoint x: 328, startPoint y: 65, endPoint x: 267, endPoint y: 74, distance: 62.3
click at [267, 74] on tr "[PERSON_NAME] [PERSON_NAME] Manager [PERSON_NAME] MUSARIK [PERSON_NAME] [PERSON…" at bounding box center [306, 76] width 505 height 46
type input "2000"
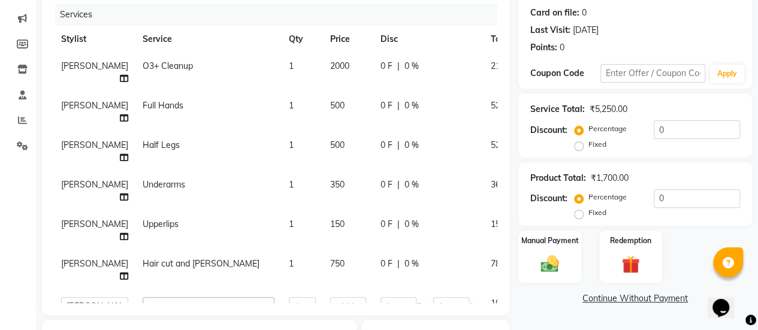
click at [323, 107] on td "500" at bounding box center [348, 112] width 50 height 40
select select "78283"
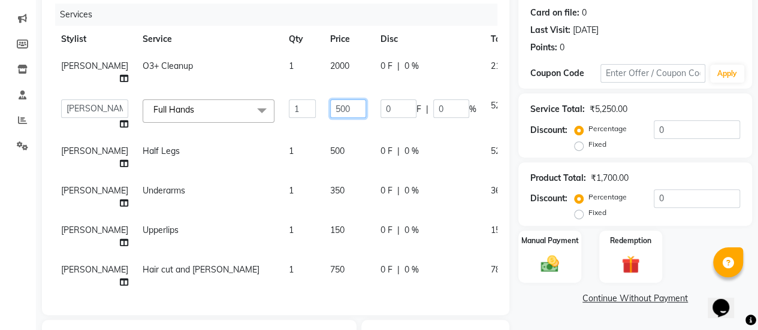
drag, startPoint x: 327, startPoint y: 108, endPoint x: 278, endPoint y: 110, distance: 49.2
click at [278, 110] on tr "[PERSON_NAME] [PERSON_NAME] Manager [PERSON_NAME] MUSARIK [PERSON_NAME] [PERSON…" at bounding box center [306, 115] width 505 height 46
type input "720"
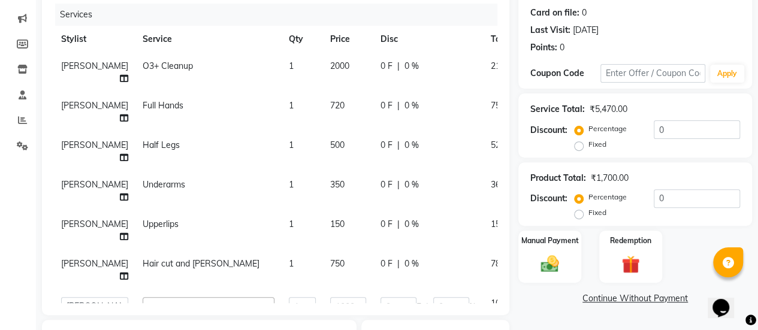
click at [323, 160] on td "500" at bounding box center [348, 152] width 50 height 40
select select "78283"
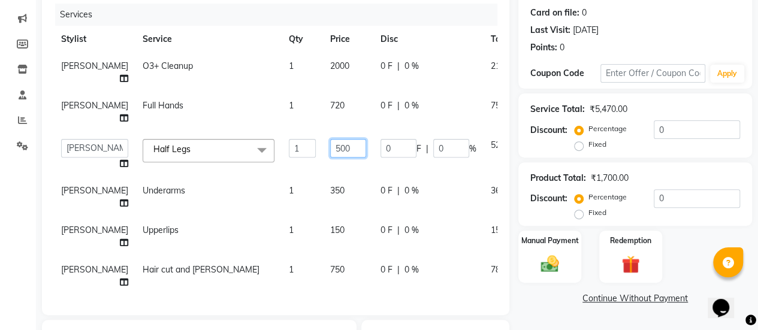
drag, startPoint x: 327, startPoint y: 147, endPoint x: 300, endPoint y: 149, distance: 27.0
click at [330, 149] on input "500" at bounding box center [348, 148] width 36 height 19
type input "720"
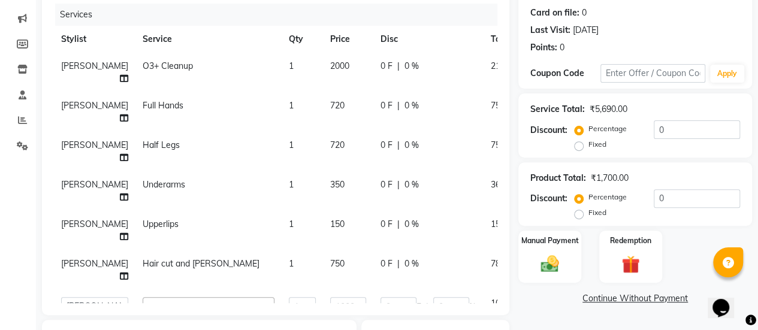
click at [207, 191] on td "Underarms" at bounding box center [208, 191] width 146 height 40
select select "78283"
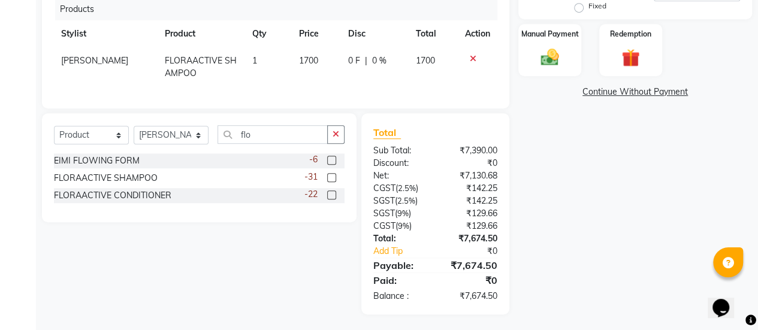
scroll to position [353, 0]
click at [525, 53] on div "Manual Payment" at bounding box center [549, 49] width 65 height 55
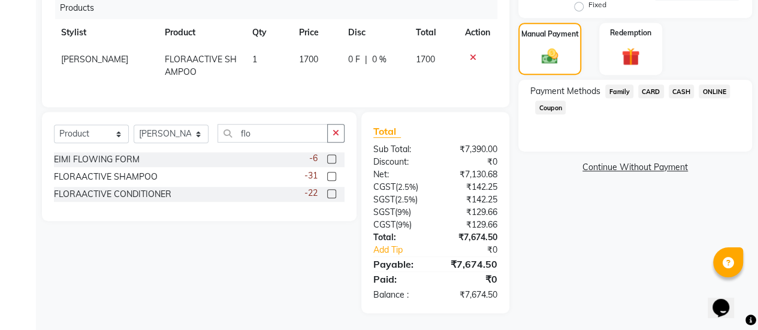
click at [714, 90] on span "ONLINE" at bounding box center [714, 91] width 31 height 14
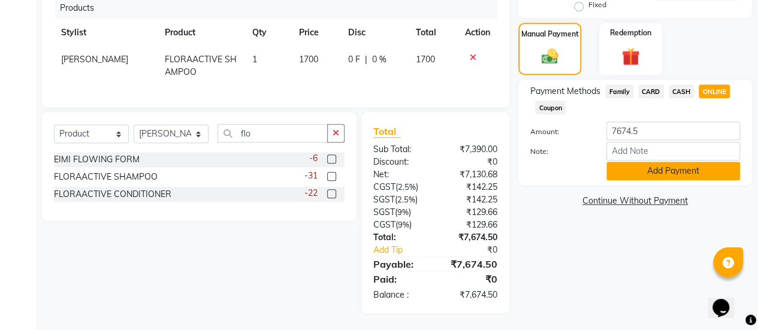
click at [654, 164] on button "Add Payment" at bounding box center [673, 171] width 134 height 19
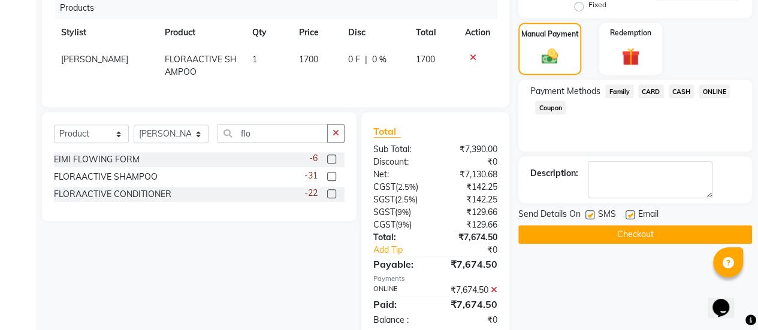
click at [629, 215] on label at bounding box center [630, 214] width 9 height 9
click at [629, 215] on input "checkbox" at bounding box center [630, 216] width 8 height 8
checkbox input "false"
click at [624, 228] on button "Checkout" at bounding box center [635, 234] width 234 height 19
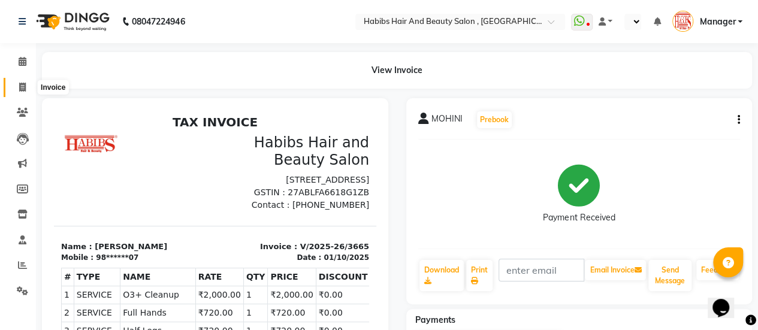
click at [19, 90] on icon at bounding box center [22, 87] width 7 height 9
select select "5651"
select select "service"
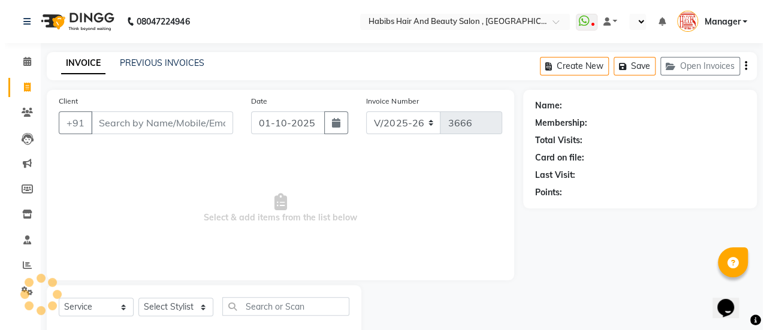
scroll to position [29, 0]
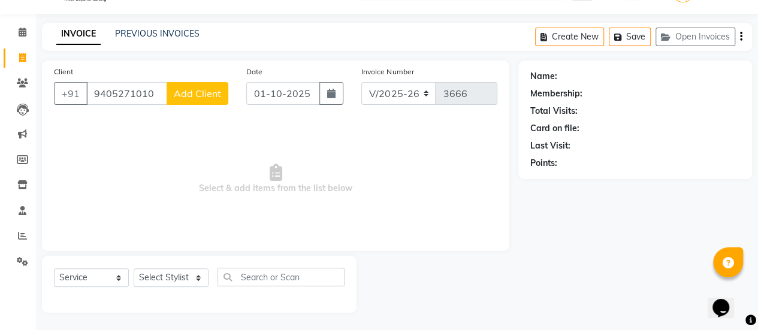
type input "9405271010"
click at [186, 92] on span "Add Client" at bounding box center [197, 93] width 47 height 12
select select "22"
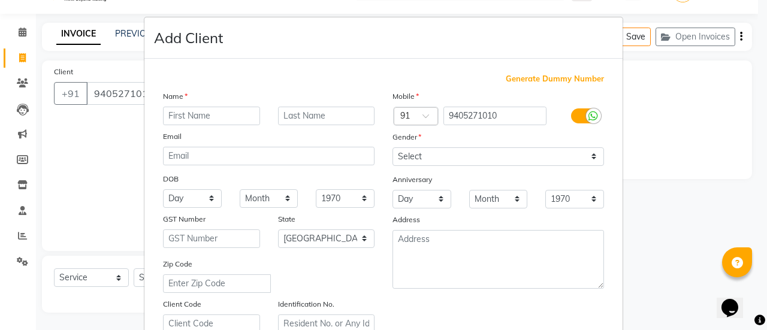
click at [192, 112] on input "text" at bounding box center [211, 116] width 97 height 19
type input "santosh"
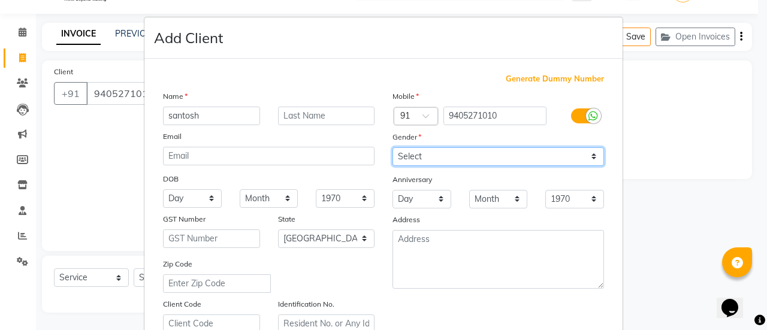
click at [414, 148] on select "Select [DEMOGRAPHIC_DATA] [DEMOGRAPHIC_DATA] Other Prefer Not To Say" at bounding box center [499, 156] width 212 height 19
select select "[DEMOGRAPHIC_DATA]"
click at [393, 147] on select "Select [DEMOGRAPHIC_DATA] [DEMOGRAPHIC_DATA] Other Prefer Not To Say" at bounding box center [499, 156] width 212 height 19
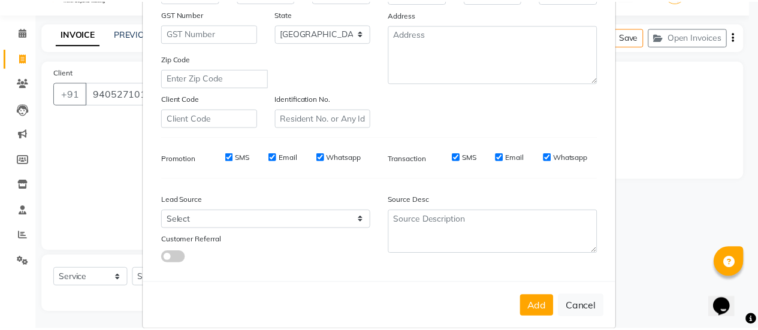
scroll to position [216, 0]
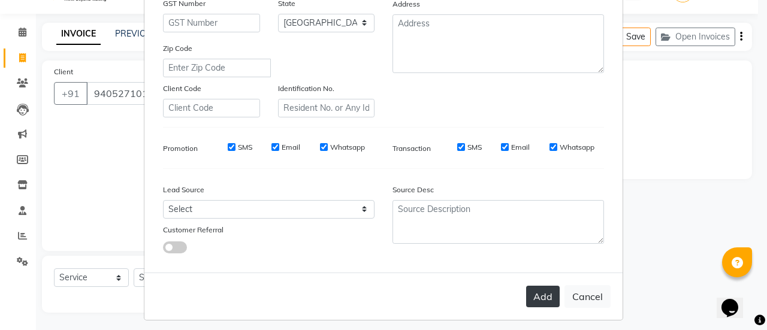
click at [538, 290] on button "Add" at bounding box center [543, 297] width 34 height 22
type input "94******10"
select select
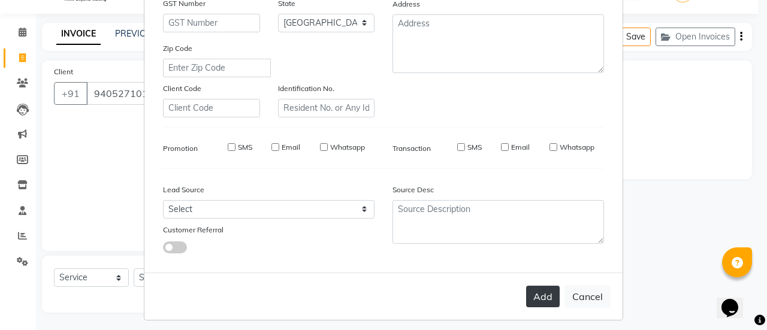
select select "null"
select select
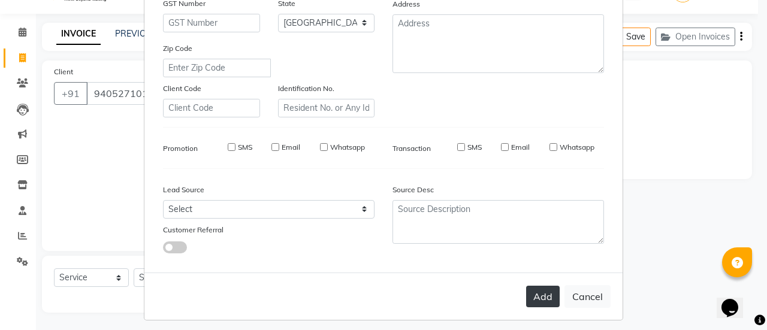
checkbox input "false"
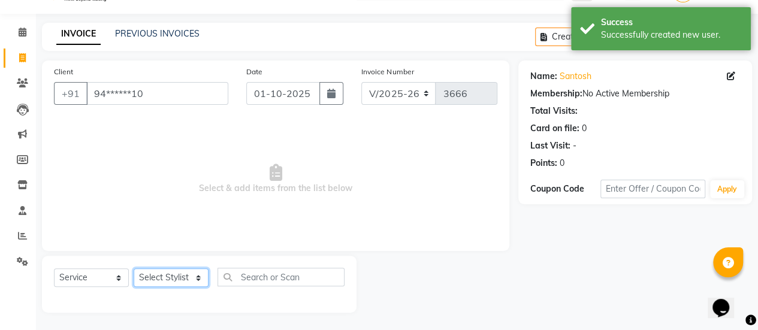
click at [180, 275] on select "Select Stylist [PERSON_NAME] [PERSON_NAME] Manager [PERSON_NAME] MUSARIK [PERSO…" at bounding box center [171, 277] width 75 height 19
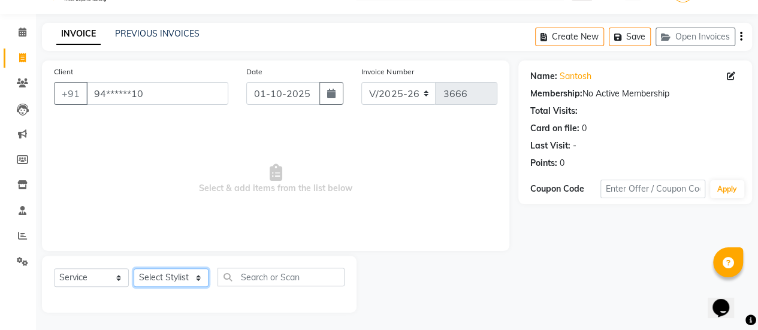
select select "38601"
click at [134, 268] on select "Select Stylist [PERSON_NAME] [PERSON_NAME] Manager [PERSON_NAME] MUSARIK [PERSO…" at bounding box center [171, 277] width 75 height 19
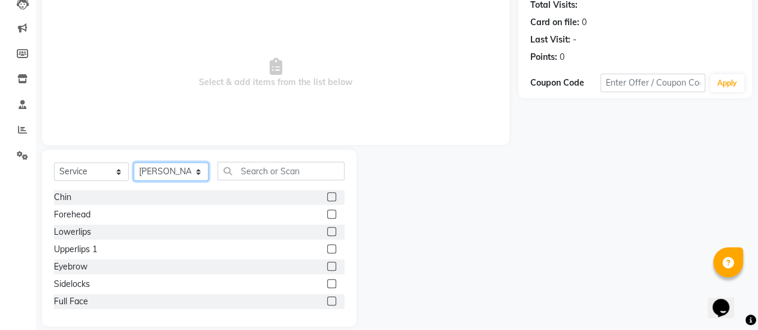
scroll to position [137, 0]
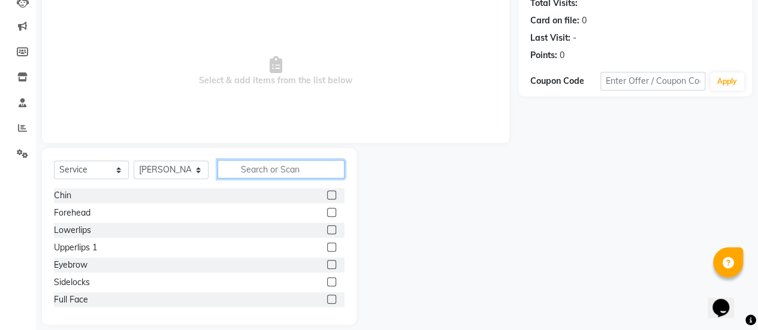
click at [259, 168] on input "text" at bounding box center [281, 169] width 127 height 19
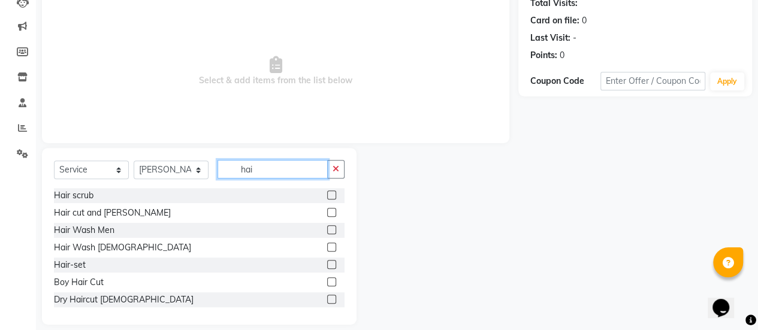
type input "hai"
click at [327, 211] on label at bounding box center [331, 212] width 9 height 9
click at [327, 211] on input "checkbox" at bounding box center [331, 213] width 8 height 8
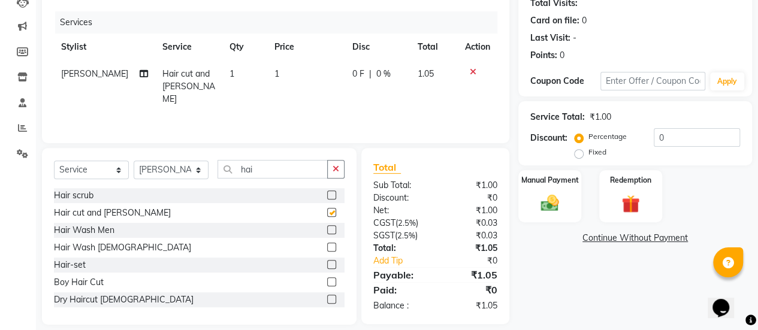
checkbox input "false"
click at [200, 171] on select "Select Stylist [PERSON_NAME] [PERSON_NAME] Manager [PERSON_NAME] MUSARIK [PERSO…" at bounding box center [171, 170] width 75 height 19
select select "53794"
click at [134, 161] on select "Select Stylist [PERSON_NAME] [PERSON_NAME] Manager [PERSON_NAME] MUSARIK [PERSO…" at bounding box center [171, 170] width 75 height 19
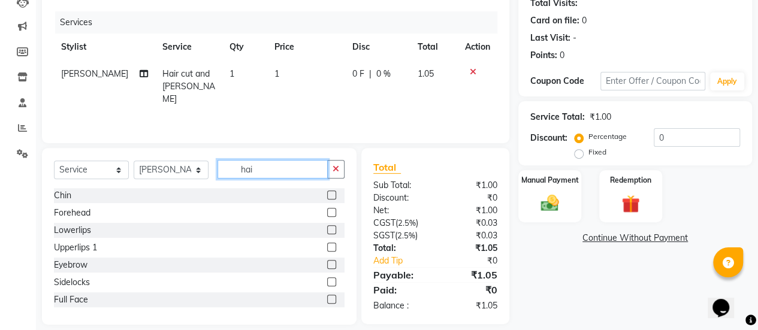
drag, startPoint x: 255, startPoint y: 164, endPoint x: 231, endPoint y: 168, distance: 24.2
click at [231, 168] on input "hai" at bounding box center [273, 169] width 110 height 19
click at [279, 75] on td "1" at bounding box center [306, 87] width 78 height 52
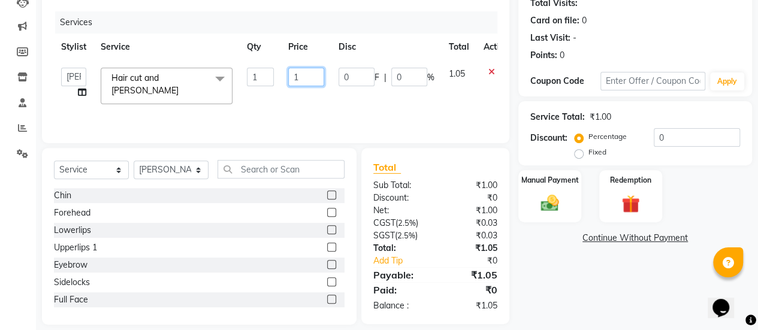
drag, startPoint x: 303, startPoint y: 75, endPoint x: 267, endPoint y: 81, distance: 37.0
click at [267, 81] on tr "[PERSON_NAME] [PERSON_NAME] Manager [PERSON_NAME] MUSARIK [PERSON_NAME] [PERSON…" at bounding box center [285, 86] width 462 height 51
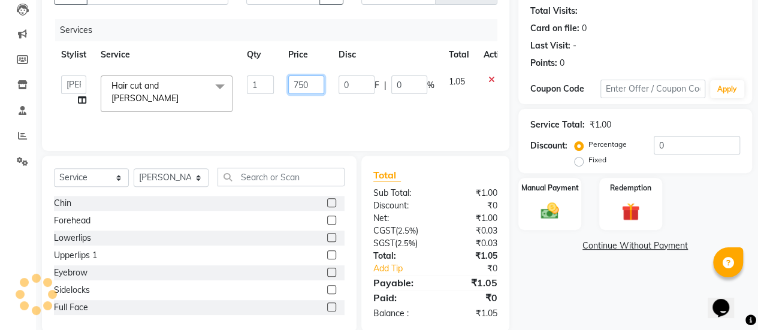
scroll to position [130, 0]
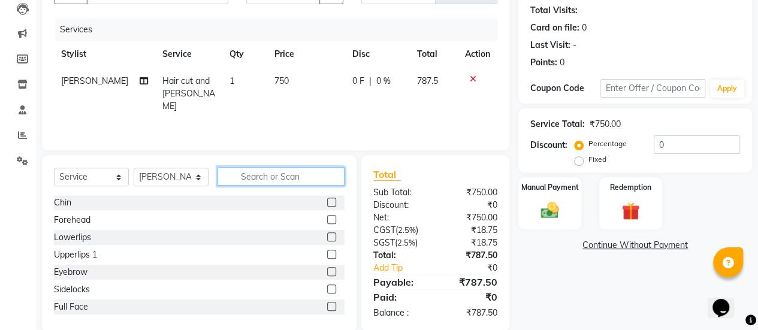
click at [262, 172] on input "text" at bounding box center [281, 176] width 127 height 19
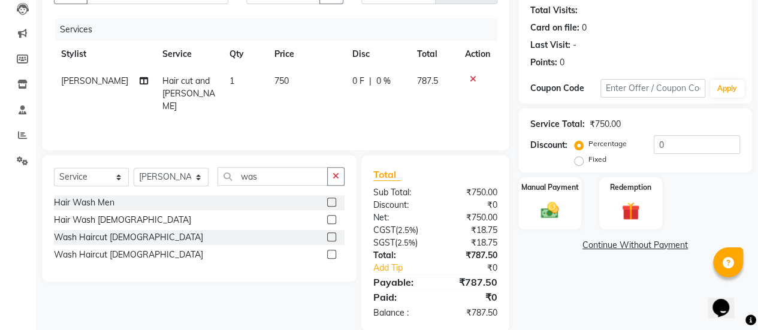
click at [328, 252] on label at bounding box center [331, 254] width 9 height 9
click at [328, 252] on input "checkbox" at bounding box center [331, 255] width 8 height 8
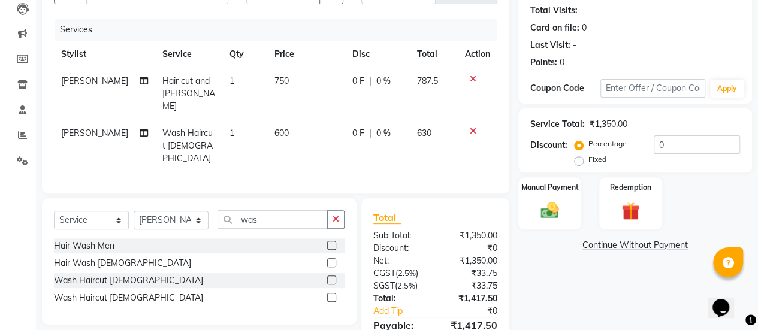
click at [294, 125] on td "600" at bounding box center [306, 146] width 78 height 52
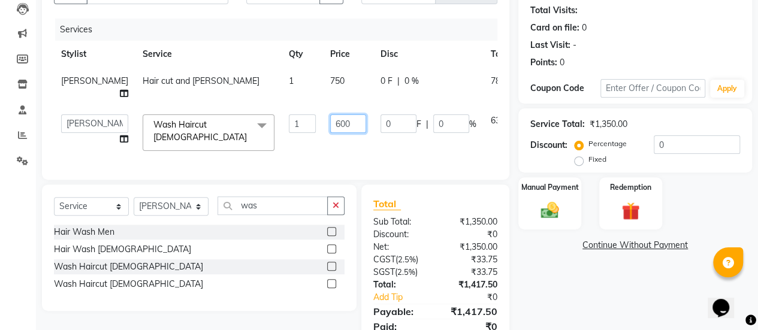
drag, startPoint x: 313, startPoint y: 133, endPoint x: 271, endPoint y: 135, distance: 41.4
click at [271, 135] on tr "[PERSON_NAME] [PERSON_NAME] Manager [PERSON_NAME] MUSARIK [PERSON_NAME] [PERSON…" at bounding box center [306, 132] width 505 height 51
click at [283, 155] on div "Services Stylist Service Qty Price Disc Total Action [PERSON_NAME] Hair cut and…" at bounding box center [275, 93] width 443 height 149
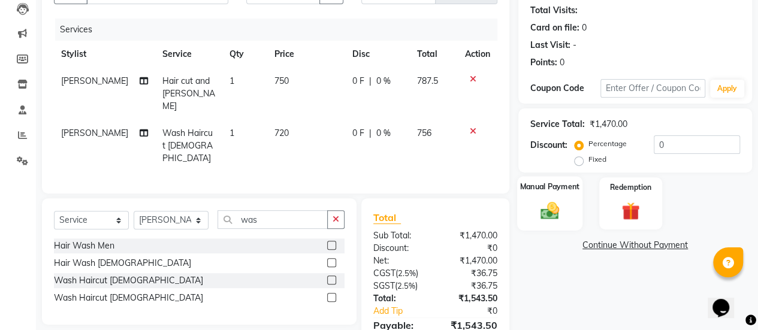
click at [555, 219] on img at bounding box center [550, 211] width 31 height 22
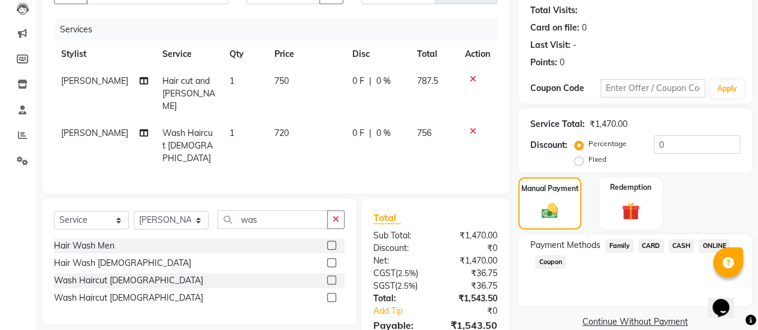
click at [713, 245] on span "ONLINE" at bounding box center [714, 246] width 31 height 14
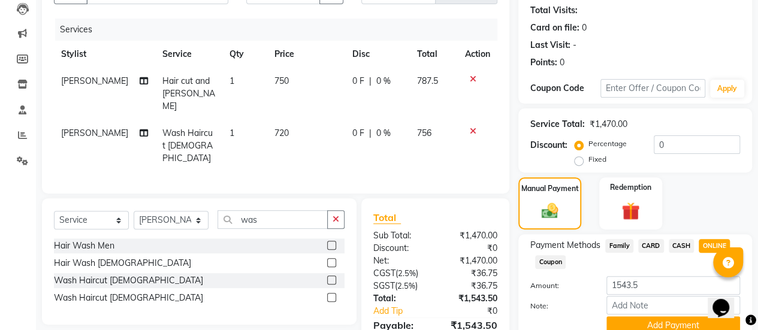
scroll to position [181, 0]
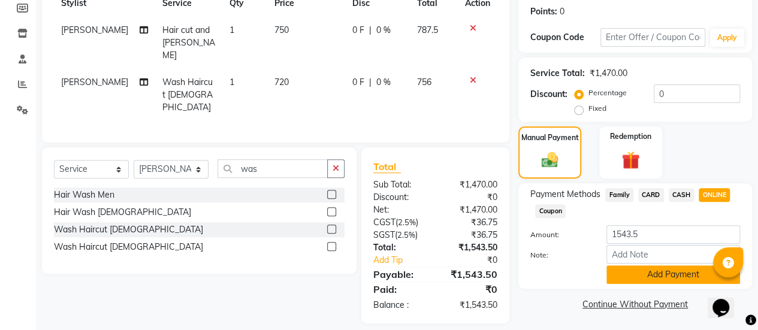
click at [663, 275] on button "Add Payment" at bounding box center [673, 274] width 134 height 19
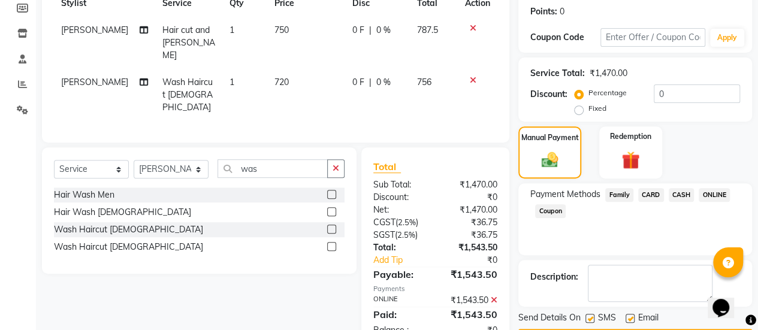
click at [628, 316] on label at bounding box center [630, 318] width 9 height 9
click at [628, 316] on input "checkbox" at bounding box center [630, 319] width 8 height 8
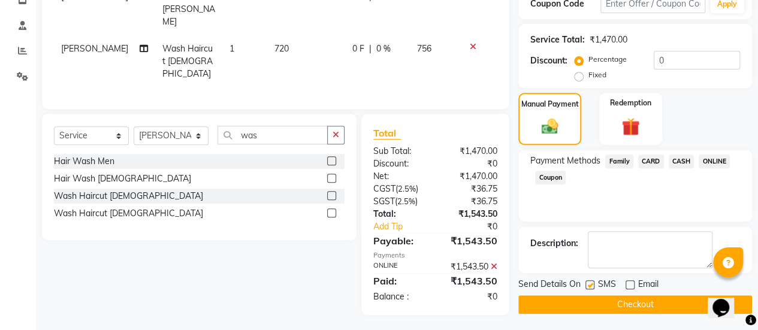
click at [622, 306] on button "Checkout" at bounding box center [635, 304] width 234 height 19
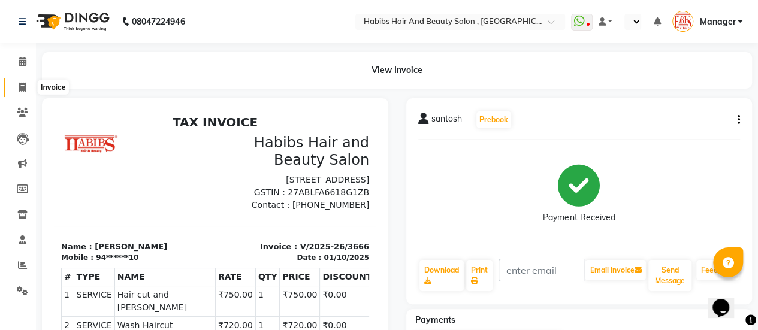
click at [28, 84] on span at bounding box center [22, 88] width 21 height 14
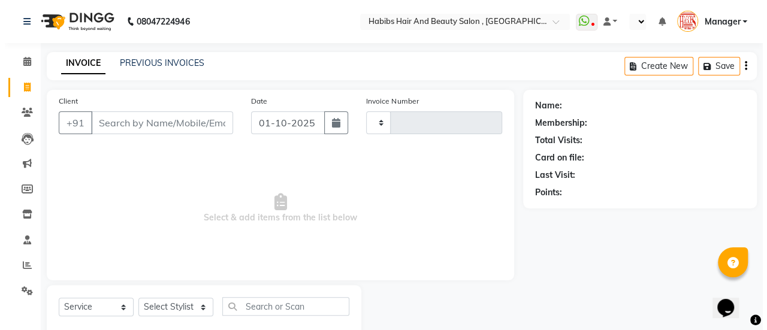
scroll to position [29, 0]
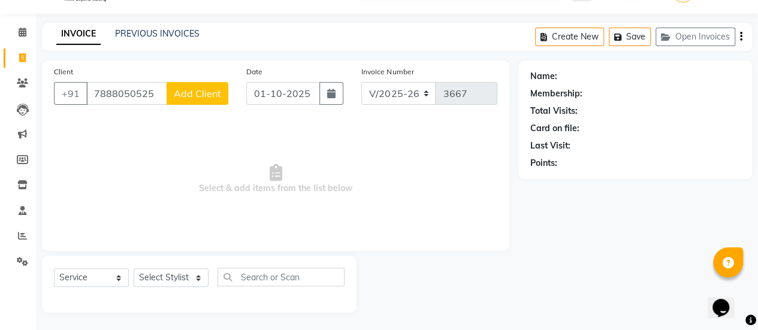
click at [189, 93] on span "Add Client" at bounding box center [197, 93] width 47 height 12
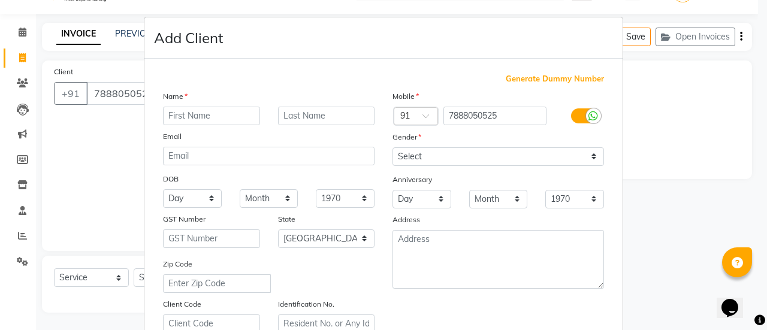
click at [210, 119] on input "text" at bounding box center [211, 116] width 97 height 19
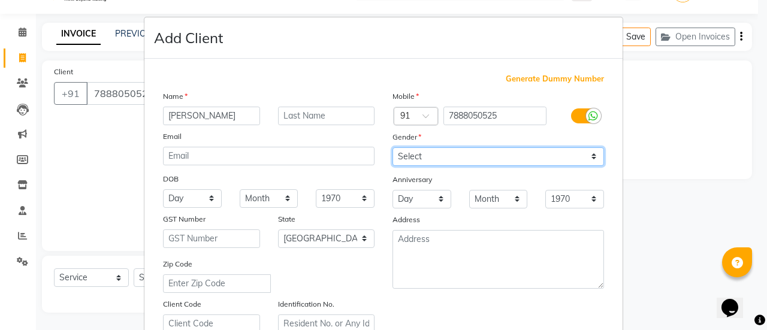
click at [445, 152] on select "Select [DEMOGRAPHIC_DATA] [DEMOGRAPHIC_DATA] Other Prefer Not To Say" at bounding box center [499, 156] width 212 height 19
click at [393, 147] on select "Select [DEMOGRAPHIC_DATA] [DEMOGRAPHIC_DATA] Other Prefer Not To Say" at bounding box center [499, 156] width 212 height 19
click at [426, 152] on select "Select [DEMOGRAPHIC_DATA] [DEMOGRAPHIC_DATA] Other Prefer Not To Say" at bounding box center [499, 156] width 212 height 19
click at [393, 147] on select "Select [DEMOGRAPHIC_DATA] [DEMOGRAPHIC_DATA] Other Prefer Not To Say" at bounding box center [499, 156] width 212 height 19
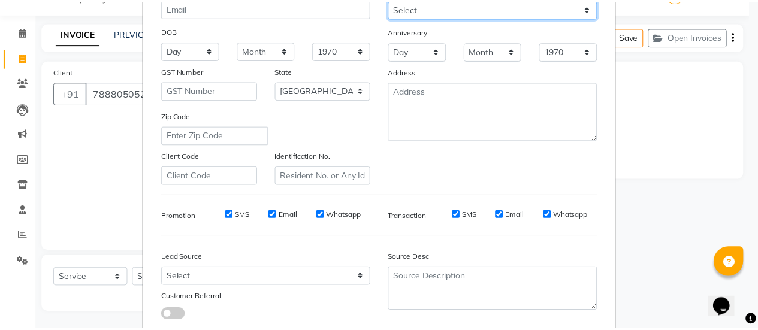
scroll to position [221, 0]
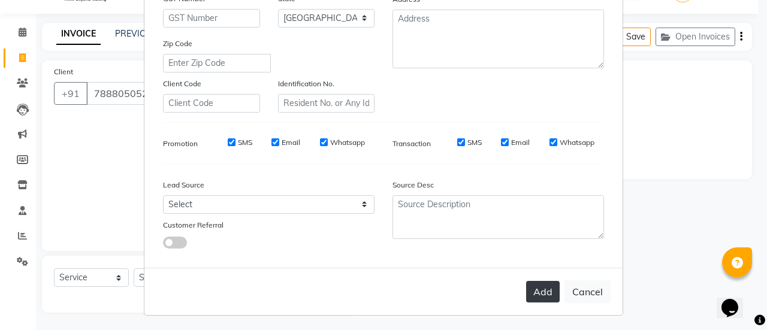
click at [533, 288] on button "Add" at bounding box center [543, 292] width 34 height 22
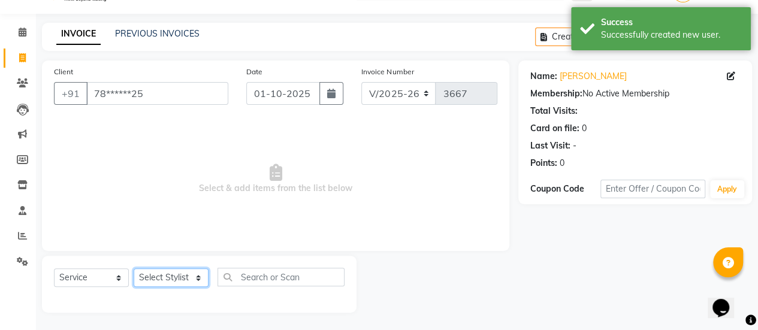
click at [167, 275] on select "Select Stylist [PERSON_NAME] [PERSON_NAME] Manager [PERSON_NAME] MUSARIK [PERSO…" at bounding box center [171, 277] width 75 height 19
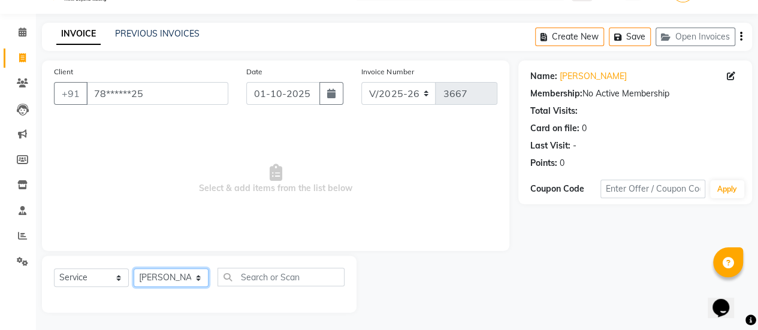
click at [134, 268] on select "Select Stylist [PERSON_NAME] [PERSON_NAME] Manager [PERSON_NAME] MUSARIK [PERSO…" at bounding box center [171, 277] width 75 height 19
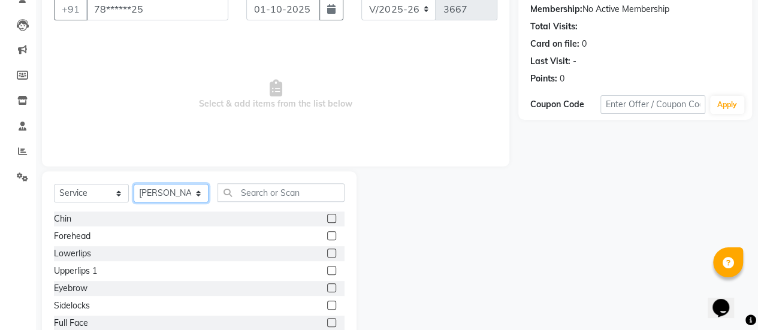
scroll to position [114, 0]
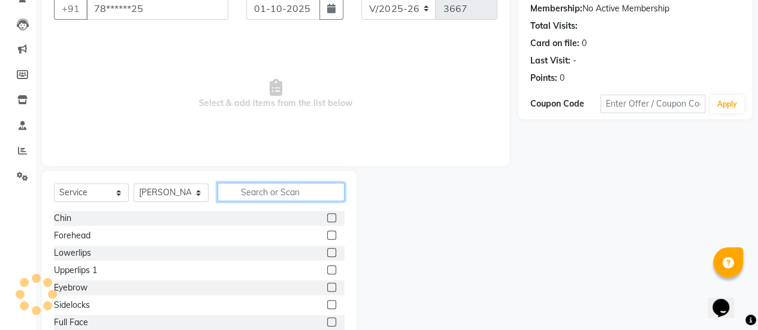
click at [278, 195] on input "text" at bounding box center [281, 192] width 127 height 19
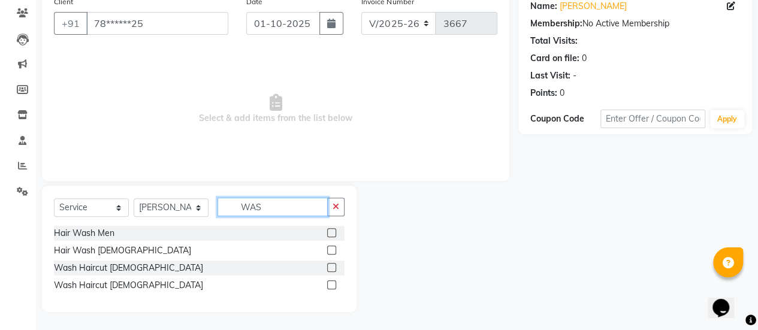
scroll to position [99, 0]
click at [334, 286] on label at bounding box center [331, 285] width 9 height 9
click at [334, 286] on input "checkbox" at bounding box center [331, 286] width 8 height 8
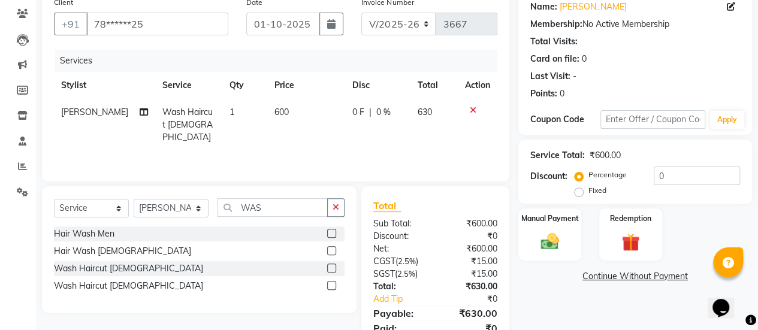
click at [294, 117] on td "600" at bounding box center [306, 125] width 78 height 52
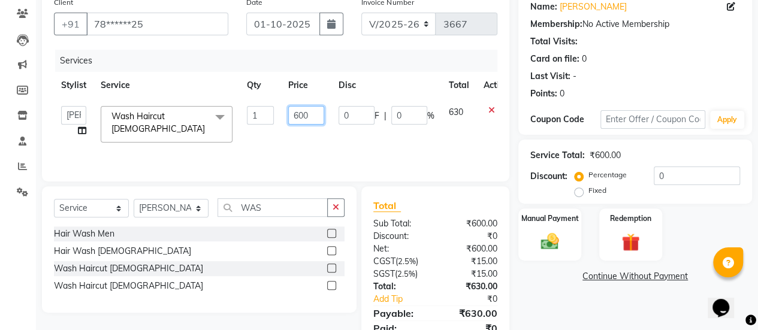
drag, startPoint x: 312, startPoint y: 116, endPoint x: 258, endPoint y: 123, distance: 54.3
click at [258, 123] on tr "[PERSON_NAME] [PERSON_NAME] Manager [PERSON_NAME] MUSARIK [PERSON_NAME] [PERSON…" at bounding box center [285, 124] width 462 height 51
click at [255, 142] on div "Services Stylist Service Qty Price Disc Total Action [PERSON_NAME] [PERSON_NAME…" at bounding box center [275, 110] width 443 height 120
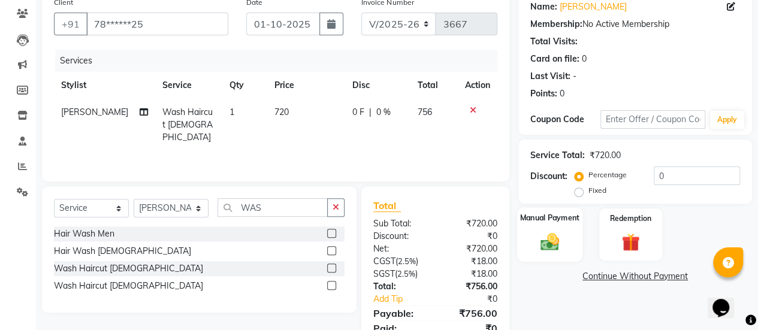
click at [536, 232] on img at bounding box center [550, 242] width 31 height 22
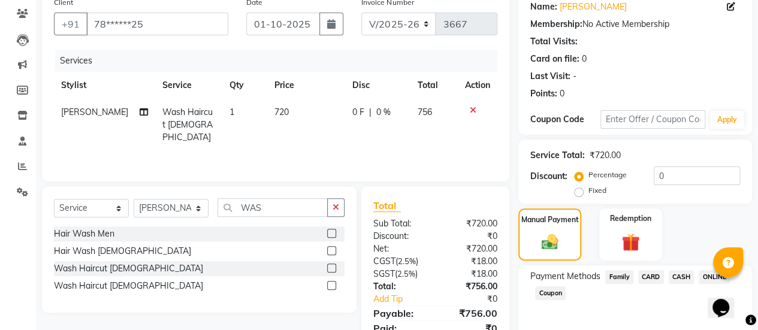
scroll to position [148, 0]
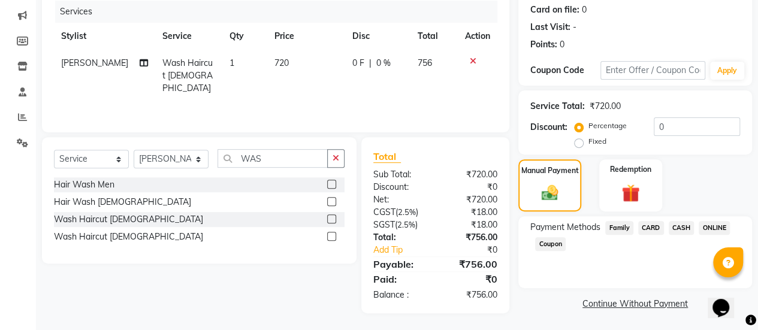
click at [708, 227] on span "ONLINE" at bounding box center [714, 228] width 31 height 14
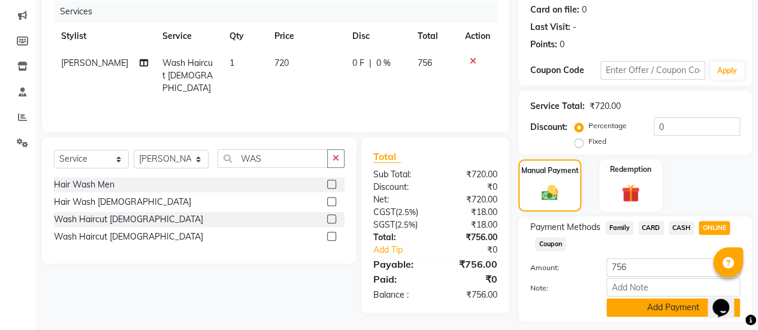
click at [635, 303] on button "Add Payment" at bounding box center [673, 307] width 134 height 19
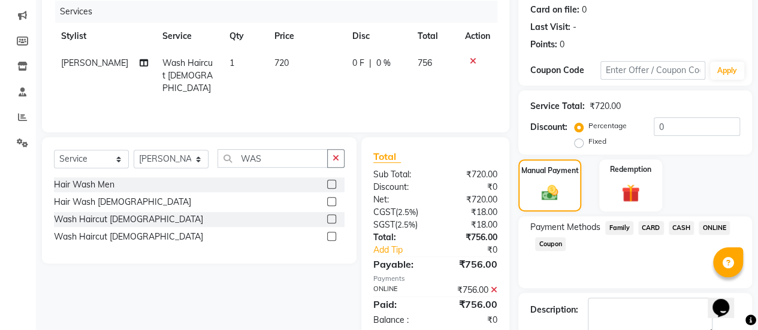
scroll to position [215, 0]
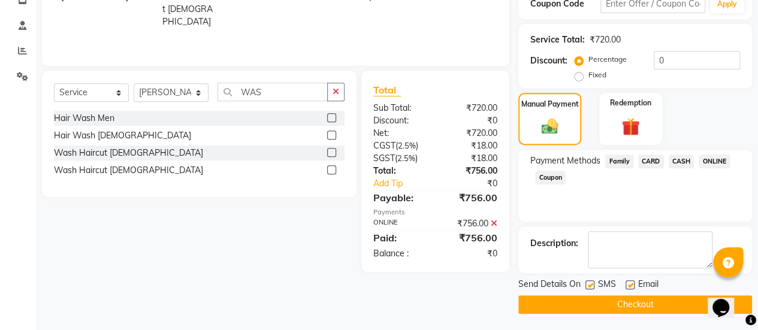
click at [628, 285] on label at bounding box center [630, 284] width 9 height 9
click at [628, 285] on input "checkbox" at bounding box center [630, 286] width 8 height 8
click at [621, 297] on button "Checkout" at bounding box center [635, 304] width 234 height 19
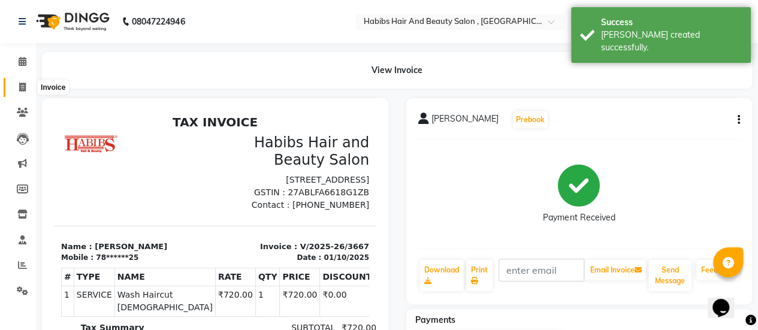
click at [19, 85] on icon at bounding box center [22, 87] width 7 height 9
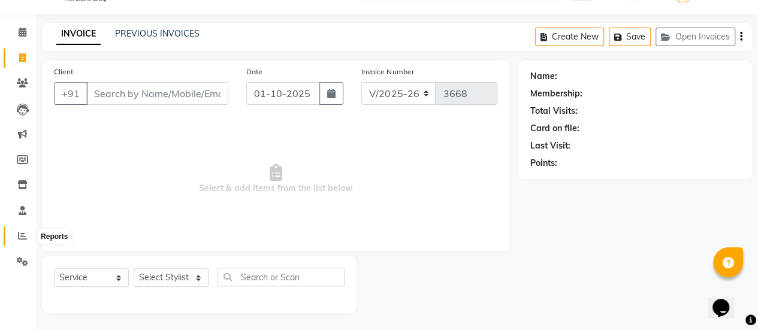
click at [20, 238] on icon at bounding box center [22, 235] width 9 height 9
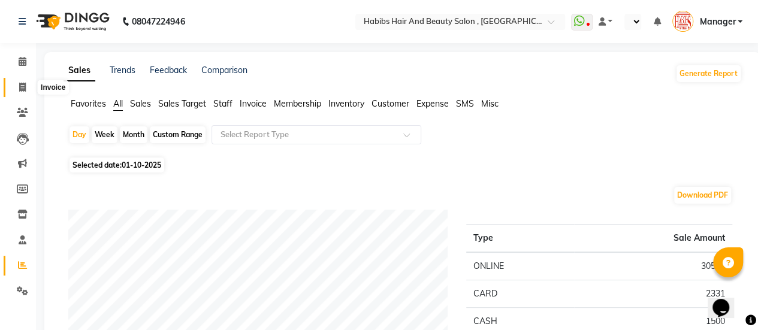
click at [22, 89] on icon at bounding box center [22, 87] width 7 height 9
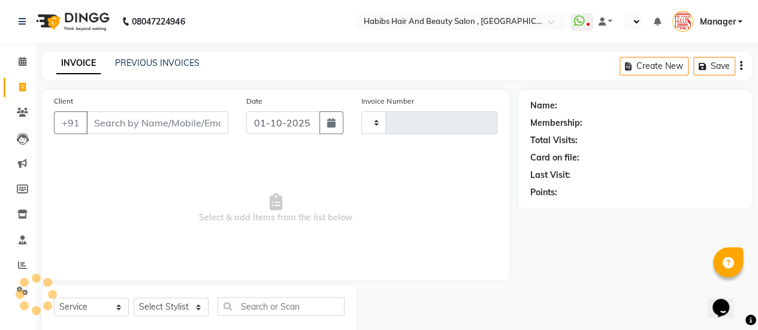
scroll to position [29, 0]
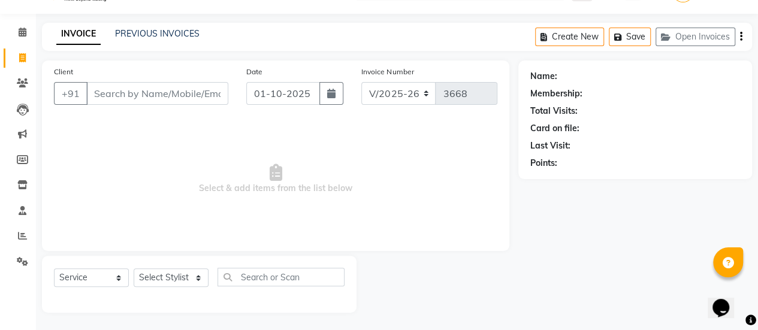
click at [118, 98] on input "Client" at bounding box center [157, 93] width 142 height 23
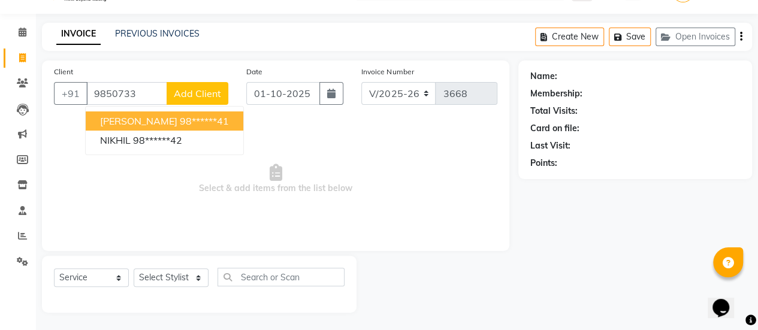
click at [140, 124] on span "[PERSON_NAME]" at bounding box center [138, 121] width 77 height 12
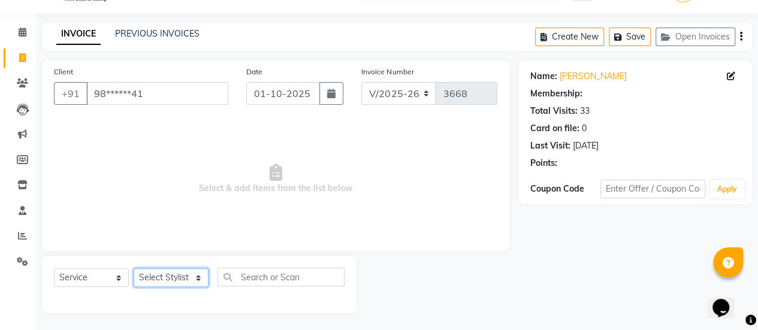
click at [159, 275] on select "Select Stylist [PERSON_NAME] [PERSON_NAME] Manager [PERSON_NAME] MUSARIK [PERSO…" at bounding box center [171, 277] width 75 height 19
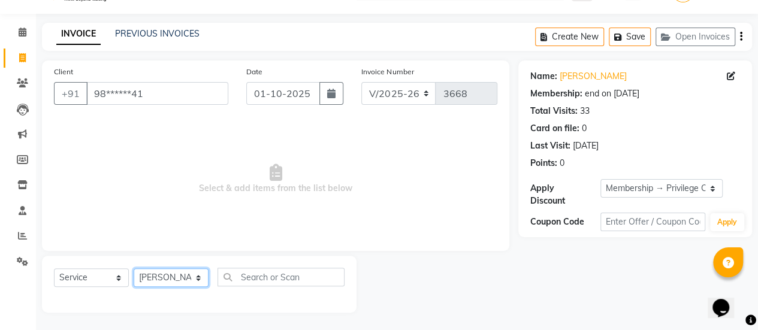
click at [134, 268] on select "Select Stylist [PERSON_NAME] [PERSON_NAME] Manager [PERSON_NAME] MUSARIK [PERSO…" at bounding box center [171, 277] width 75 height 19
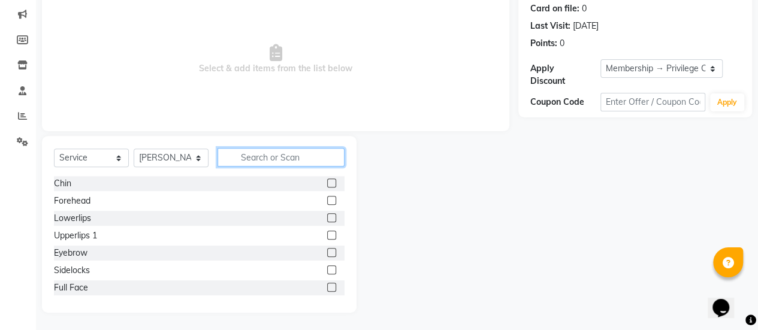
click at [265, 150] on input "text" at bounding box center [281, 157] width 127 height 19
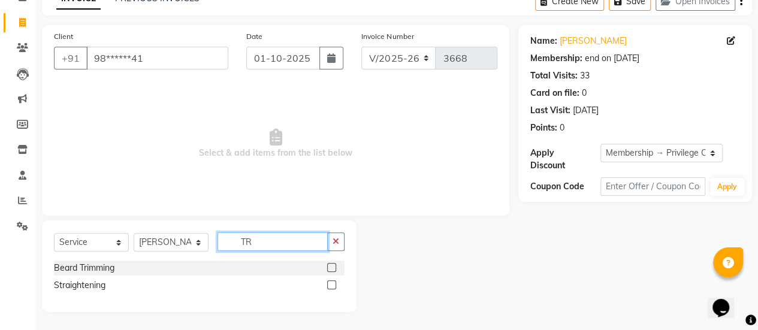
scroll to position [64, 0]
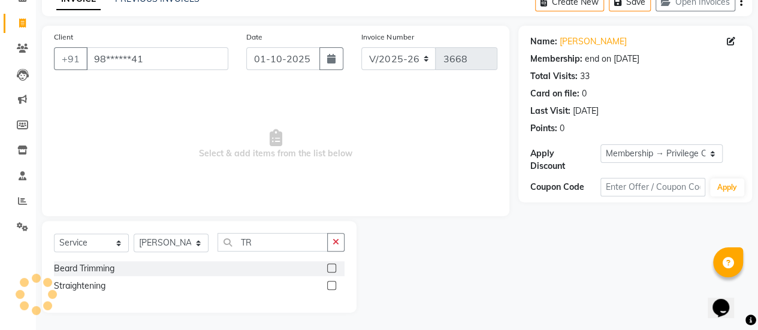
click at [327, 268] on label at bounding box center [331, 268] width 9 height 9
click at [327, 268] on input "checkbox" at bounding box center [331, 269] width 8 height 8
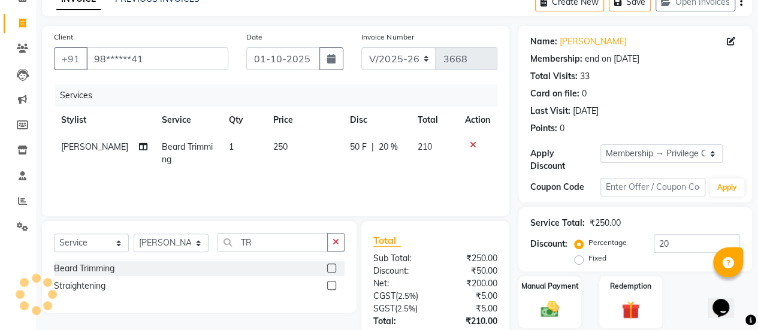
scroll to position [148, 0]
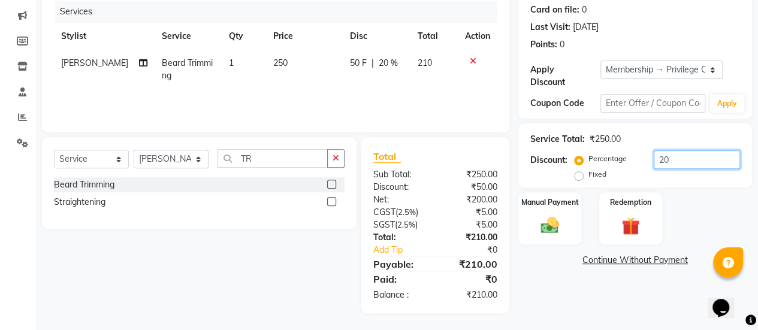
drag, startPoint x: 676, startPoint y: 162, endPoint x: 636, endPoint y: 162, distance: 39.6
click at [636, 162] on div "Percentage Fixed 20" at bounding box center [658, 166] width 163 height 32
click at [521, 234] on div "Manual Payment" at bounding box center [549, 218] width 65 height 55
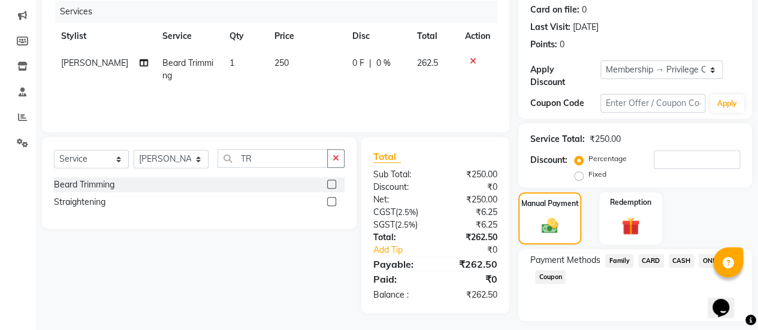
scroll to position [181, 0]
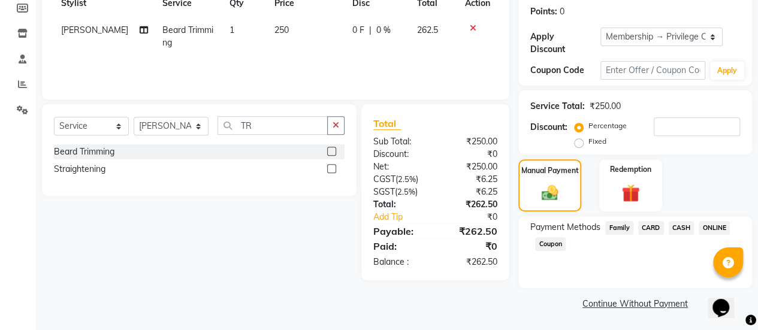
click at [705, 228] on span "ONLINE" at bounding box center [714, 228] width 31 height 14
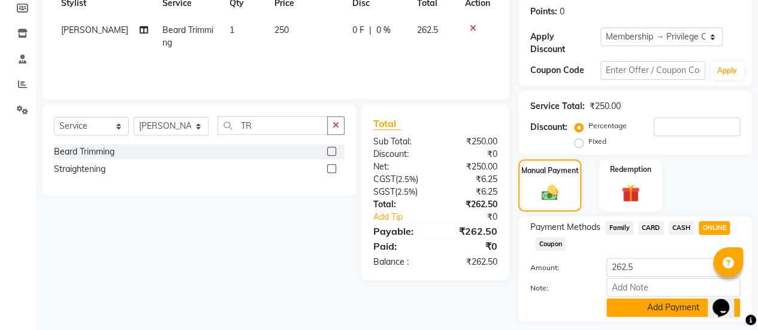
click at [635, 299] on button "Add Payment" at bounding box center [673, 307] width 134 height 19
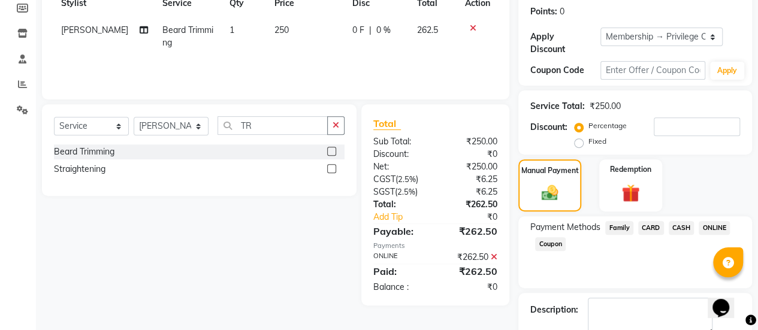
scroll to position [248, 0]
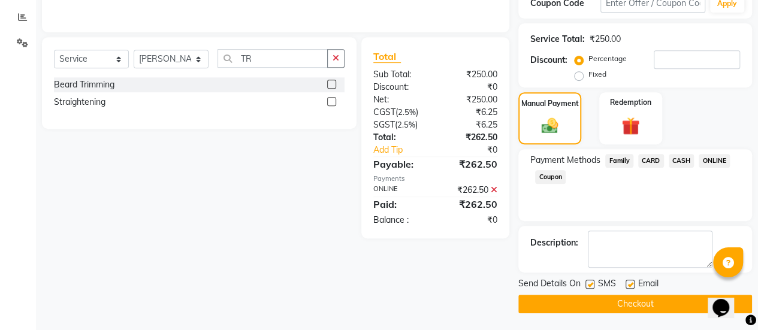
click at [630, 282] on label at bounding box center [630, 284] width 9 height 9
click at [630, 282] on input "checkbox" at bounding box center [630, 285] width 8 height 8
click at [618, 298] on button "Checkout" at bounding box center [635, 304] width 234 height 19
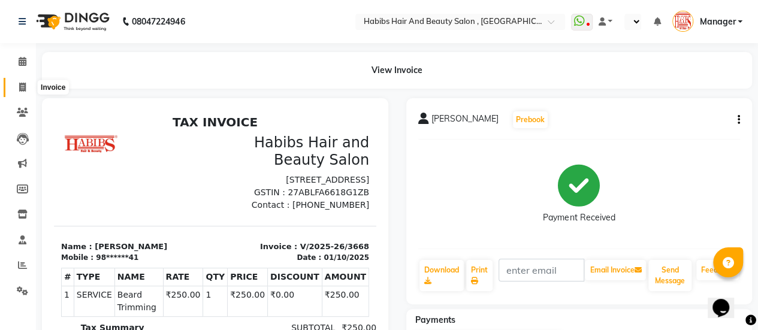
click at [17, 87] on span at bounding box center [22, 88] width 21 height 14
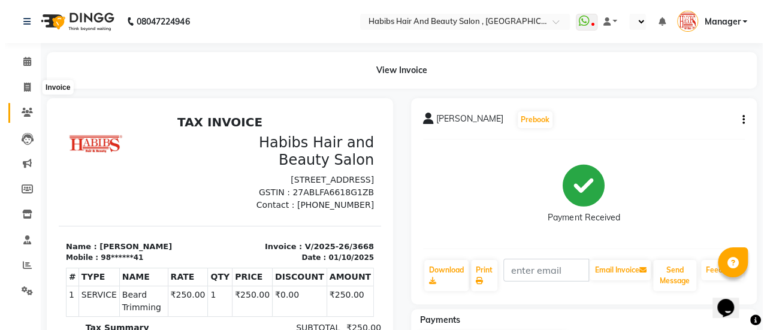
scroll to position [29, 0]
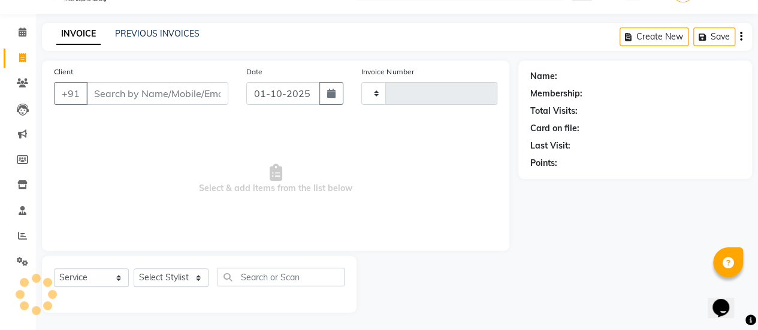
click at [137, 94] on input "Client" at bounding box center [157, 93] width 142 height 23
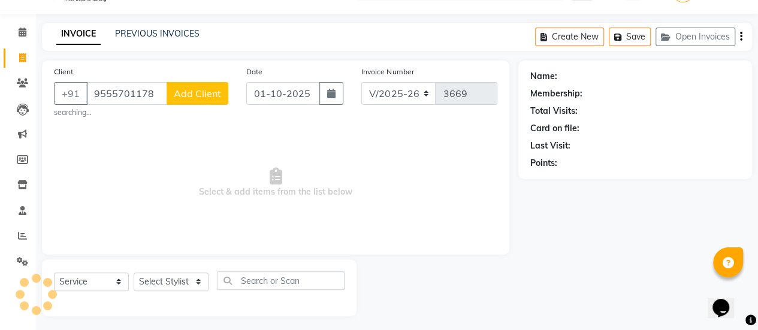
click at [195, 95] on span "Add Client" at bounding box center [197, 93] width 47 height 12
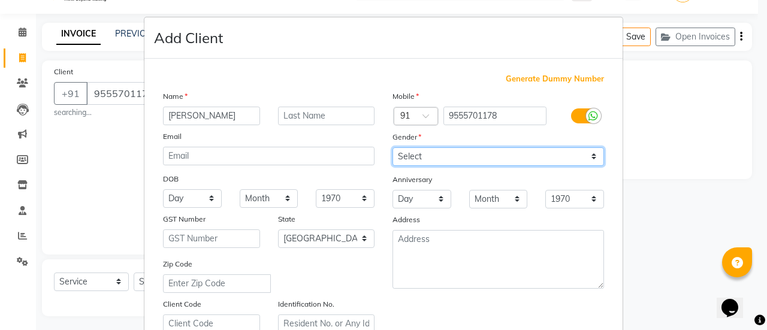
click at [449, 149] on select "Select [DEMOGRAPHIC_DATA] [DEMOGRAPHIC_DATA] Other Prefer Not To Say" at bounding box center [499, 156] width 212 height 19
click at [393, 147] on select "Select [DEMOGRAPHIC_DATA] [DEMOGRAPHIC_DATA] Other Prefer Not To Say" at bounding box center [499, 156] width 212 height 19
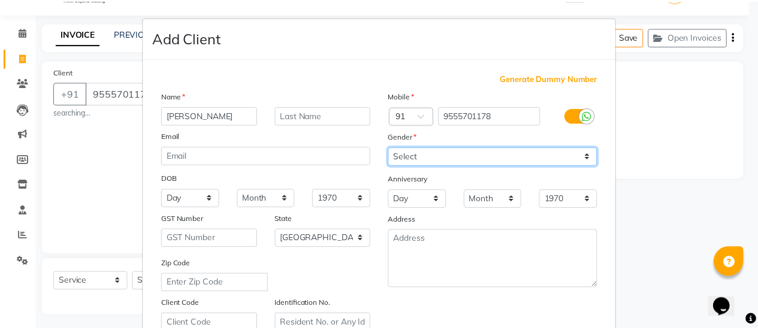
scroll to position [221, 0]
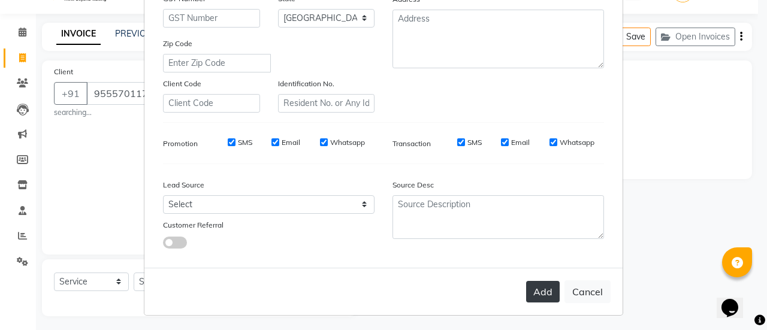
click at [549, 295] on button "Add" at bounding box center [543, 292] width 34 height 22
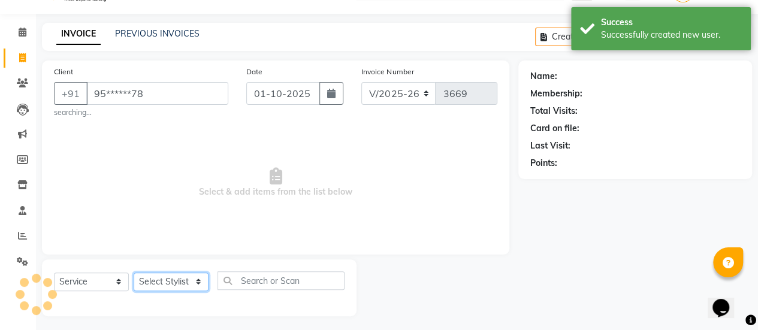
click at [167, 286] on select "Select Stylist [PERSON_NAME] [PERSON_NAME] Manager [PERSON_NAME] MUSARIK [PERSO…" at bounding box center [171, 282] width 75 height 19
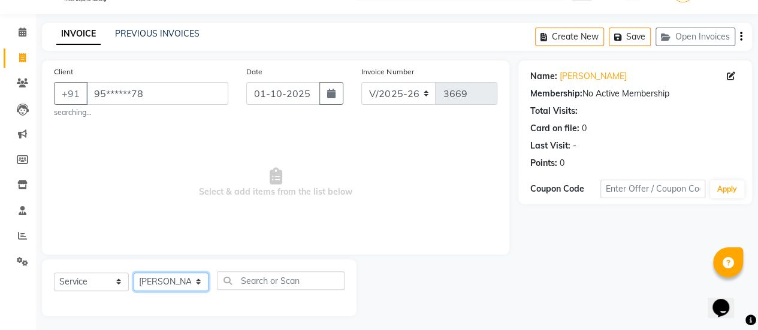
click at [134, 273] on select "Select Stylist [PERSON_NAME] [PERSON_NAME] Manager [PERSON_NAME] MUSARIK [PERSO…" at bounding box center [171, 282] width 75 height 19
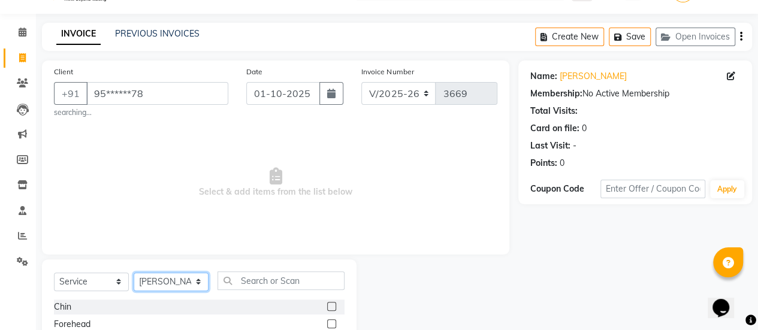
scroll to position [153, 0]
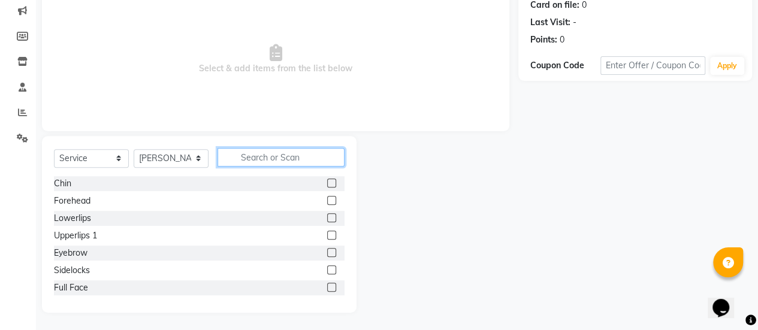
click at [273, 152] on input "text" at bounding box center [281, 157] width 127 height 19
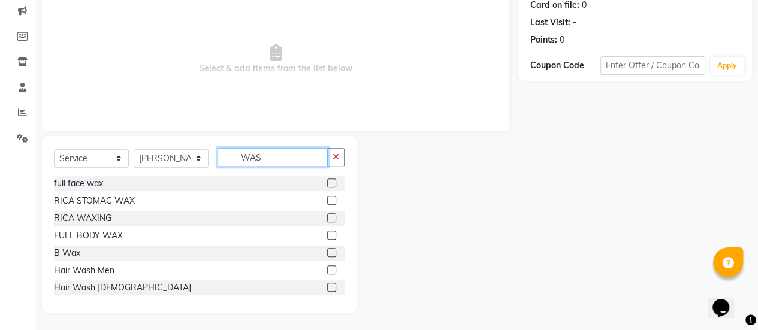
scroll to position [102, 0]
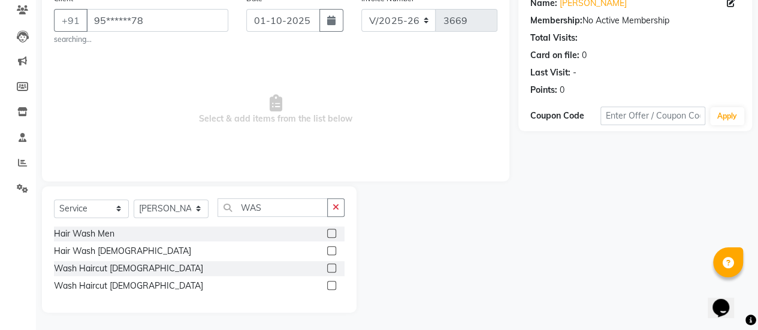
click at [334, 282] on label at bounding box center [331, 285] width 9 height 9
click at [334, 282] on input "checkbox" at bounding box center [331, 286] width 8 height 8
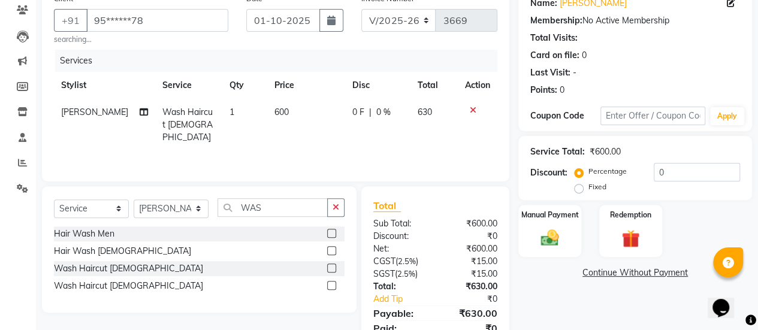
click at [298, 107] on td "600" at bounding box center [306, 125] width 78 height 52
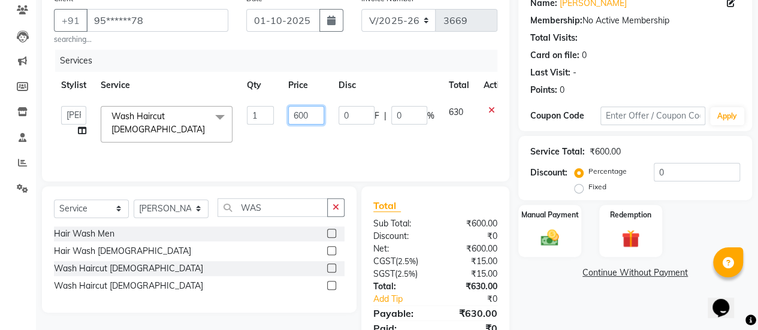
drag, startPoint x: 319, startPoint y: 113, endPoint x: 258, endPoint y: 116, distance: 61.2
click at [258, 116] on tr "[PERSON_NAME] [PERSON_NAME] Manager [PERSON_NAME] MUSARIK [PERSON_NAME] [PERSON…" at bounding box center [285, 124] width 462 height 51
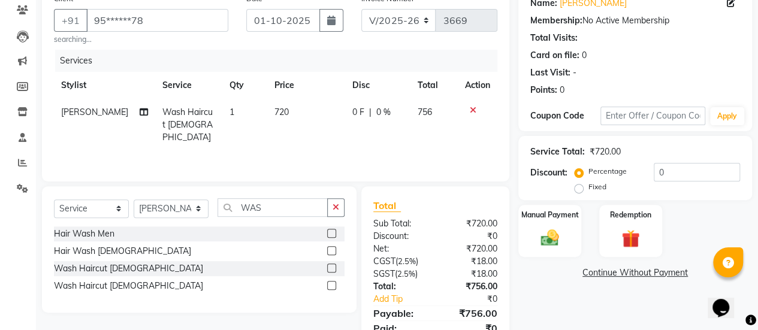
click at [265, 143] on div "Services Stylist Service Qty Price Disc Total Action [PERSON_NAME] Wash Haircut…" at bounding box center [275, 110] width 443 height 120
click at [532, 233] on div "Manual Payment" at bounding box center [549, 231] width 65 height 55
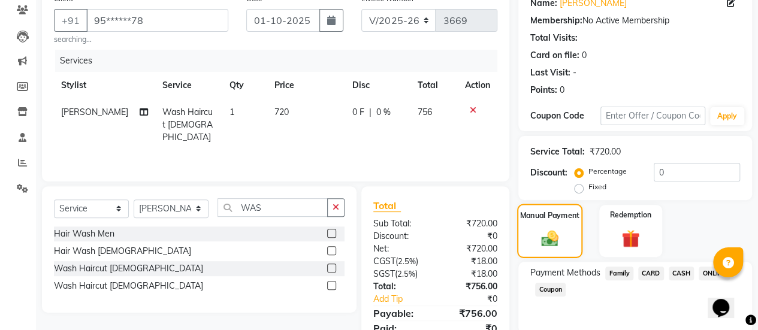
scroll to position [152, 0]
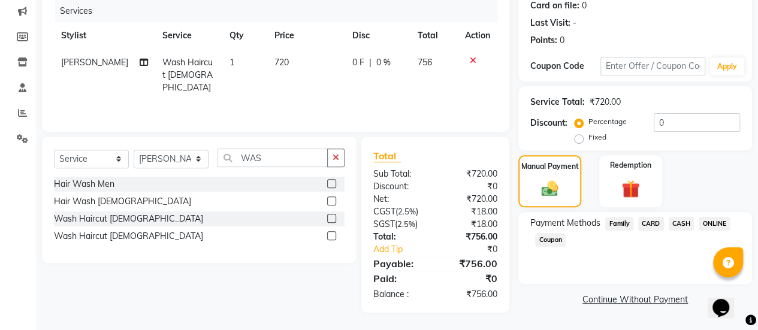
click at [716, 221] on span "ONLINE" at bounding box center [714, 224] width 31 height 14
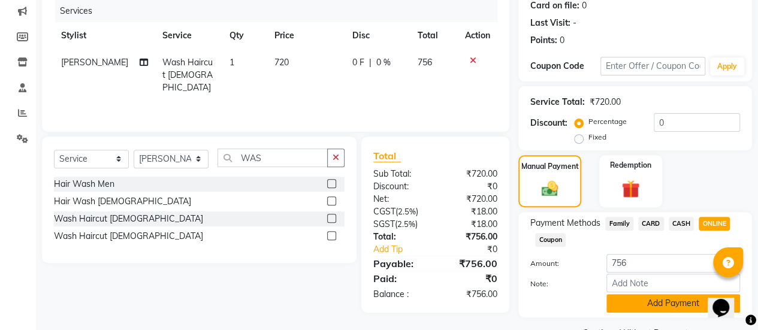
click at [650, 294] on button "Add Payment" at bounding box center [673, 303] width 134 height 19
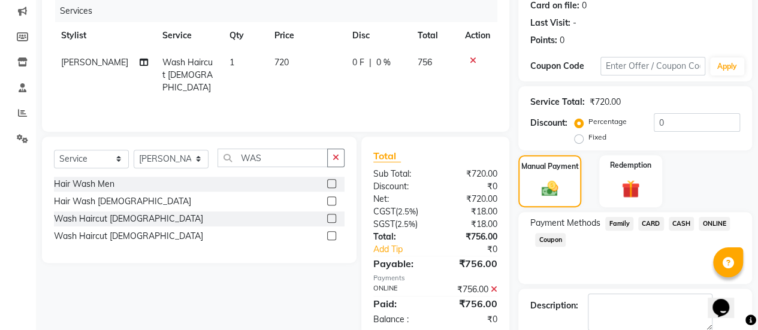
scroll to position [215, 0]
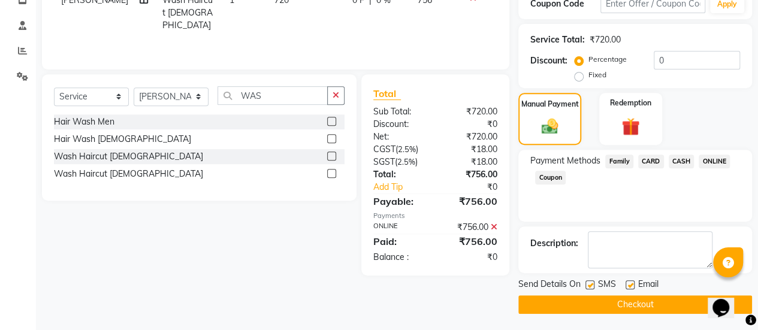
click at [628, 282] on label at bounding box center [630, 284] width 9 height 9
click at [628, 282] on input "checkbox" at bounding box center [630, 286] width 8 height 8
click at [621, 297] on button "Checkout" at bounding box center [635, 304] width 234 height 19
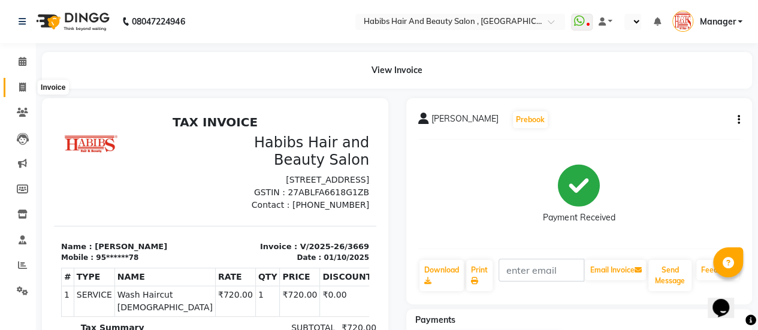
click at [25, 88] on icon at bounding box center [22, 87] width 7 height 9
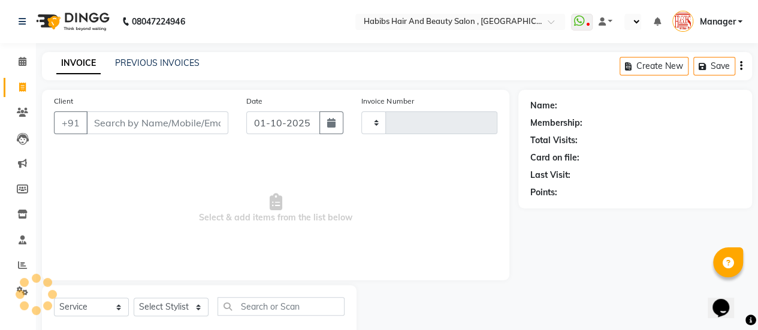
scroll to position [29, 0]
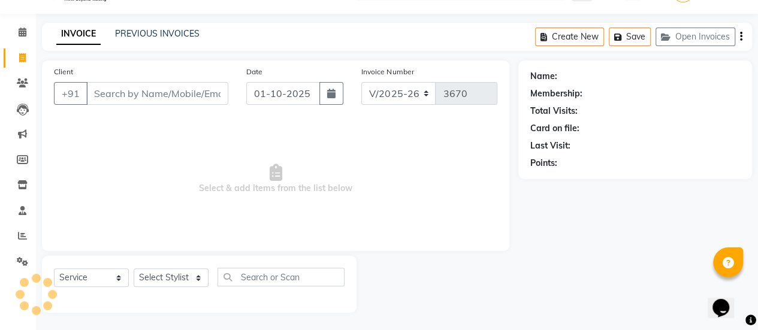
click at [135, 87] on input "Client" at bounding box center [157, 93] width 142 height 23
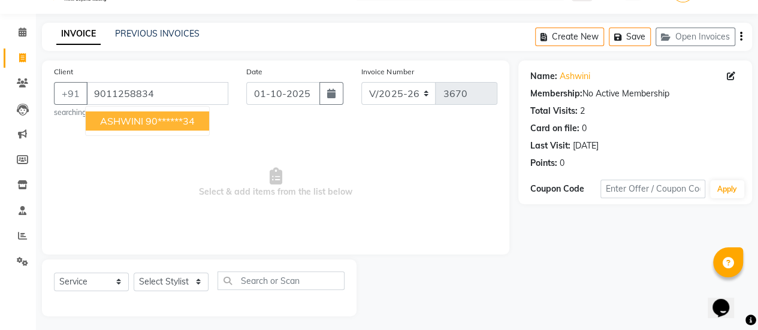
click at [153, 123] on ngb-highlight "90******34" at bounding box center [170, 121] width 49 height 12
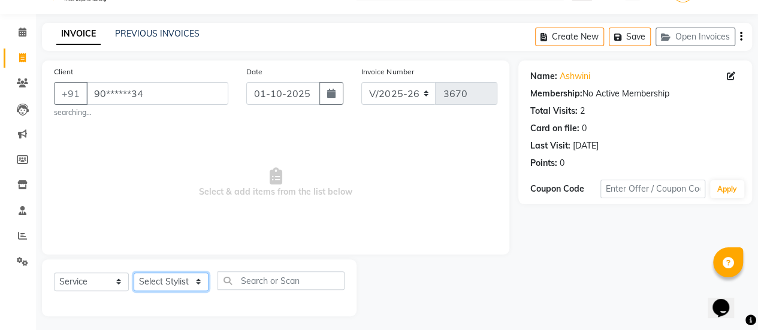
click at [176, 283] on select "Select Stylist [PERSON_NAME] [PERSON_NAME] Manager [PERSON_NAME] MUSARIK [PERSO…" at bounding box center [171, 282] width 75 height 19
click at [134, 273] on select "Select Stylist [PERSON_NAME] [PERSON_NAME] Manager [PERSON_NAME] MUSARIK [PERSO…" at bounding box center [171, 282] width 75 height 19
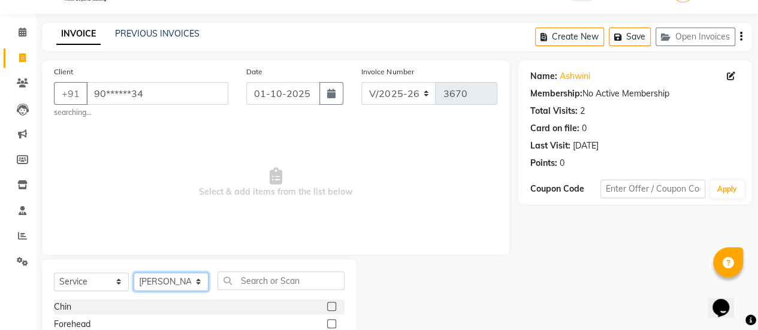
scroll to position [153, 0]
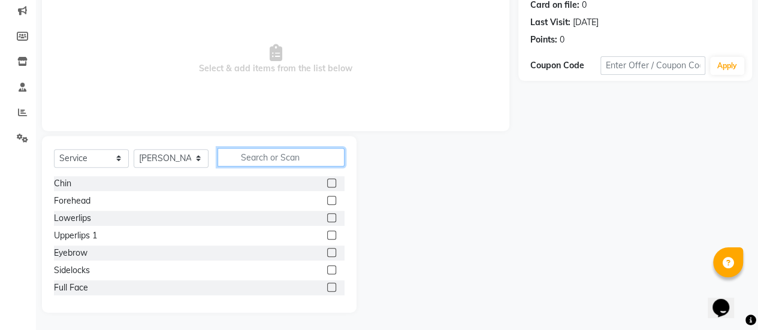
click at [292, 158] on input "text" at bounding box center [281, 157] width 127 height 19
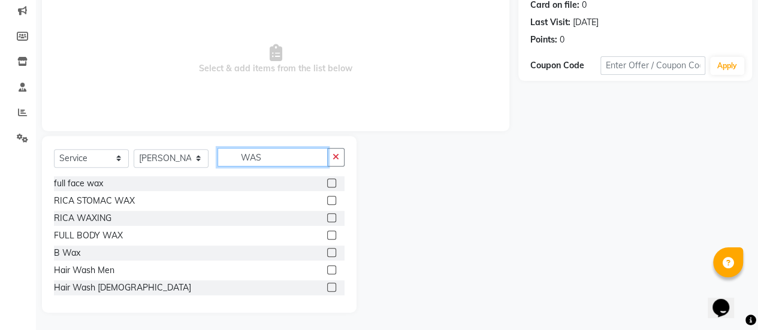
scroll to position [102, 0]
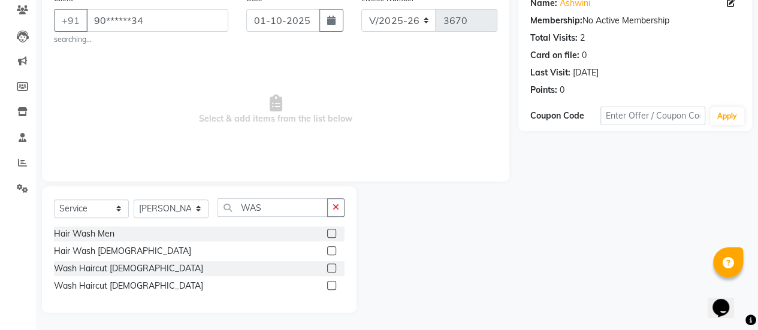
click at [332, 250] on label at bounding box center [331, 250] width 9 height 9
click at [332, 250] on input "checkbox" at bounding box center [331, 252] width 8 height 8
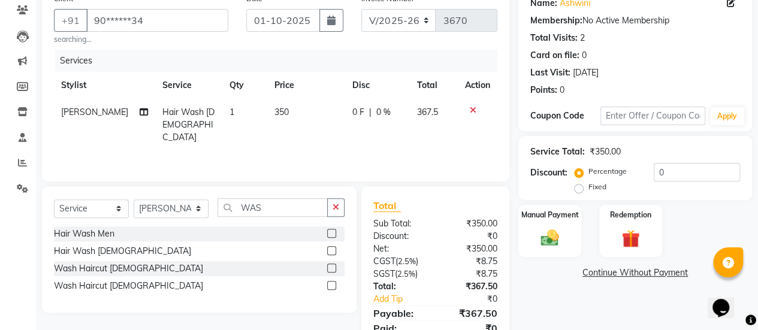
click at [295, 113] on td "350" at bounding box center [306, 125] width 78 height 52
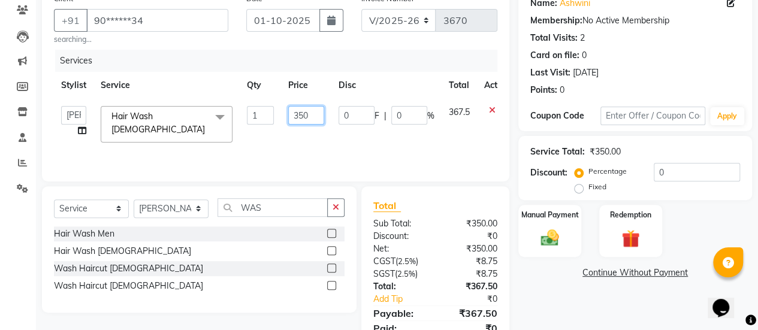
drag, startPoint x: 315, startPoint y: 116, endPoint x: 273, endPoint y: 117, distance: 42.6
click at [273, 117] on tr "[PERSON_NAME] [PERSON_NAME] Manager [PERSON_NAME] MUSARIK [PERSON_NAME] [PERSON…" at bounding box center [285, 124] width 463 height 51
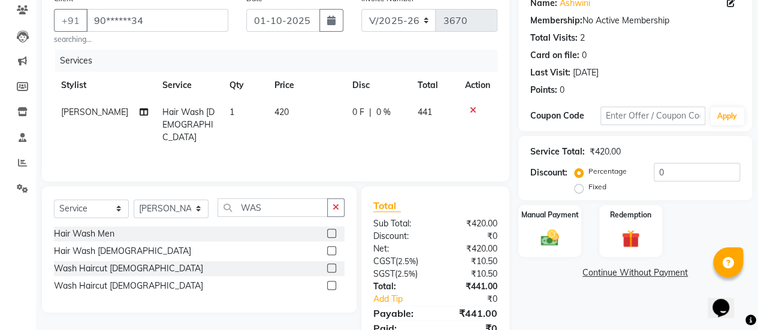
click at [273, 135] on tr "[PERSON_NAME] Hair Wash [DEMOGRAPHIC_DATA] 1 420 0 F | 0 % 441" at bounding box center [275, 125] width 443 height 52
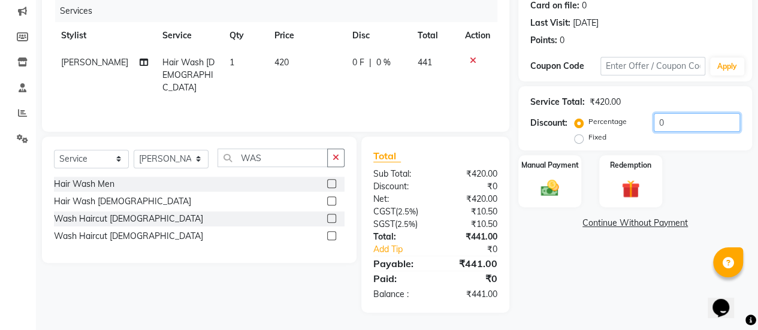
click at [670, 123] on input "0" at bounding box center [697, 122] width 86 height 19
click at [568, 194] on div "Manual Payment" at bounding box center [549, 181] width 65 height 55
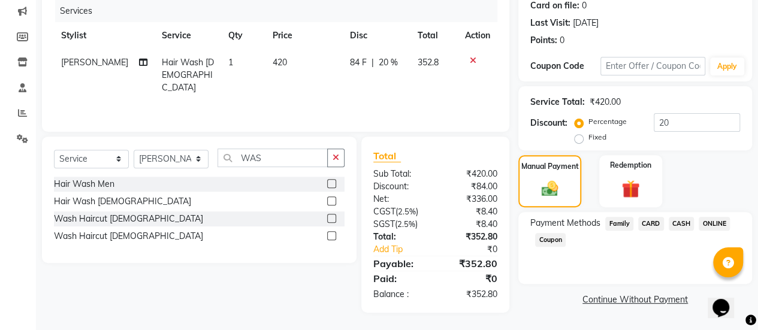
click at [713, 220] on span "ONLINE" at bounding box center [714, 224] width 31 height 14
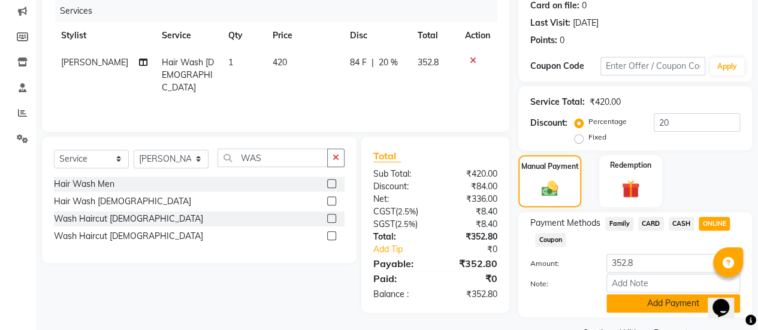
click at [635, 295] on button "Add Payment" at bounding box center [673, 303] width 134 height 19
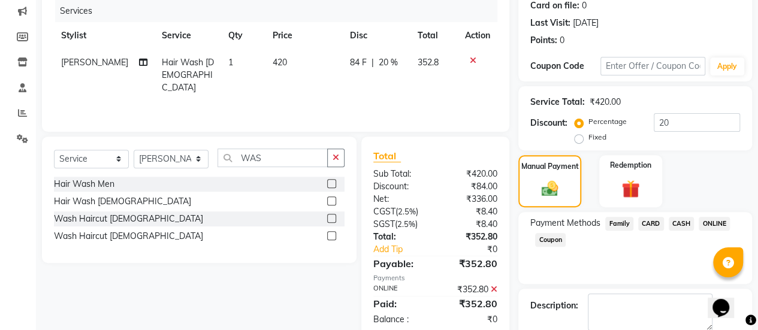
scroll to position [215, 0]
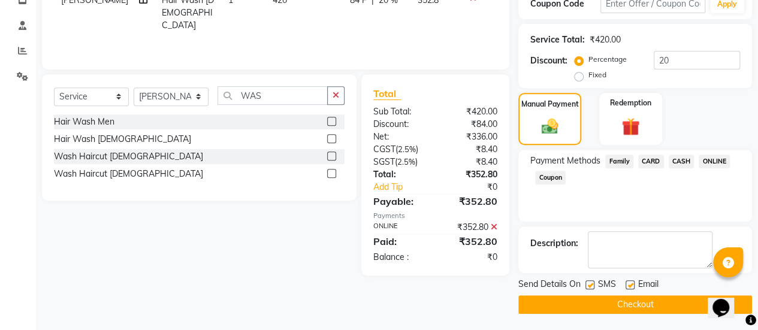
click at [632, 285] on label at bounding box center [630, 284] width 9 height 9
click at [632, 285] on input "checkbox" at bounding box center [630, 286] width 8 height 8
click at [623, 309] on button "Checkout" at bounding box center [635, 304] width 234 height 19
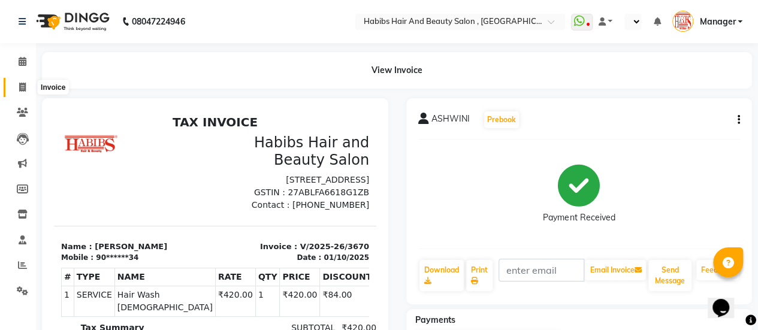
click at [17, 87] on span at bounding box center [22, 88] width 21 height 14
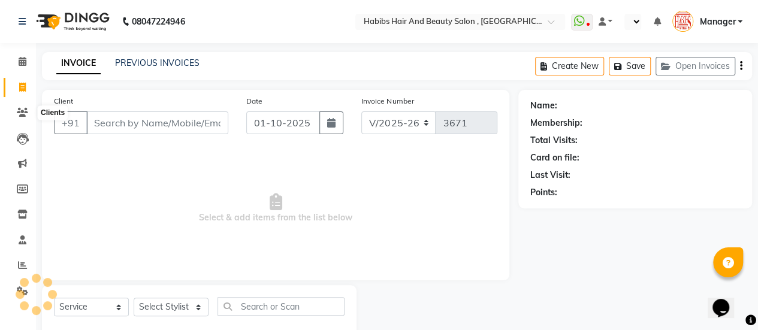
scroll to position [29, 0]
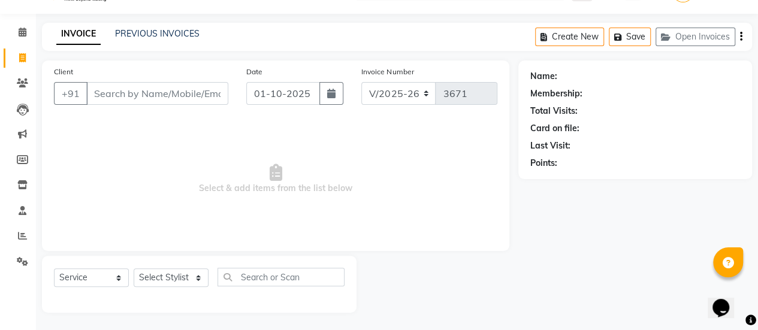
click at [126, 84] on input "Client" at bounding box center [157, 93] width 142 height 23
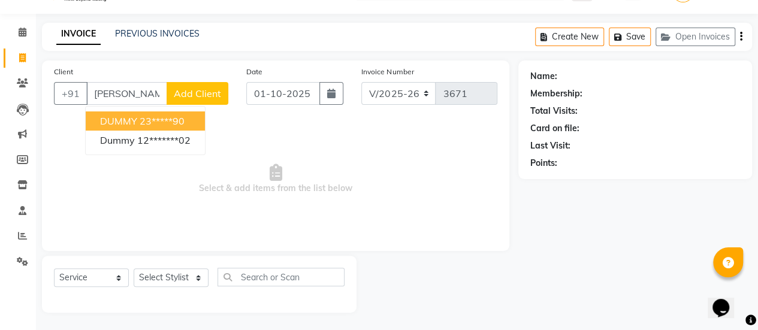
click at [129, 120] on span "DUMMY" at bounding box center [118, 121] width 37 height 12
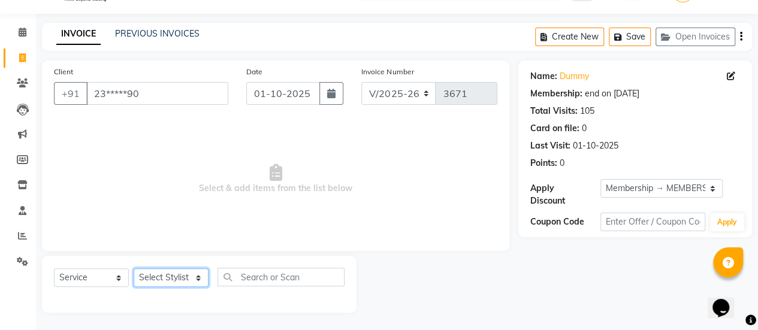
click at [153, 275] on select "Select Stylist [PERSON_NAME] [PERSON_NAME] Manager [PERSON_NAME] MUSARIK [PERSO…" at bounding box center [171, 277] width 75 height 19
click at [134, 268] on select "Select Stylist [PERSON_NAME] [PERSON_NAME] Manager [PERSON_NAME] MUSARIK [PERSO…" at bounding box center [171, 277] width 75 height 19
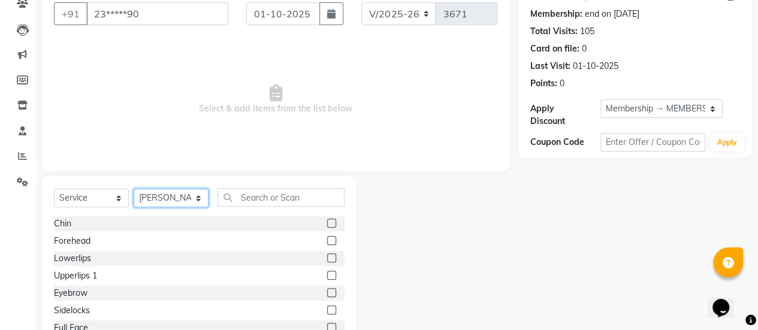
scroll to position [110, 0]
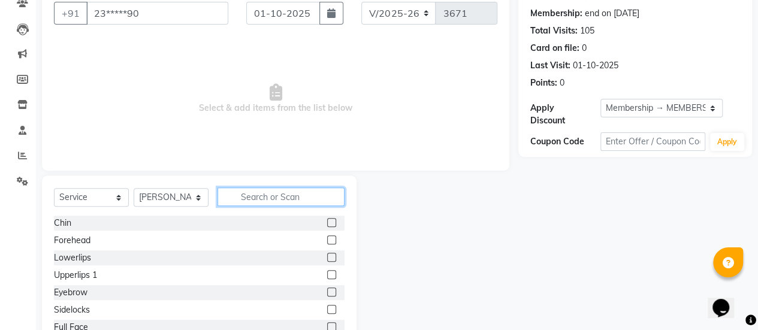
click at [279, 194] on input "text" at bounding box center [281, 197] width 127 height 19
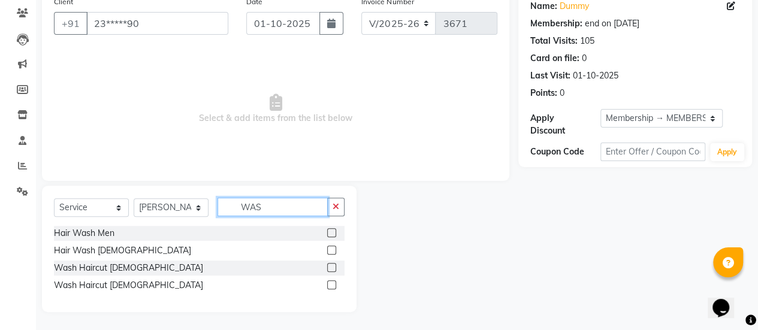
scroll to position [99, 0]
click at [330, 283] on label at bounding box center [331, 285] width 9 height 9
click at [330, 283] on input "checkbox" at bounding box center [331, 286] width 8 height 8
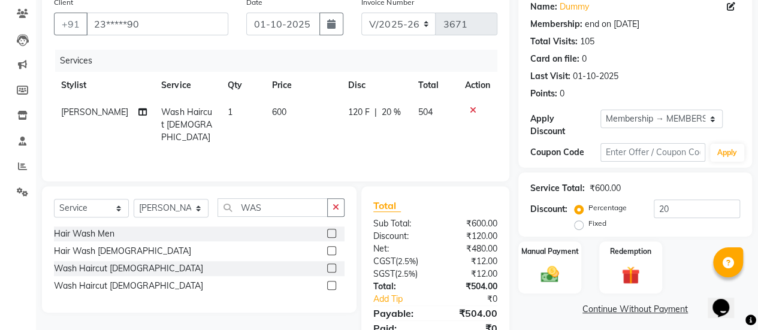
click at [292, 114] on td "600" at bounding box center [303, 125] width 76 height 52
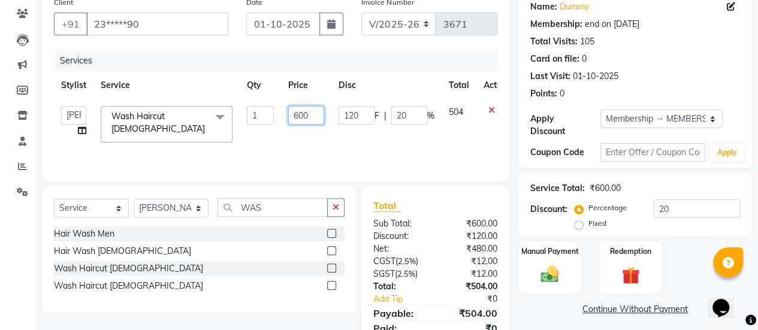
drag, startPoint x: 308, startPoint y: 114, endPoint x: 271, endPoint y: 116, distance: 37.2
click at [271, 116] on tr "[PERSON_NAME] [PERSON_NAME] Manager [PERSON_NAME] MUSARIK [PERSON_NAME] [PERSON…" at bounding box center [285, 124] width 462 height 51
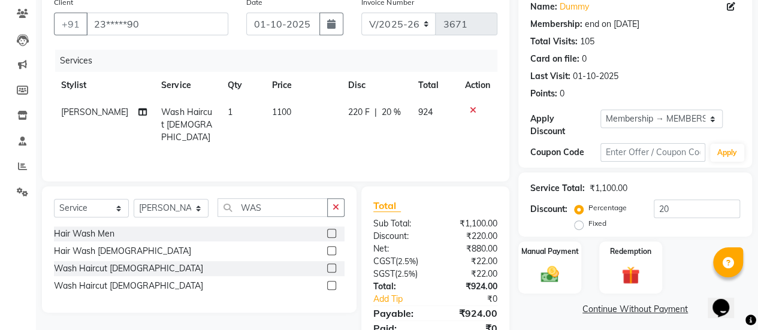
click at [271, 137] on tr "[PERSON_NAME] Wash Haircut [DEMOGRAPHIC_DATA] 1 1100 220 F | 20 % 924" at bounding box center [275, 125] width 443 height 52
drag, startPoint x: 674, startPoint y: 207, endPoint x: 646, endPoint y: 209, distance: 27.7
click at [646, 209] on div "Percentage Fixed 20" at bounding box center [658, 216] width 163 height 32
click at [568, 275] on div "Manual Payment" at bounding box center [549, 267] width 65 height 55
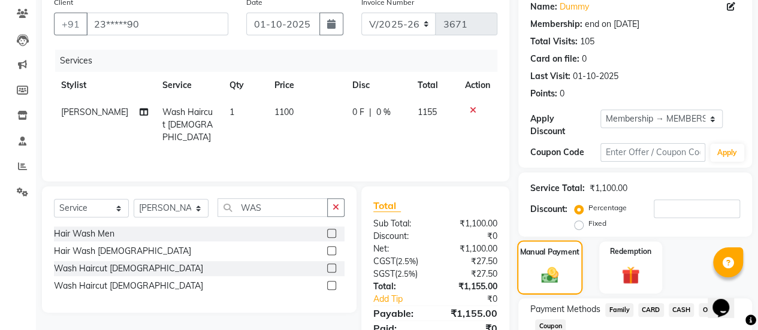
scroll to position [181, 0]
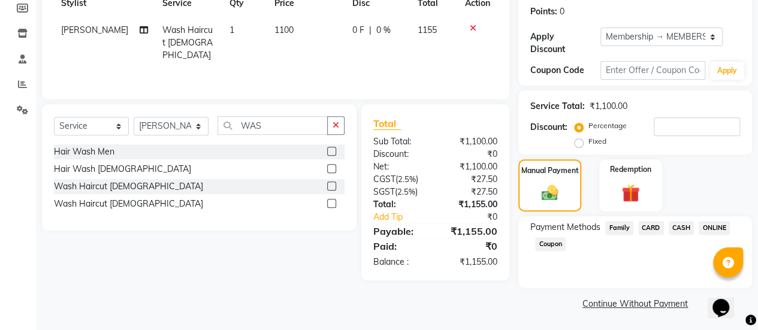
click at [716, 227] on span "ONLINE" at bounding box center [714, 228] width 31 height 14
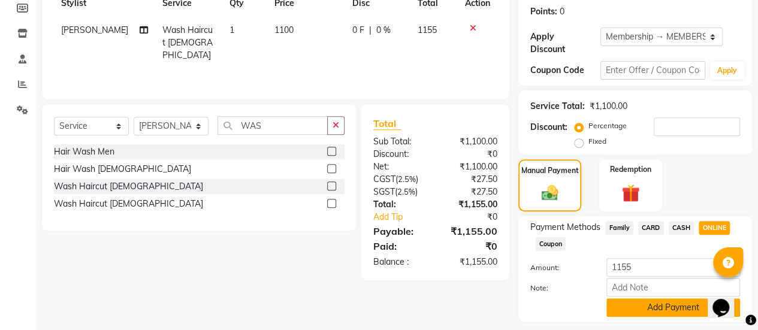
click at [650, 305] on button "Add Payment" at bounding box center [673, 307] width 134 height 19
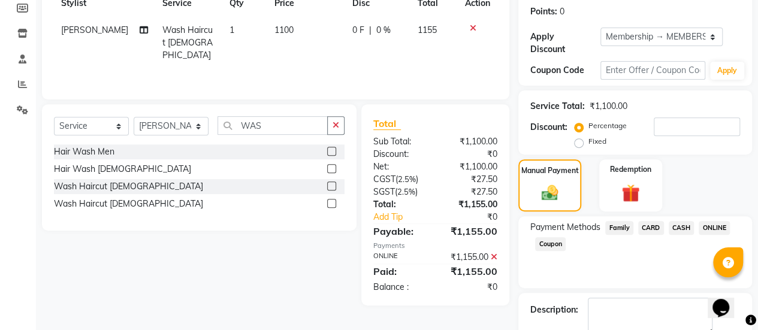
scroll to position [248, 0]
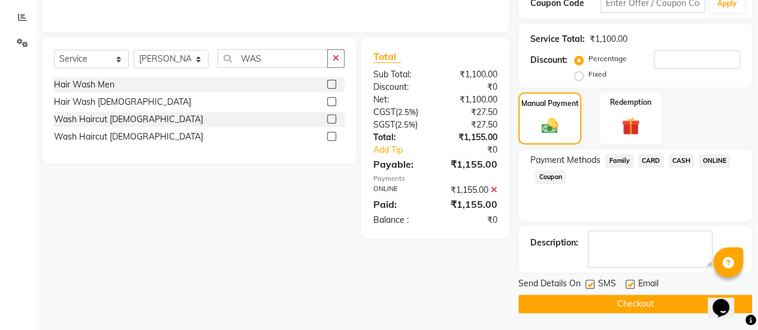
click at [628, 282] on label at bounding box center [630, 284] width 9 height 9
click at [628, 282] on input "checkbox" at bounding box center [630, 285] width 8 height 8
click at [623, 295] on button "Checkout" at bounding box center [635, 304] width 234 height 19
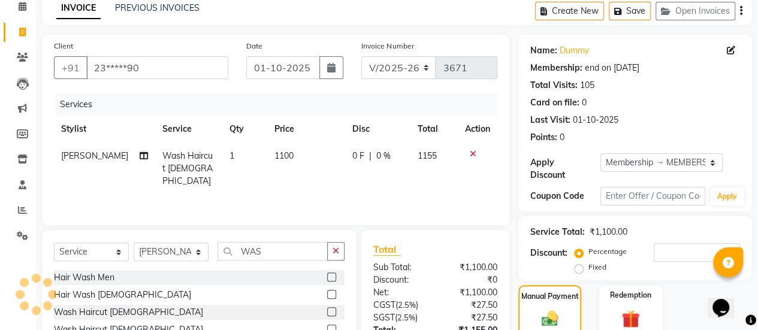
scroll to position [0, 0]
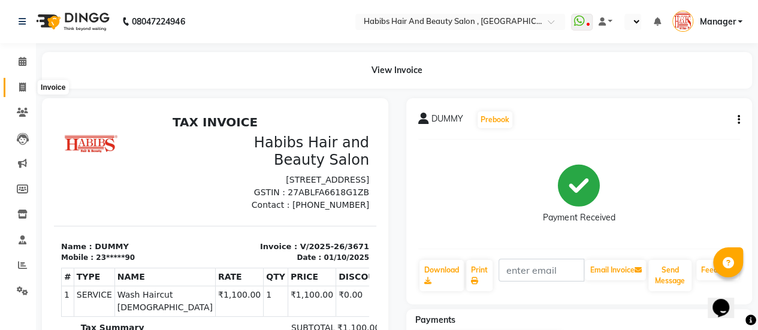
click at [23, 89] on icon at bounding box center [22, 87] width 7 height 9
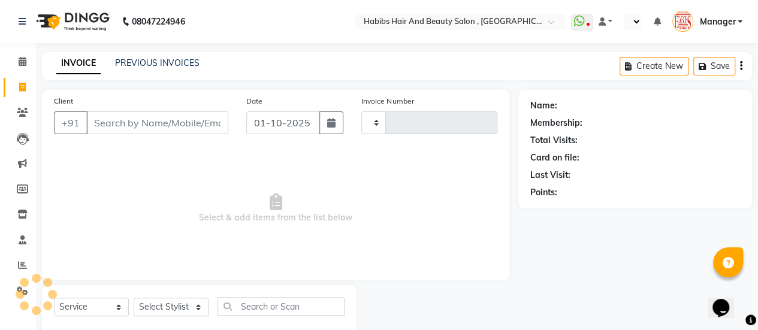
scroll to position [29, 0]
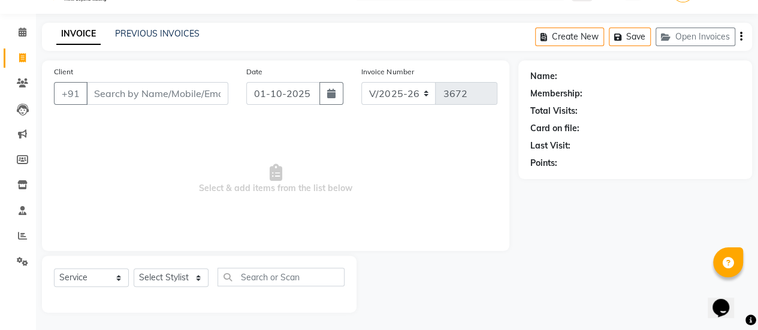
click at [128, 101] on input "Client" at bounding box center [157, 93] width 142 height 23
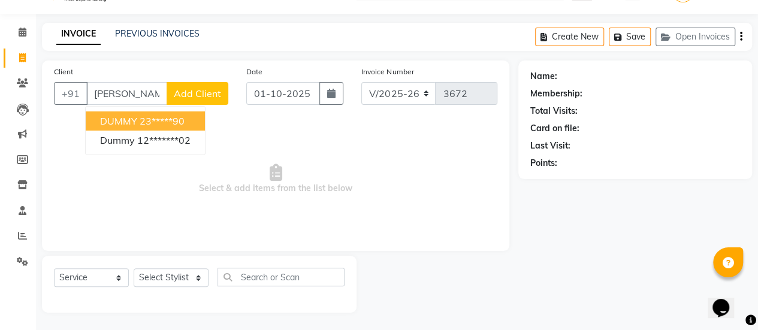
click at [123, 125] on span "DUMMY" at bounding box center [118, 121] width 37 height 12
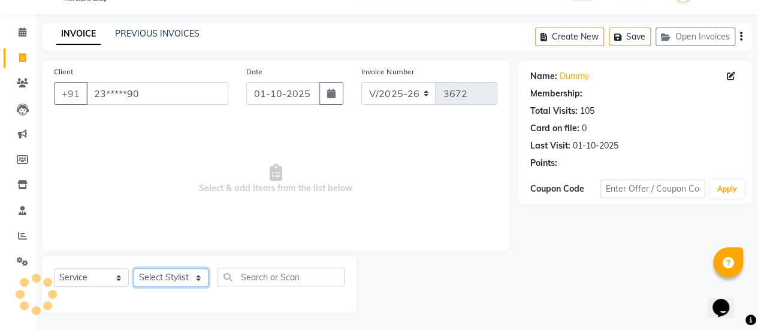
click at [170, 275] on select "Select Stylist [PERSON_NAME] [PERSON_NAME] Manager [PERSON_NAME] MUSARIK [PERSO…" at bounding box center [171, 277] width 75 height 19
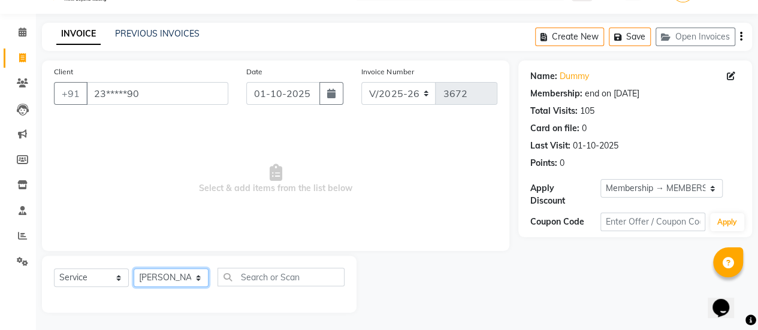
click at [134, 268] on select "Select Stylist [PERSON_NAME] [PERSON_NAME] Manager [PERSON_NAME] MUSARIK [PERSO…" at bounding box center [171, 277] width 75 height 19
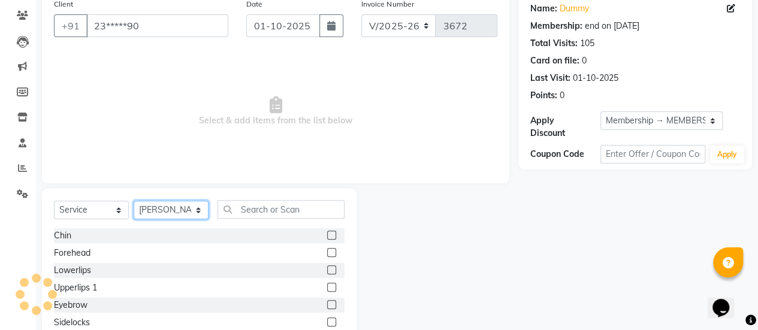
scroll to position [98, 0]
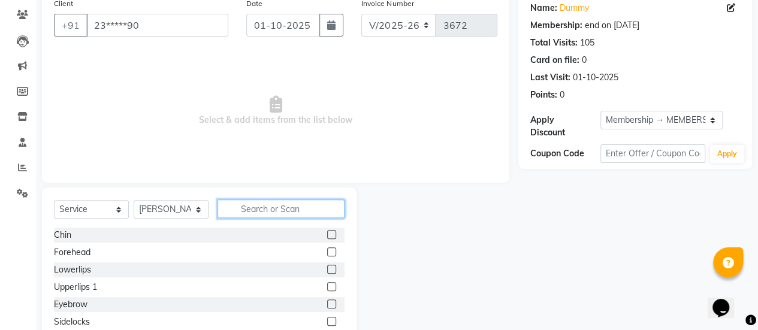
click at [252, 210] on input "text" at bounding box center [281, 209] width 127 height 19
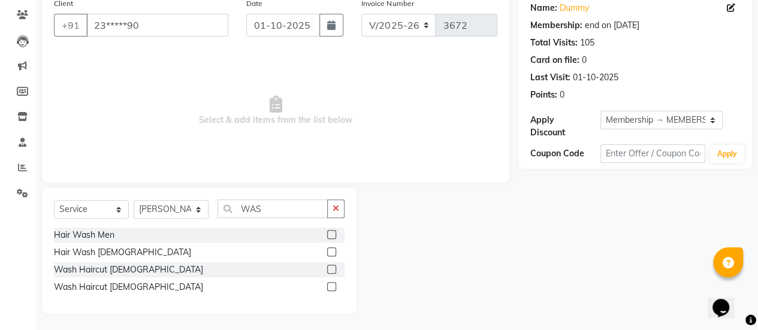
click at [331, 273] on label at bounding box center [331, 269] width 9 height 9
click at [331, 273] on input "checkbox" at bounding box center [331, 270] width 8 height 8
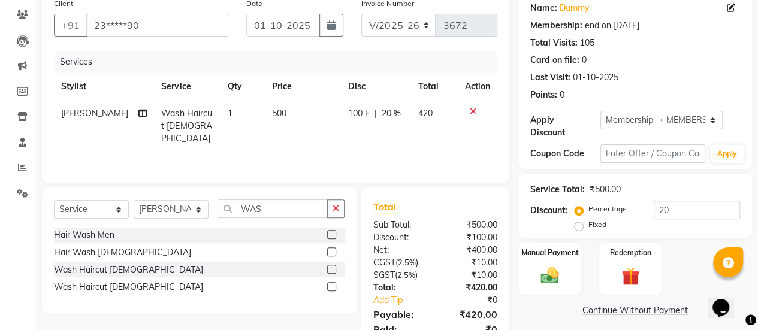
scroll to position [148, 0]
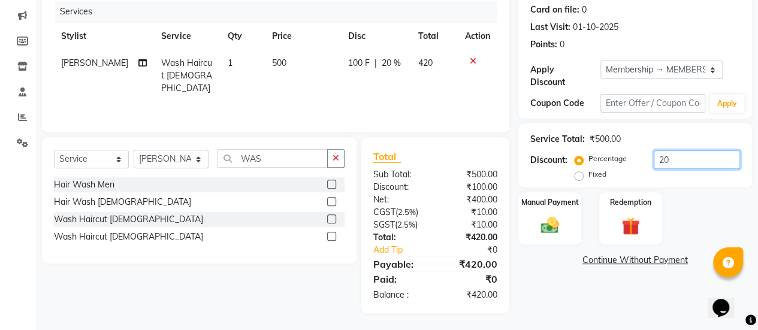
drag, startPoint x: 672, startPoint y: 159, endPoint x: 590, endPoint y: 172, distance: 83.7
click at [590, 172] on div "Percentage Fixed 20" at bounding box center [658, 166] width 163 height 32
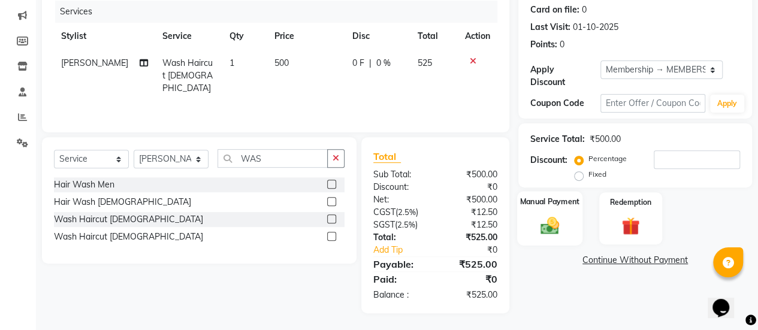
click at [535, 235] on img at bounding box center [550, 226] width 31 height 22
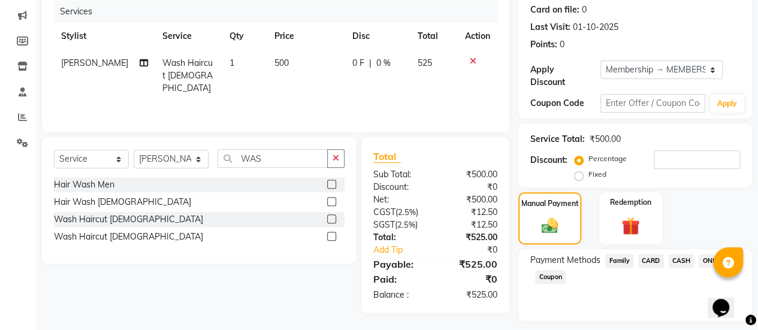
scroll to position [181, 0]
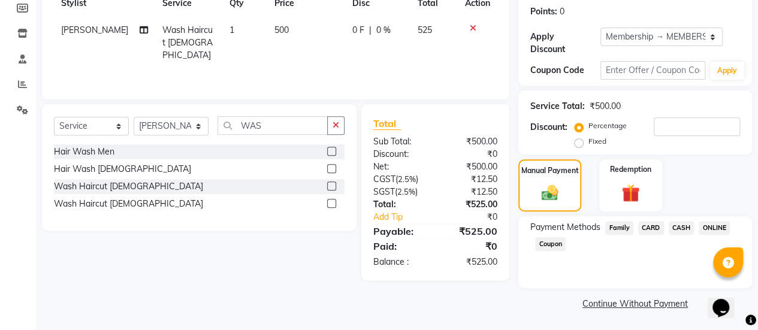
click at [704, 227] on span "ONLINE" at bounding box center [714, 228] width 31 height 14
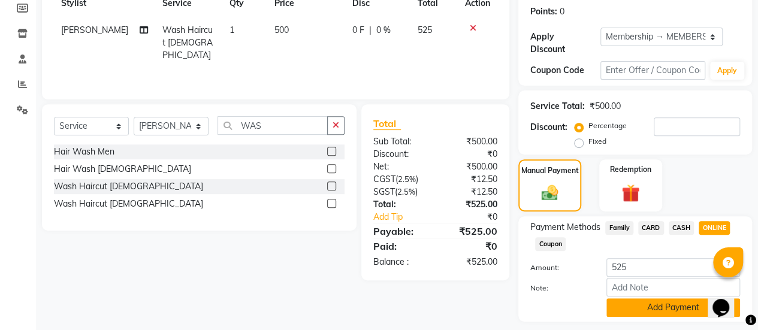
click at [639, 301] on button "Add Payment" at bounding box center [673, 307] width 134 height 19
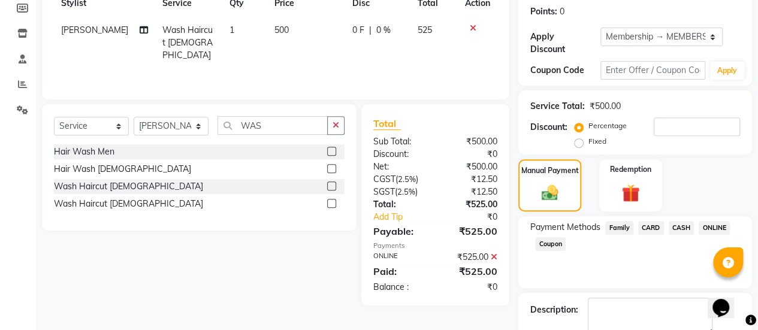
scroll to position [248, 0]
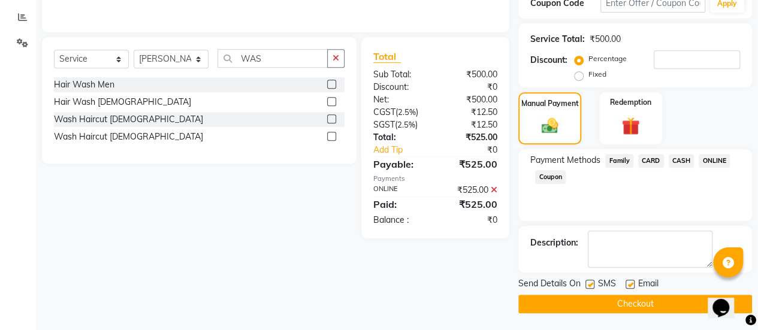
click at [628, 284] on label at bounding box center [630, 284] width 9 height 9
click at [628, 284] on input "checkbox" at bounding box center [630, 285] width 8 height 8
click at [615, 302] on button "Checkout" at bounding box center [635, 304] width 234 height 19
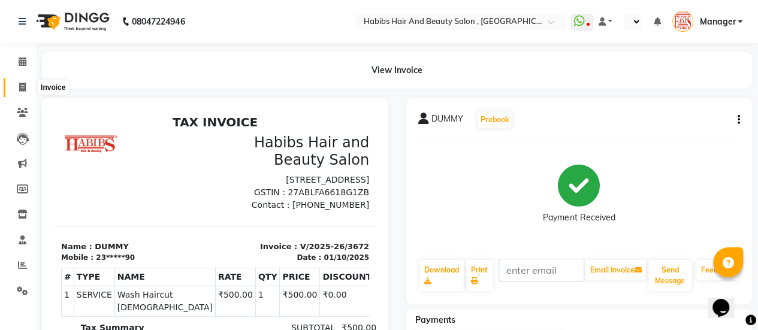
click at [14, 86] on span at bounding box center [22, 88] width 21 height 14
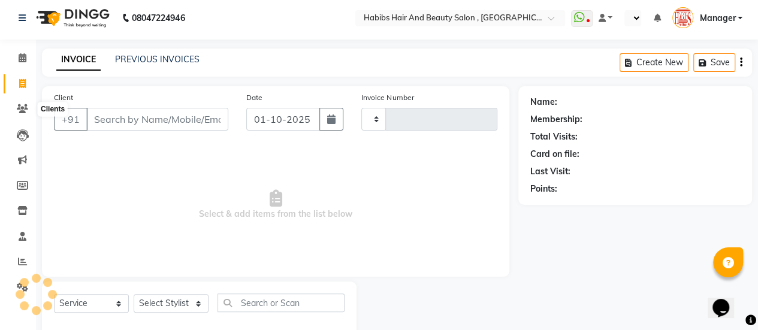
scroll to position [29, 0]
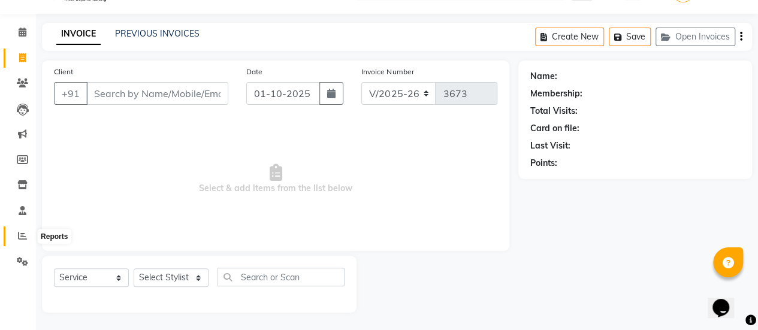
click at [19, 233] on icon at bounding box center [22, 235] width 9 height 9
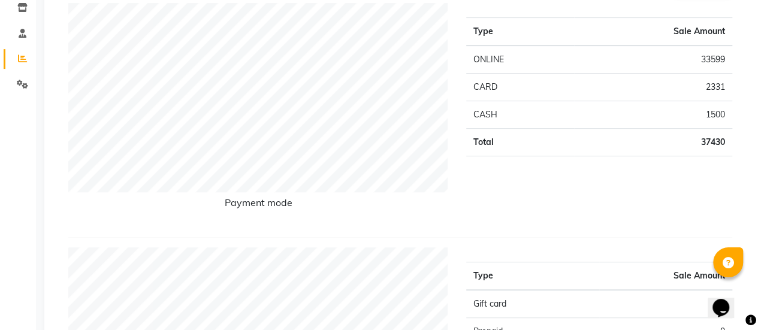
scroll to position [207, 0]
